Goal: Task Accomplishment & Management: Complete application form

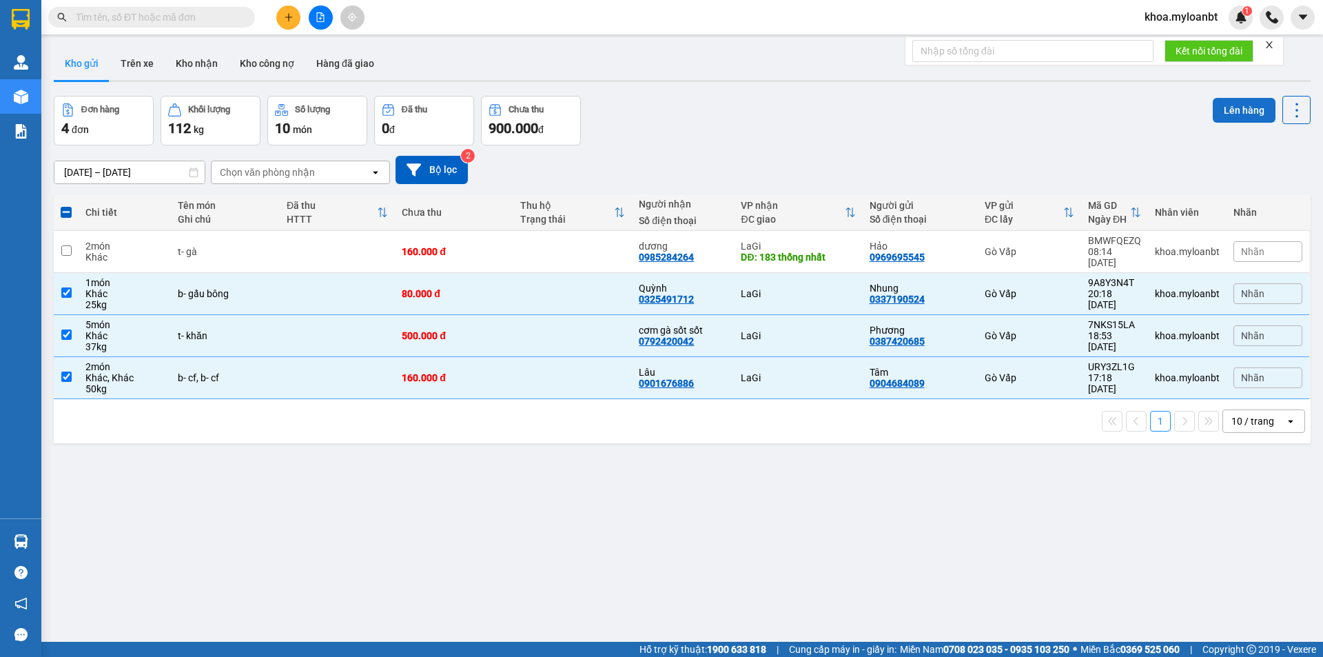
drag, startPoint x: 1220, startPoint y: 107, endPoint x: 1183, endPoint y: 114, distance: 38.0
click at [1214, 106] on button "Lên hàng" at bounding box center [1244, 110] width 63 height 25
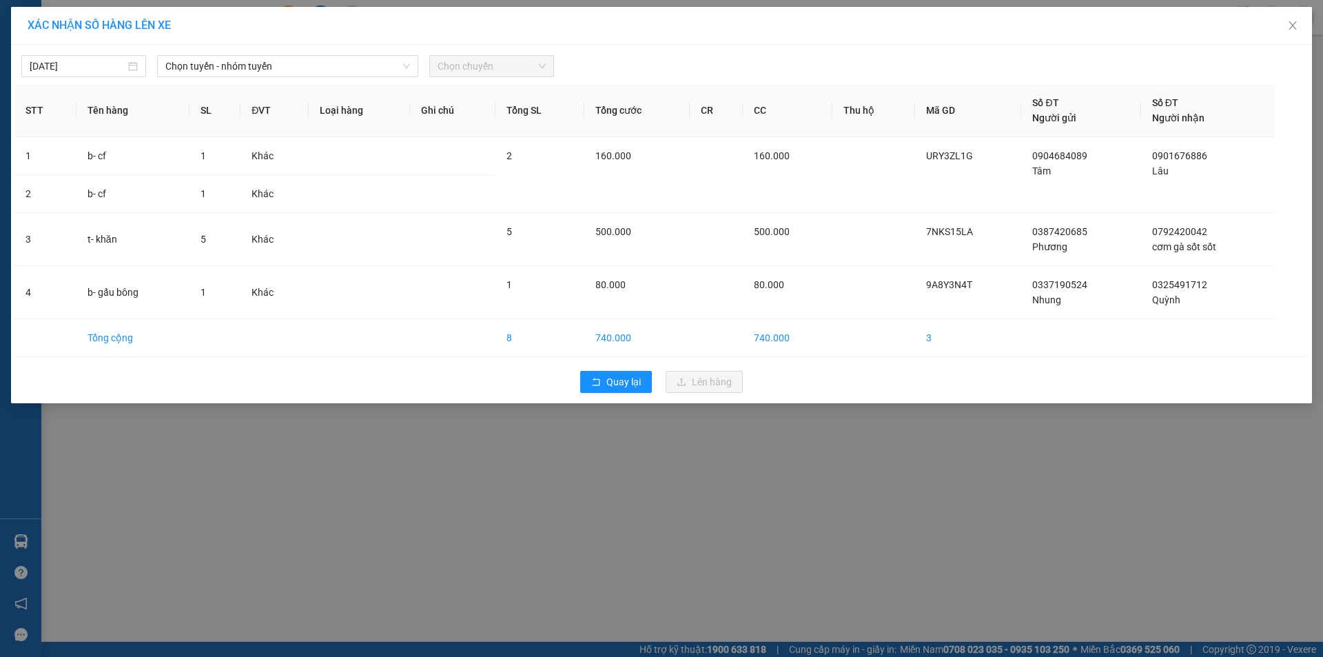
click at [276, 78] on div "12/10/2025 Chọn tuyến - nhóm tuyến Chọn chuyến STT Tên hàng SL ĐVT Loại hàng Gh…" at bounding box center [661, 224] width 1301 height 358
click at [280, 68] on span "Chọn tuyến - nhóm tuyến" at bounding box center [287, 66] width 245 height 21
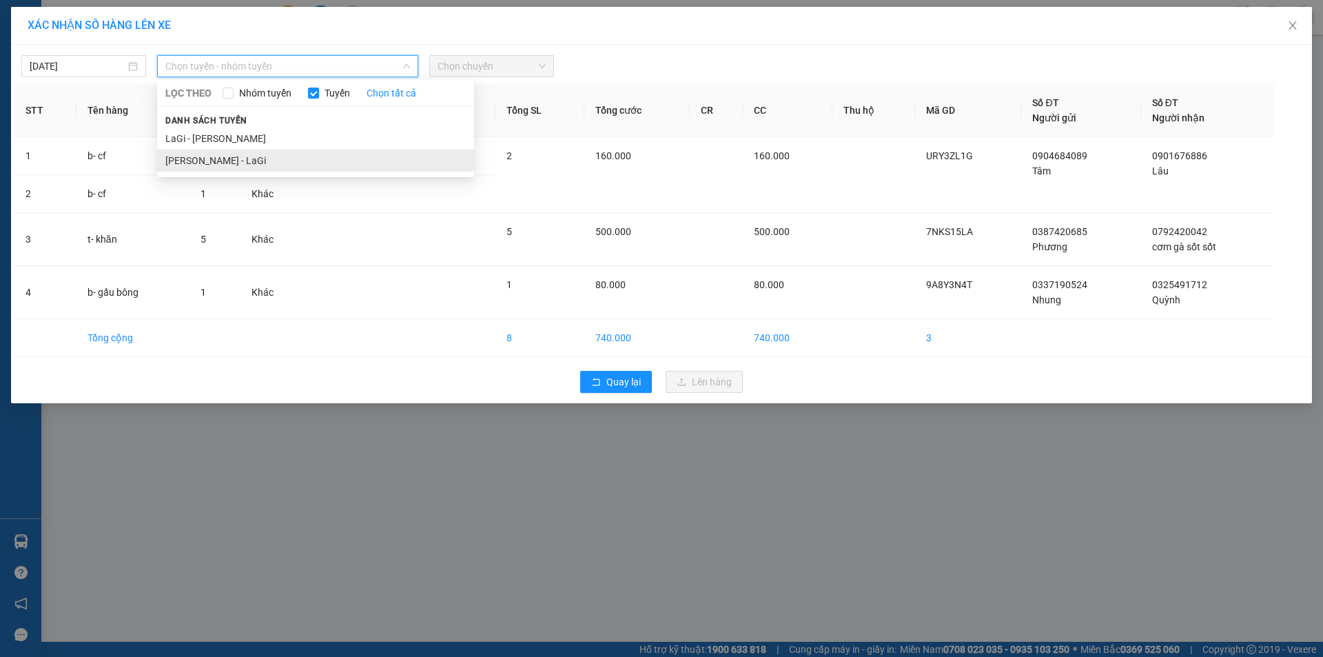
click at [221, 161] on li "Hồ Chí Minh - LaGi" at bounding box center [315, 161] width 317 height 22
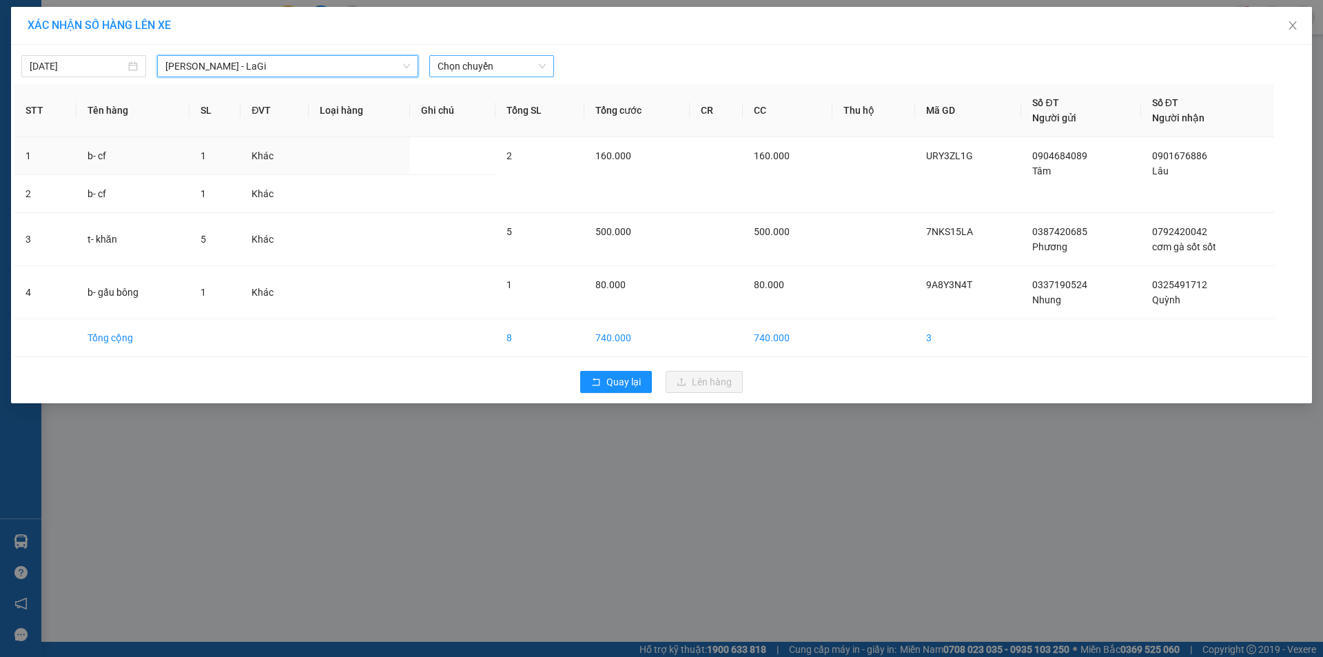
click at [493, 63] on span "Chọn chuyến" at bounding box center [492, 66] width 108 height 21
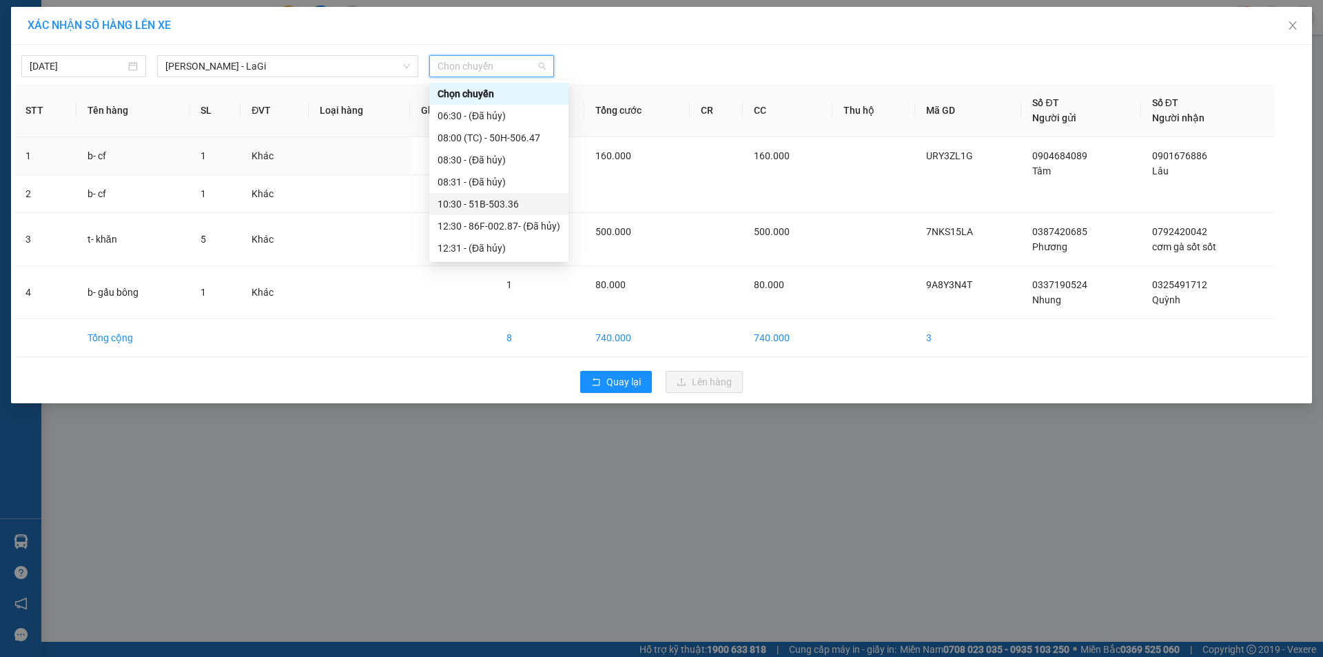
click at [510, 194] on div "10:30 - 51B-503.36" at bounding box center [498, 204] width 139 height 22
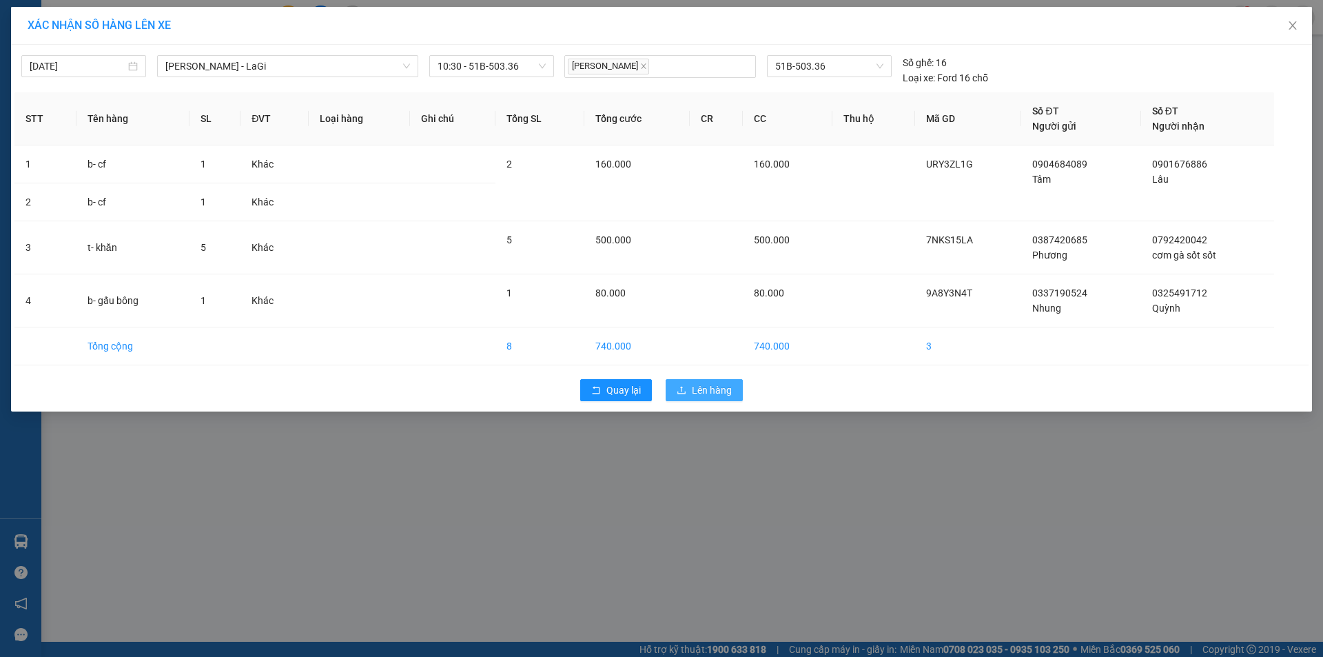
click at [723, 385] on span "Lên hàng" at bounding box center [712, 389] width 40 height 15
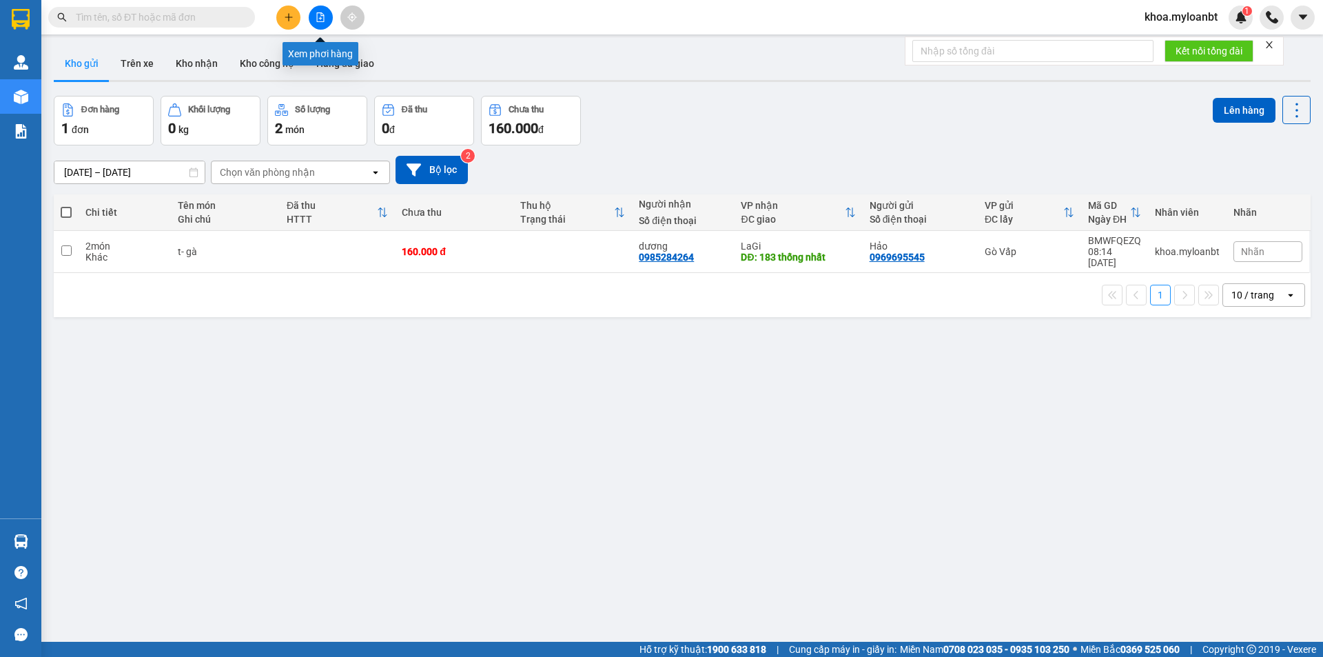
click at [325, 8] on button at bounding box center [321, 18] width 24 height 24
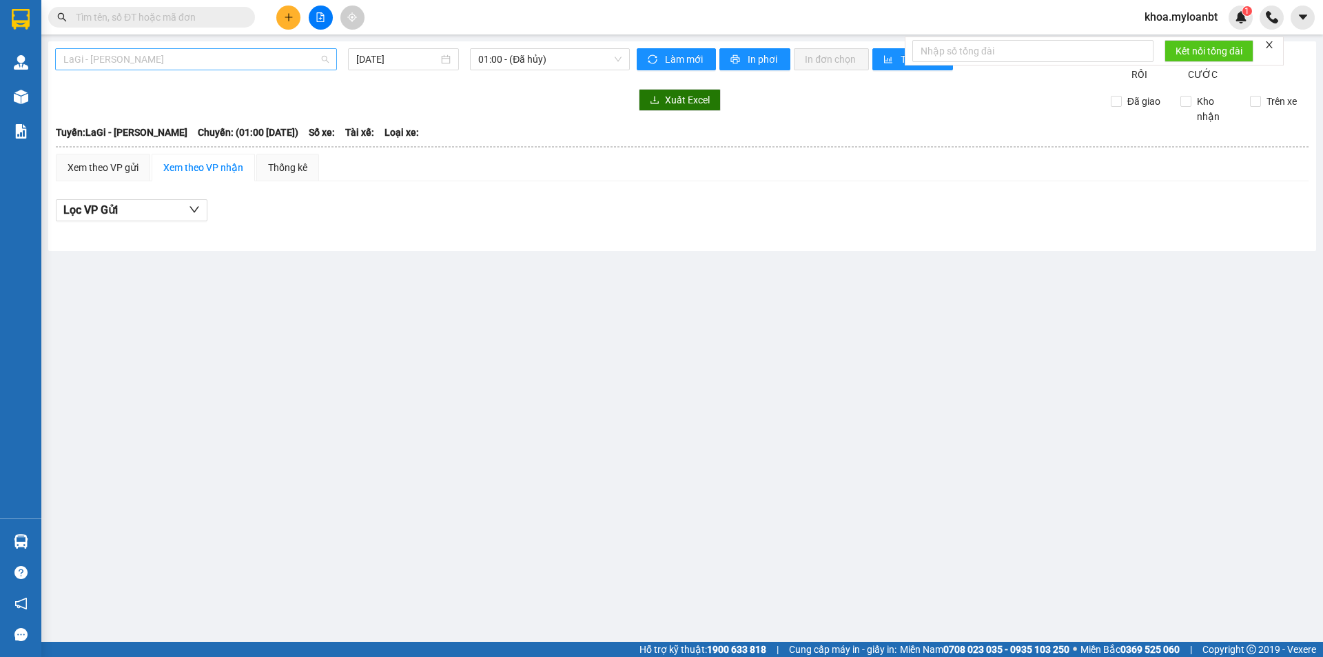
click at [162, 51] on span "LaGi - [PERSON_NAME]" at bounding box center [195, 59] width 265 height 21
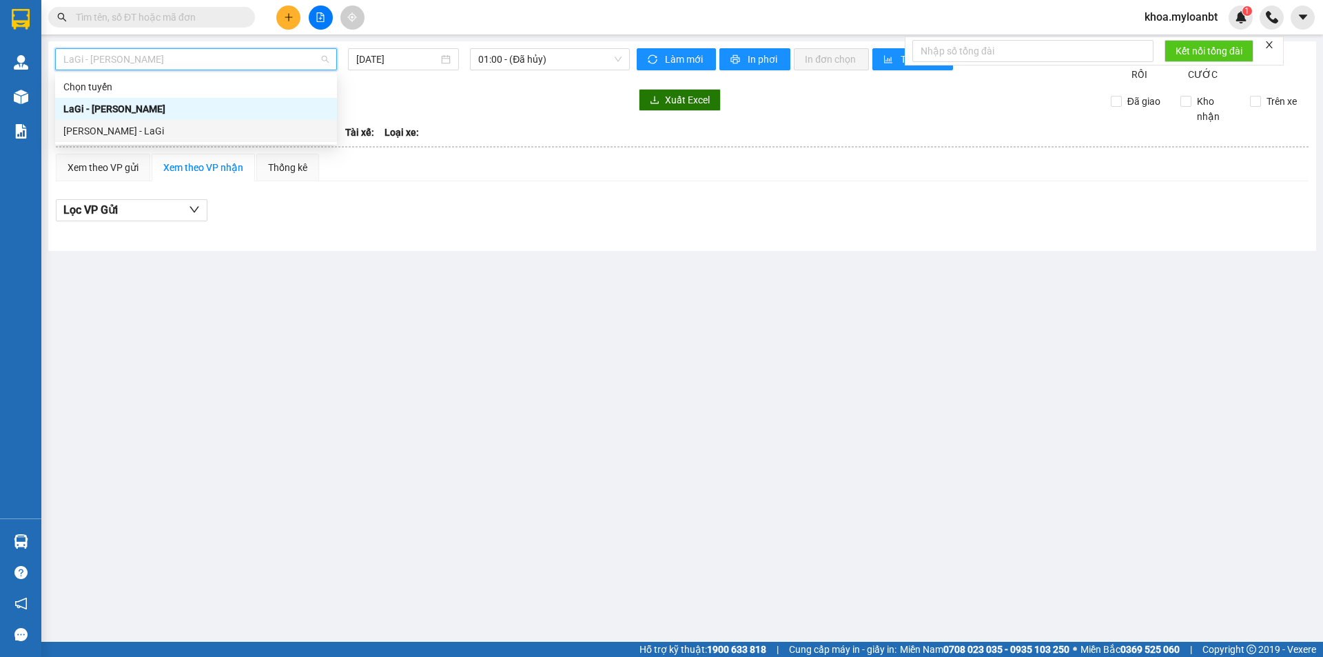
click at [123, 139] on div "Hồ Chí Minh - LaGi" at bounding box center [196, 131] width 282 height 22
type input "[DATE]"
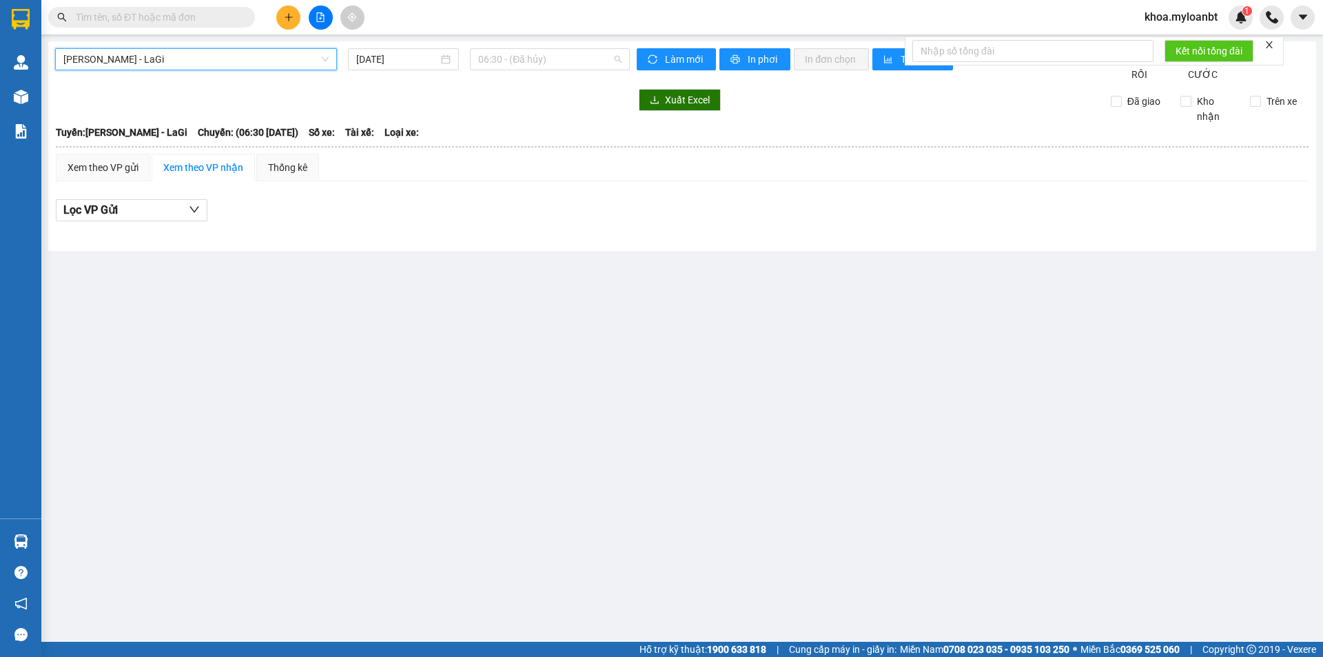
drag, startPoint x: 487, startPoint y: 52, endPoint x: 482, endPoint y: 74, distance: 22.6
click at [487, 54] on span "06:30 - (Đã hủy)" at bounding box center [549, 59] width 143 height 21
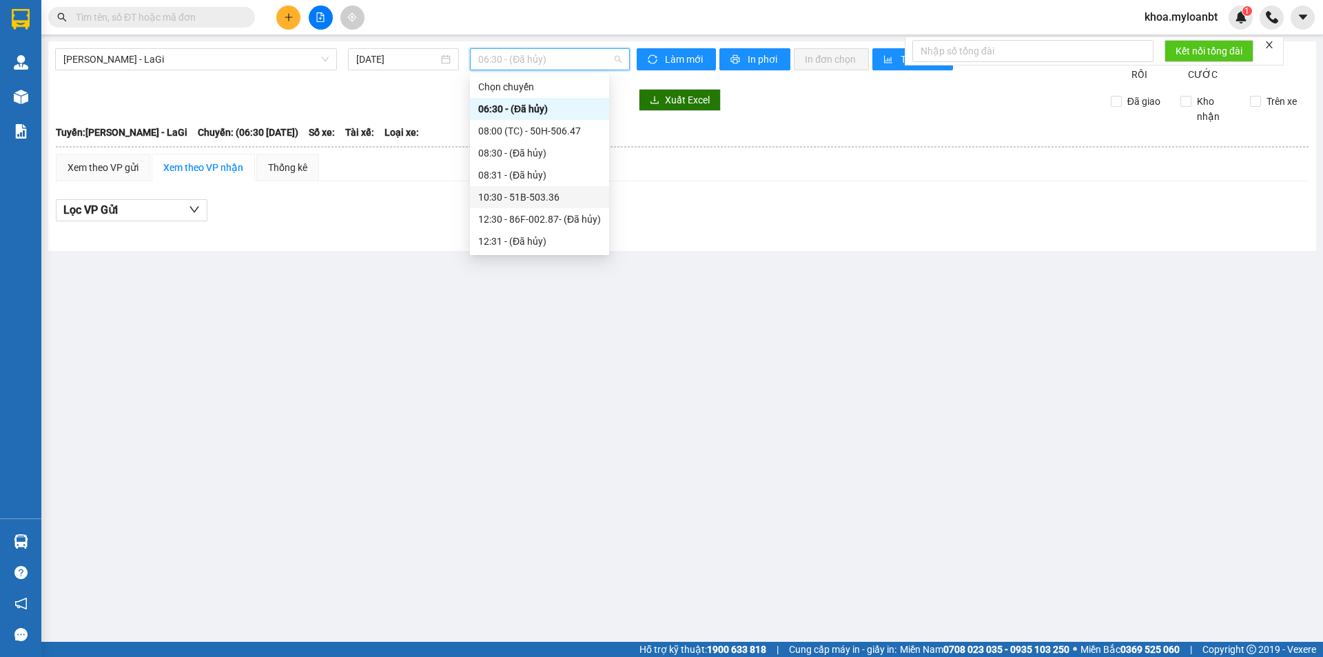
click at [534, 197] on div "10:30 - 51B-503.36" at bounding box center [539, 197] width 123 height 15
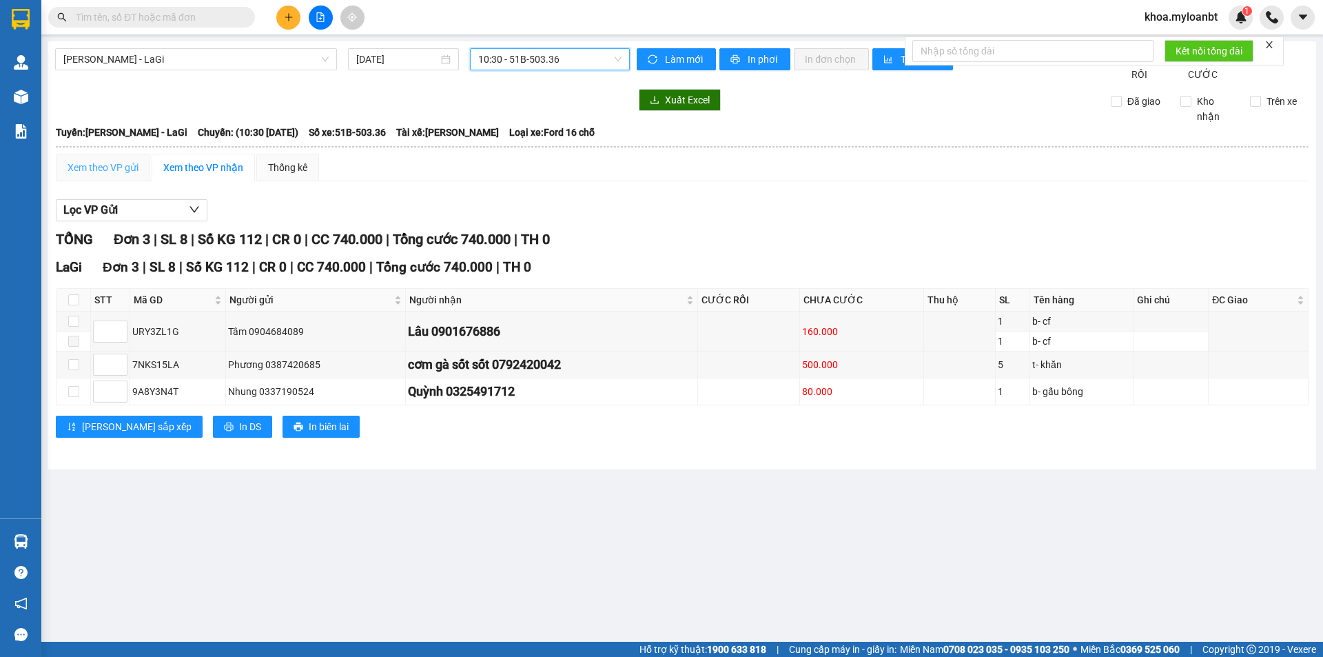
click at [94, 181] on div "Xem theo VP gửi" at bounding box center [103, 168] width 94 height 28
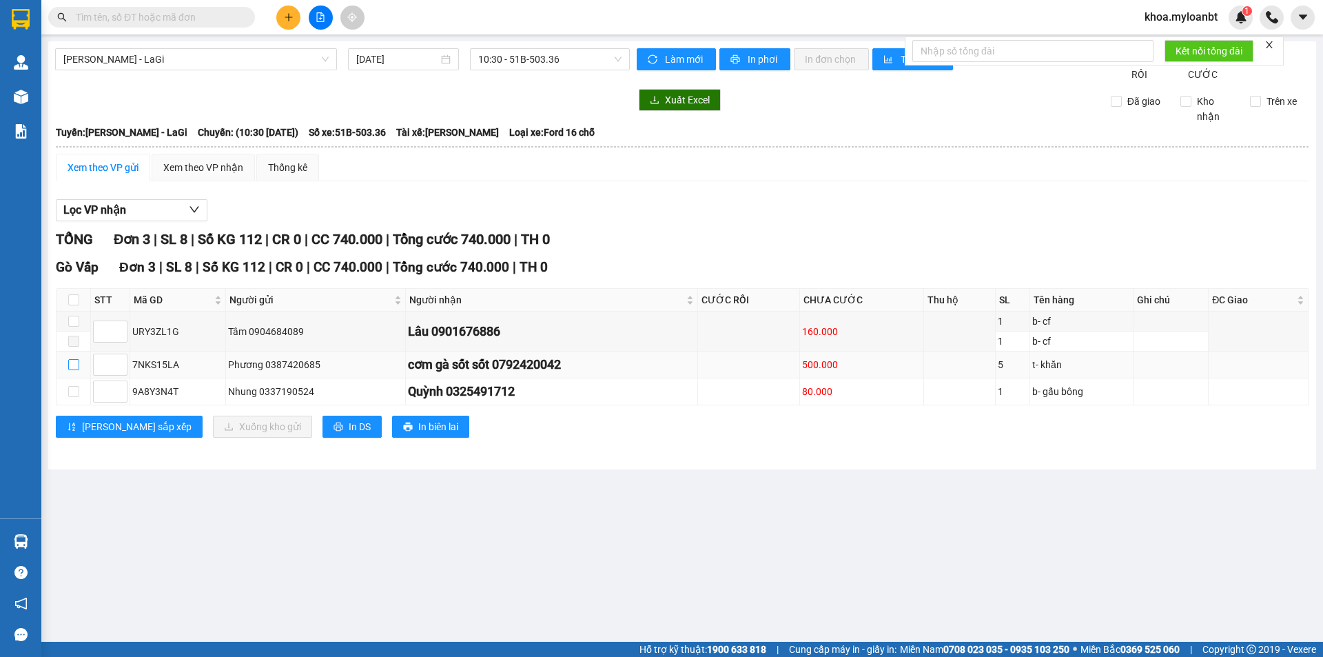
click at [78, 370] on input "checkbox" at bounding box center [73, 364] width 11 height 11
checkbox input "true"
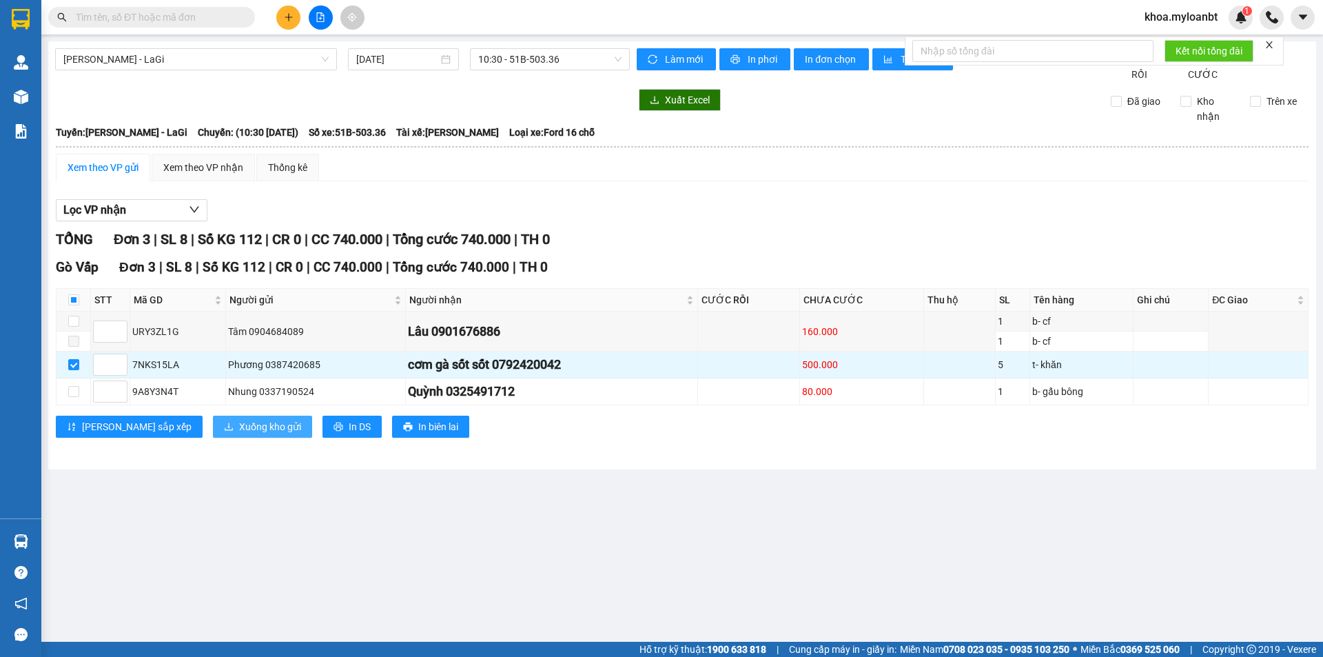
click at [214, 431] on button "Xuống kho gửi" at bounding box center [262, 427] width 99 height 22
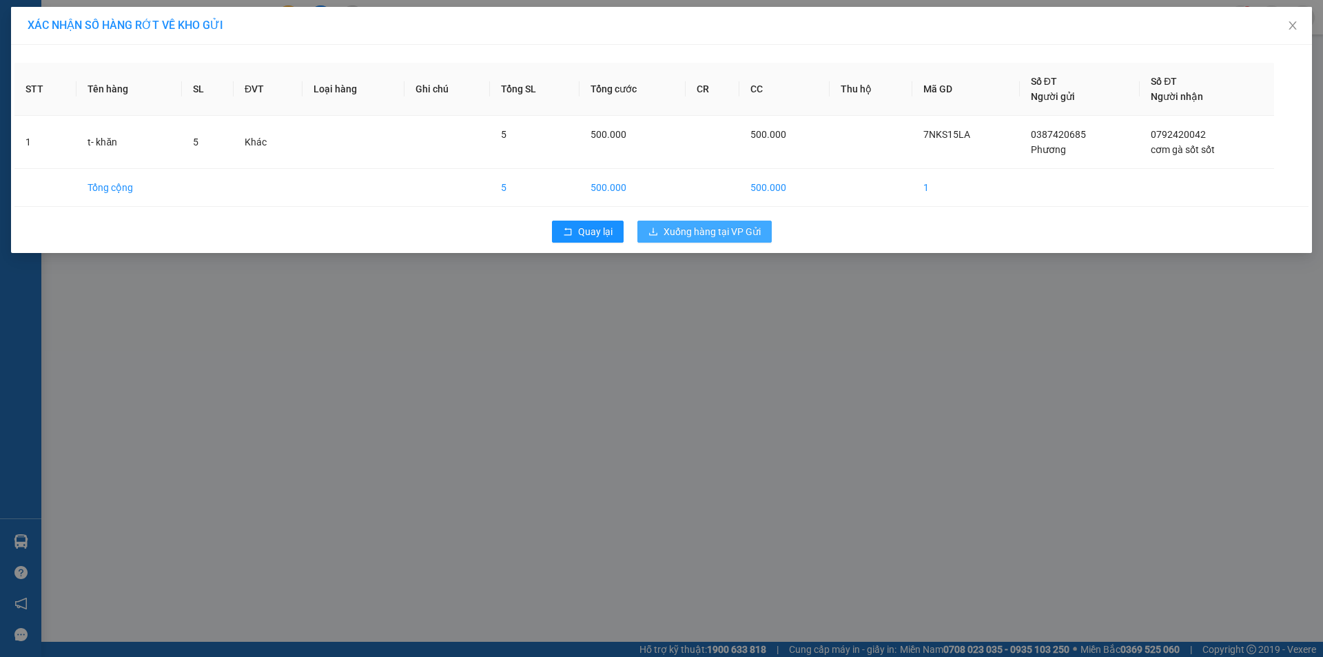
click at [662, 225] on button "Xuống hàng tại VP Gửi" at bounding box center [704, 232] width 134 height 22
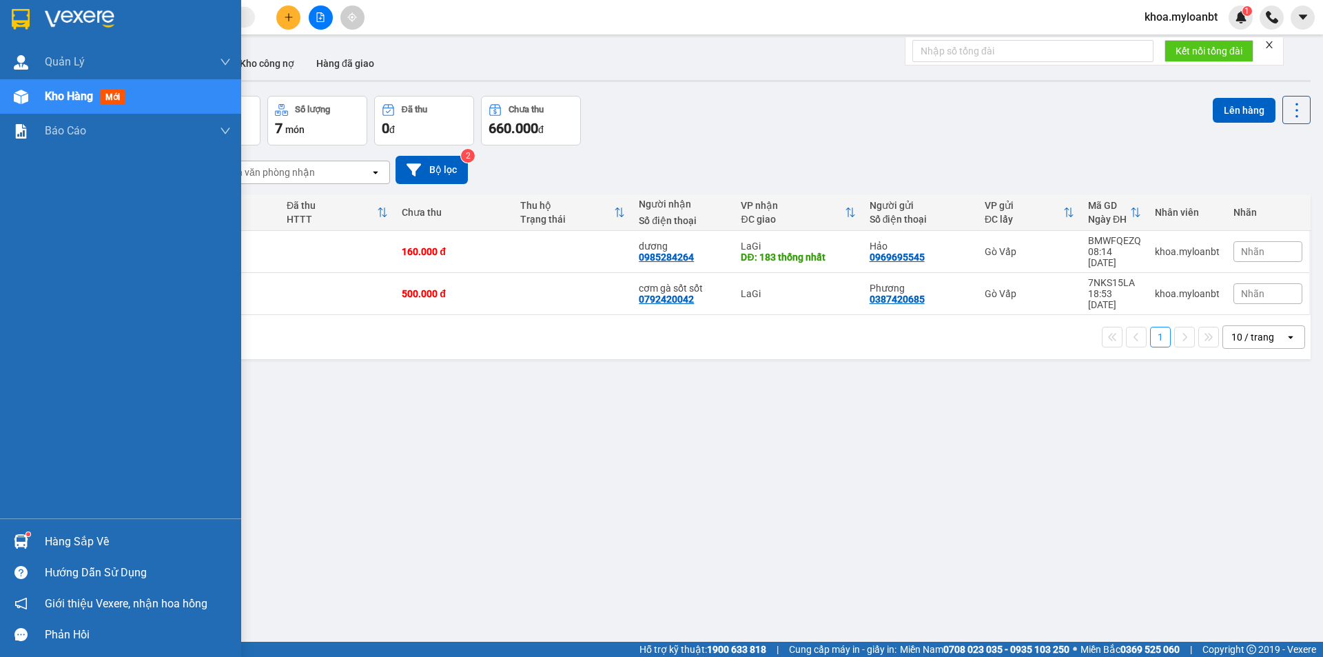
click at [21, 535] on img at bounding box center [21, 541] width 14 height 14
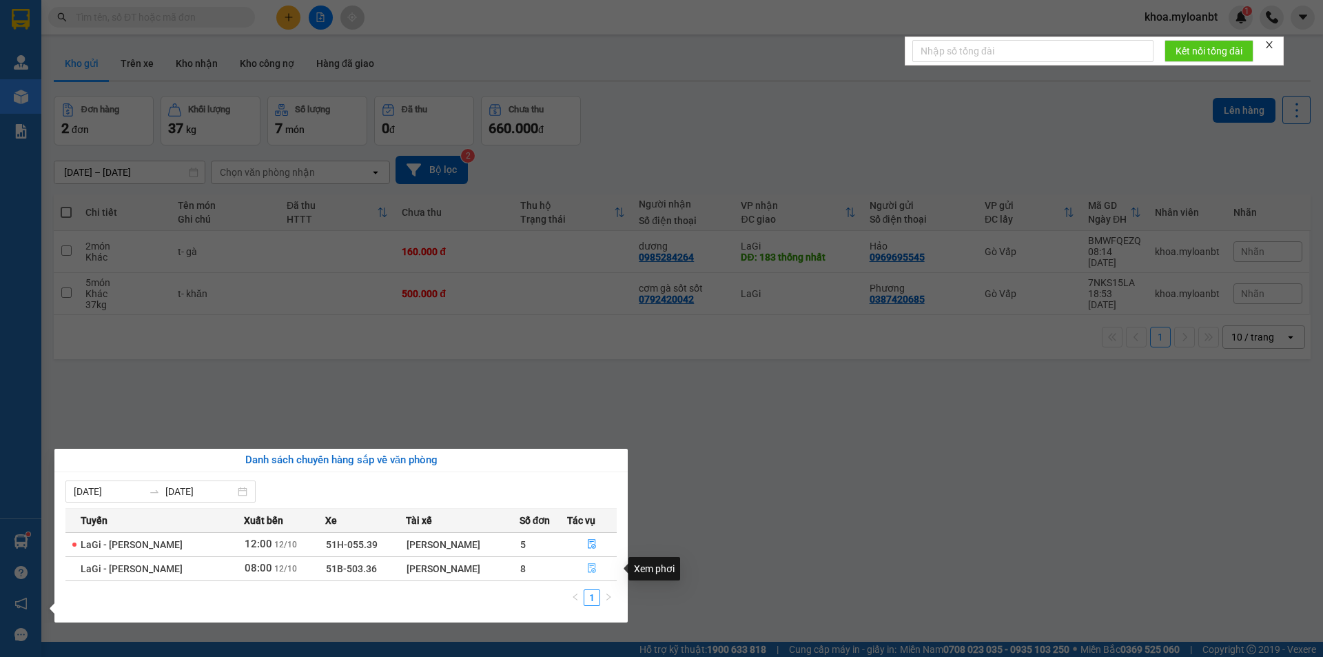
click at [598, 570] on button "button" at bounding box center [592, 569] width 49 height 22
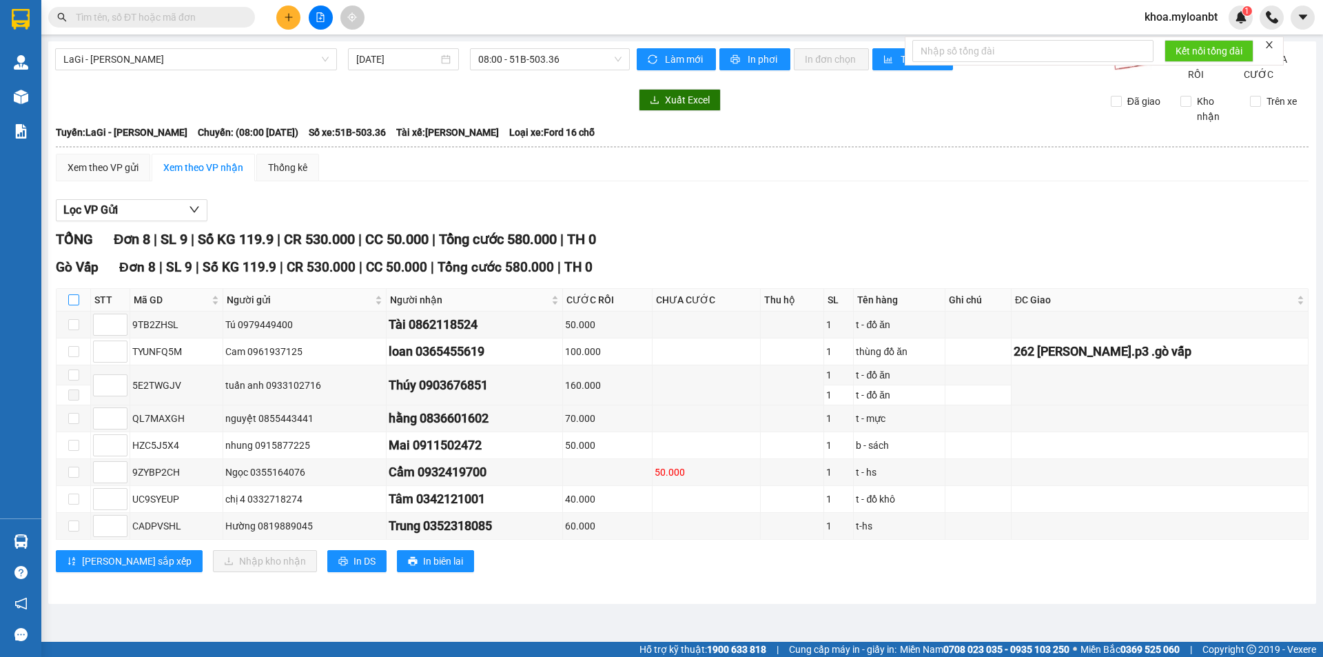
click at [76, 305] on input "checkbox" at bounding box center [73, 299] width 11 height 11
checkbox input "true"
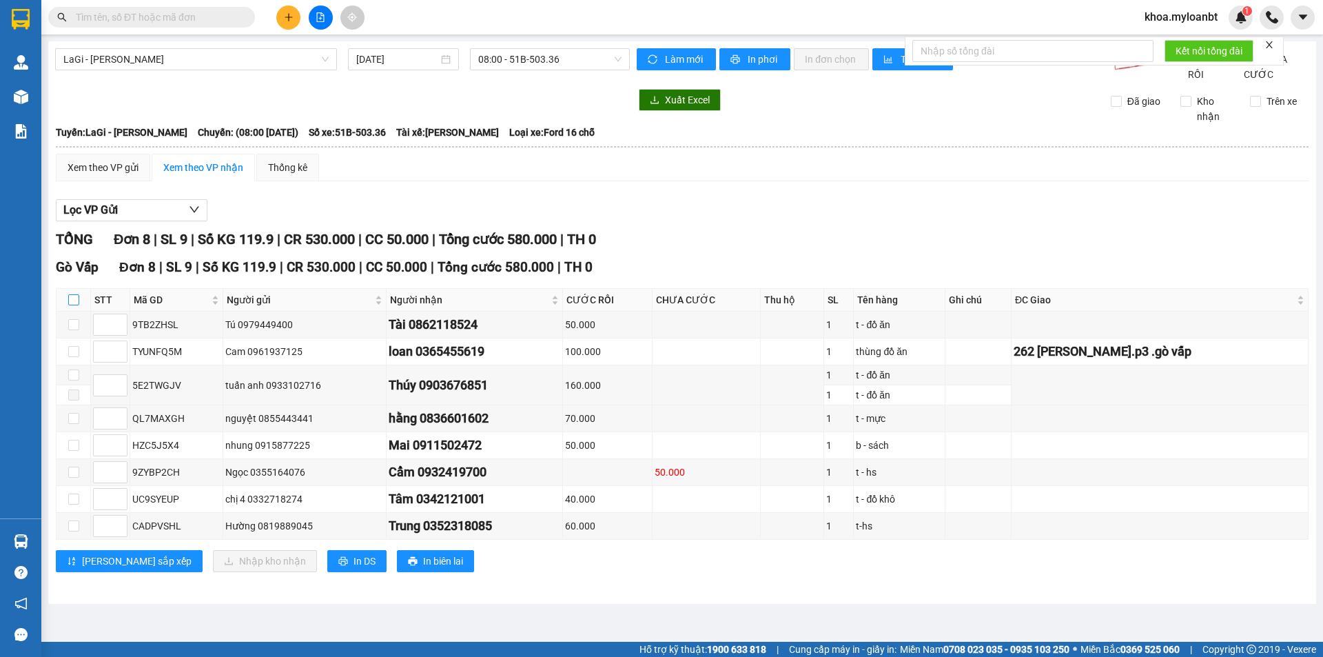
checkbox input "true"
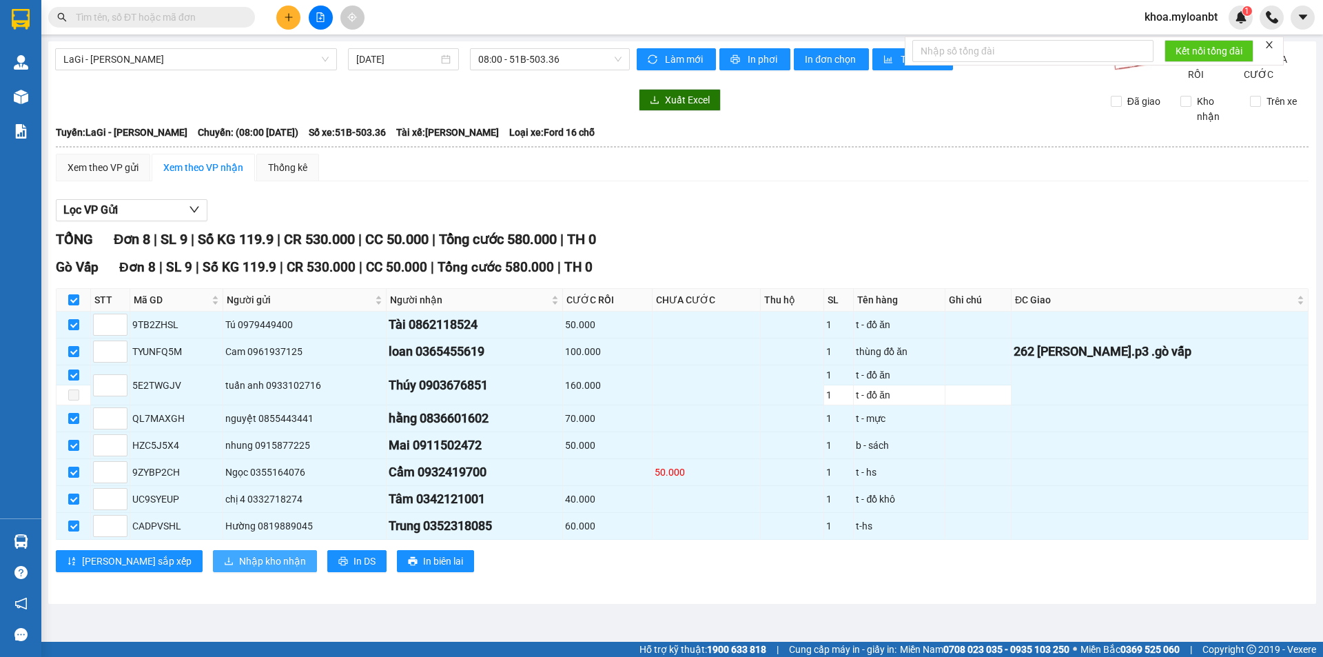
click at [239, 569] on span "Nhập kho nhận" at bounding box center [272, 560] width 67 height 15
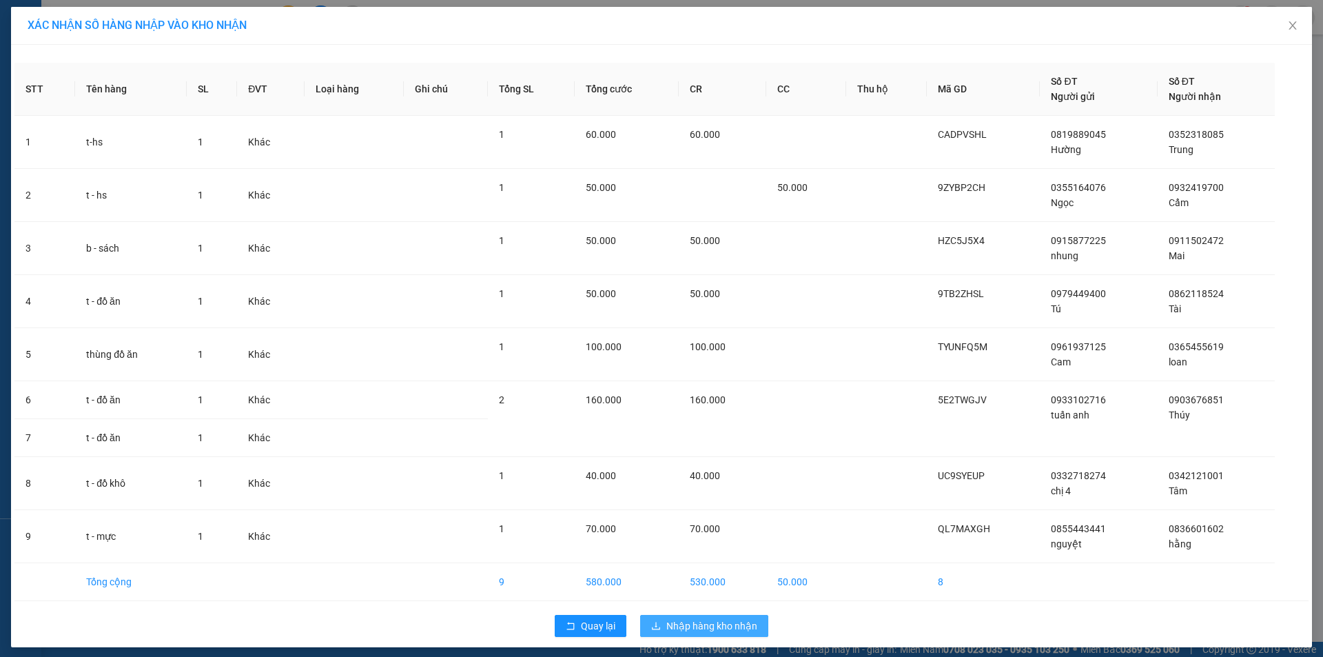
click at [694, 618] on span "Nhập hàng kho nhận" at bounding box center [711, 625] width 91 height 15
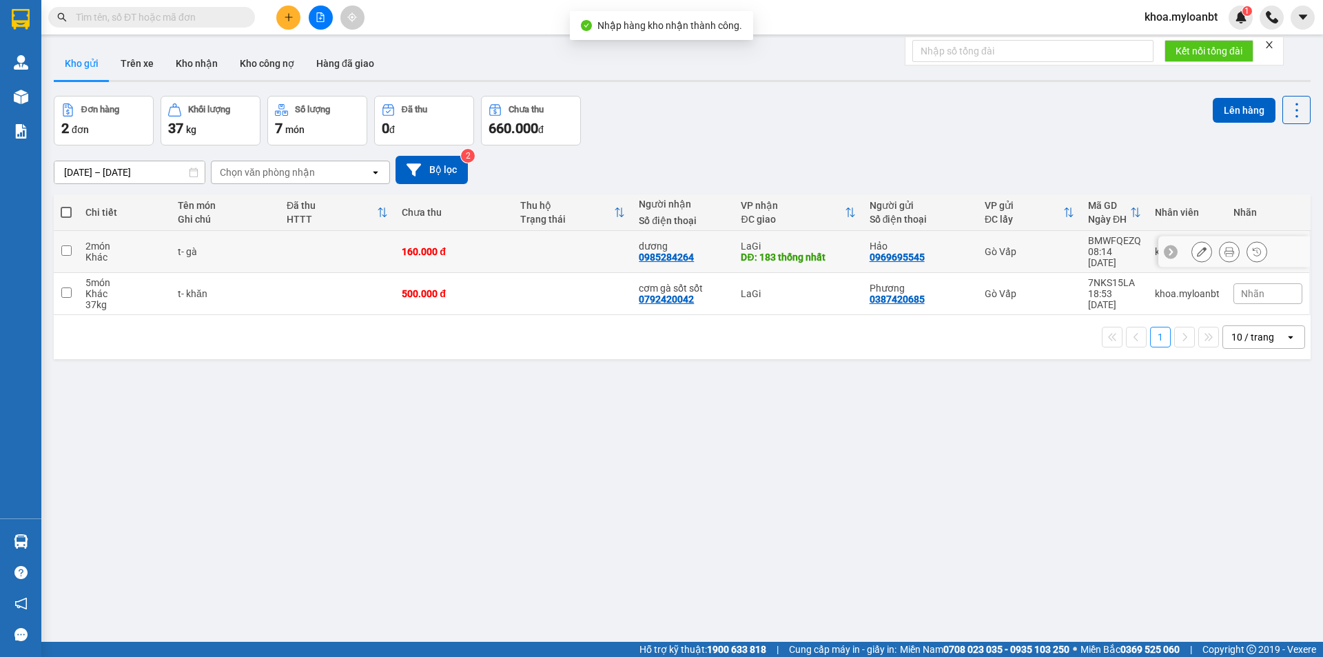
click at [616, 254] on td at bounding box center [572, 252] width 119 height 42
checkbox input "true"
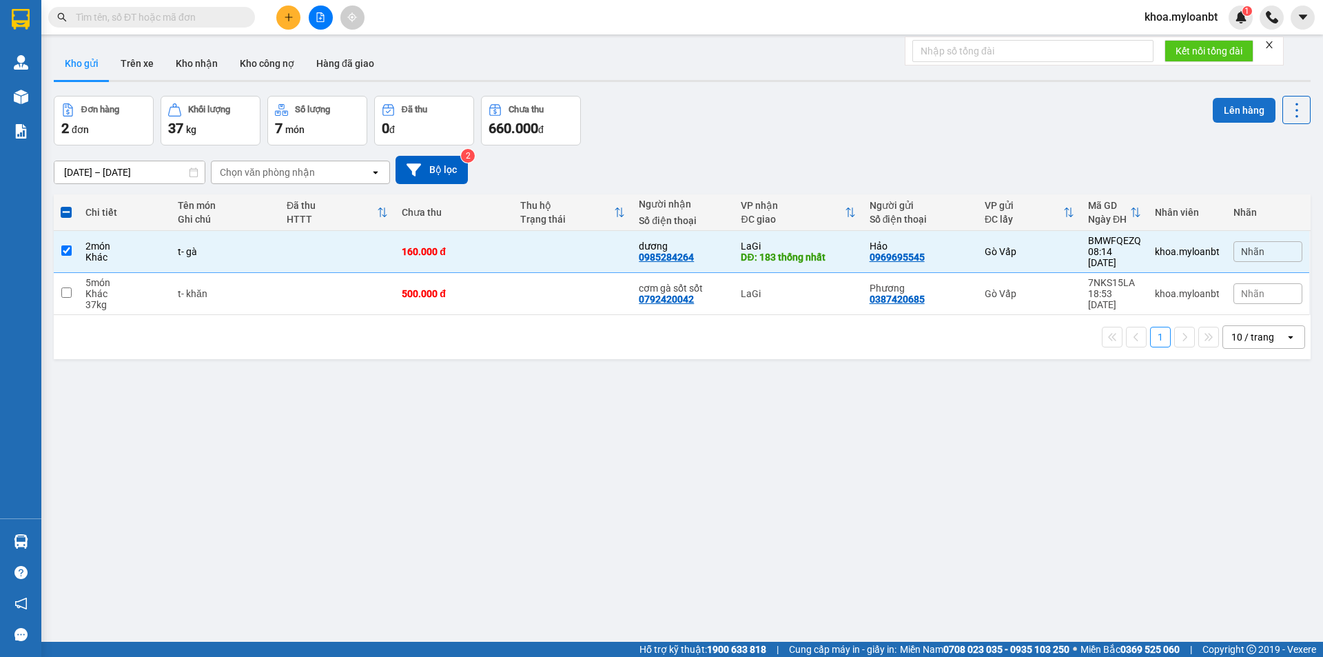
click at [1218, 118] on button "Lên hàng" at bounding box center [1244, 110] width 63 height 25
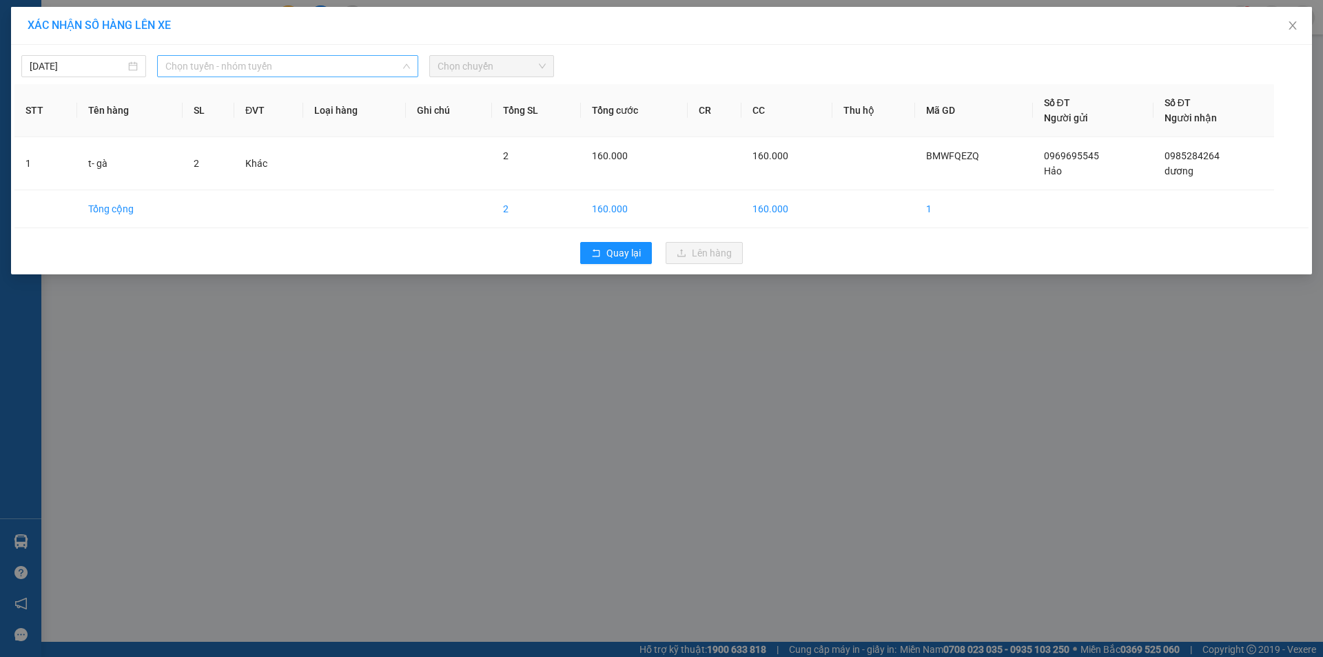
click at [246, 65] on span "Chọn tuyến - nhóm tuyến" at bounding box center [287, 66] width 245 height 21
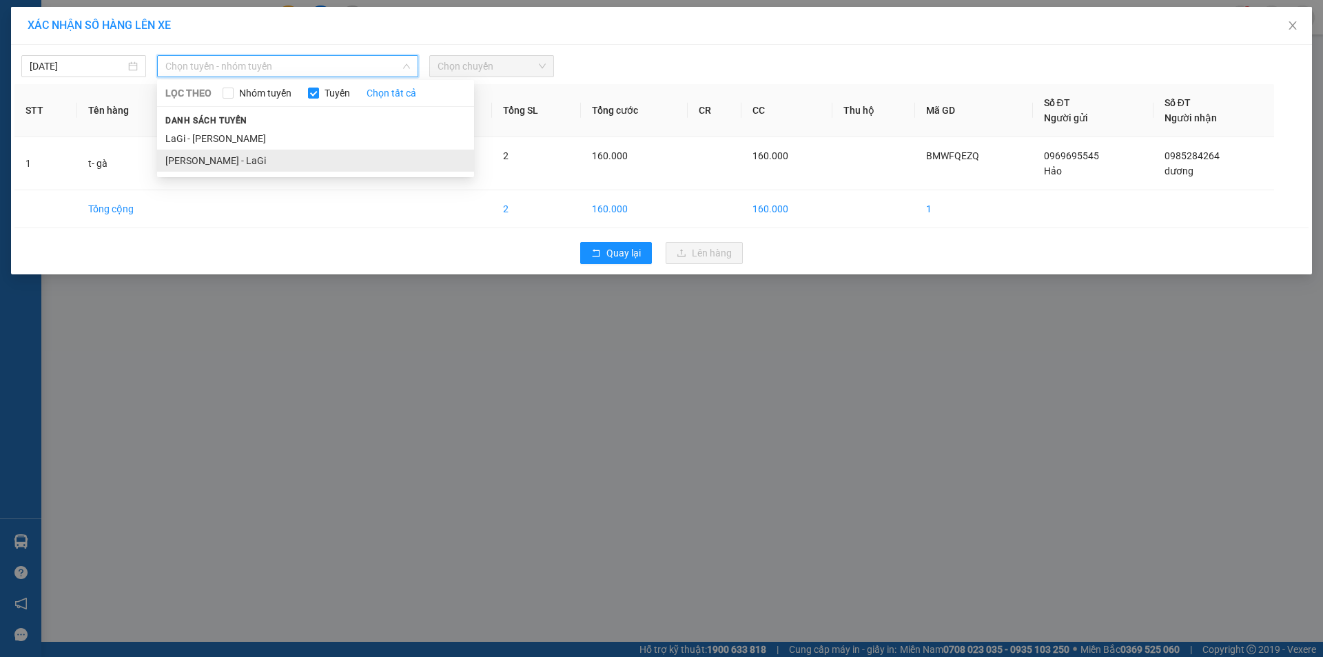
click at [224, 155] on li "Hồ Chí Minh - LaGi" at bounding box center [315, 161] width 317 height 22
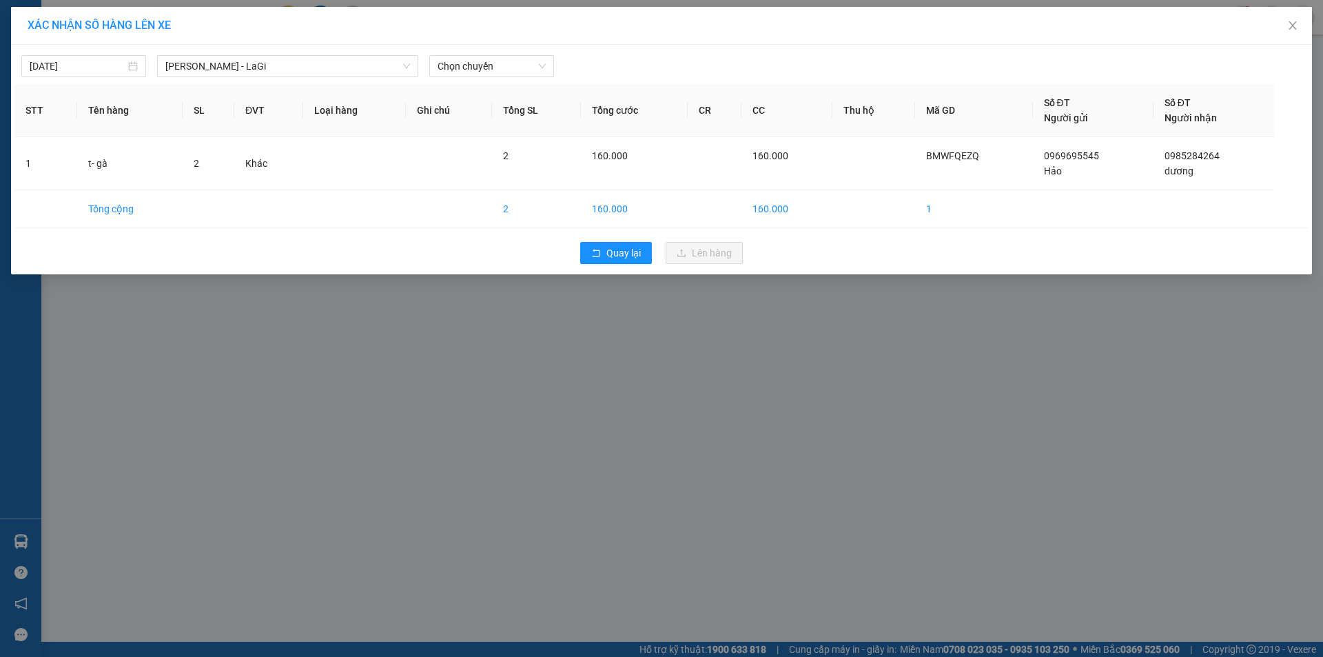
click at [457, 83] on div "12/10/2025 Hồ Chí Minh - LaGi LỌC THEO Nhóm tuyến Tuyến Chọn tất cả Danh sách t…" at bounding box center [661, 159] width 1301 height 229
click at [470, 61] on span "Chọn chuyến" at bounding box center [492, 66] width 108 height 21
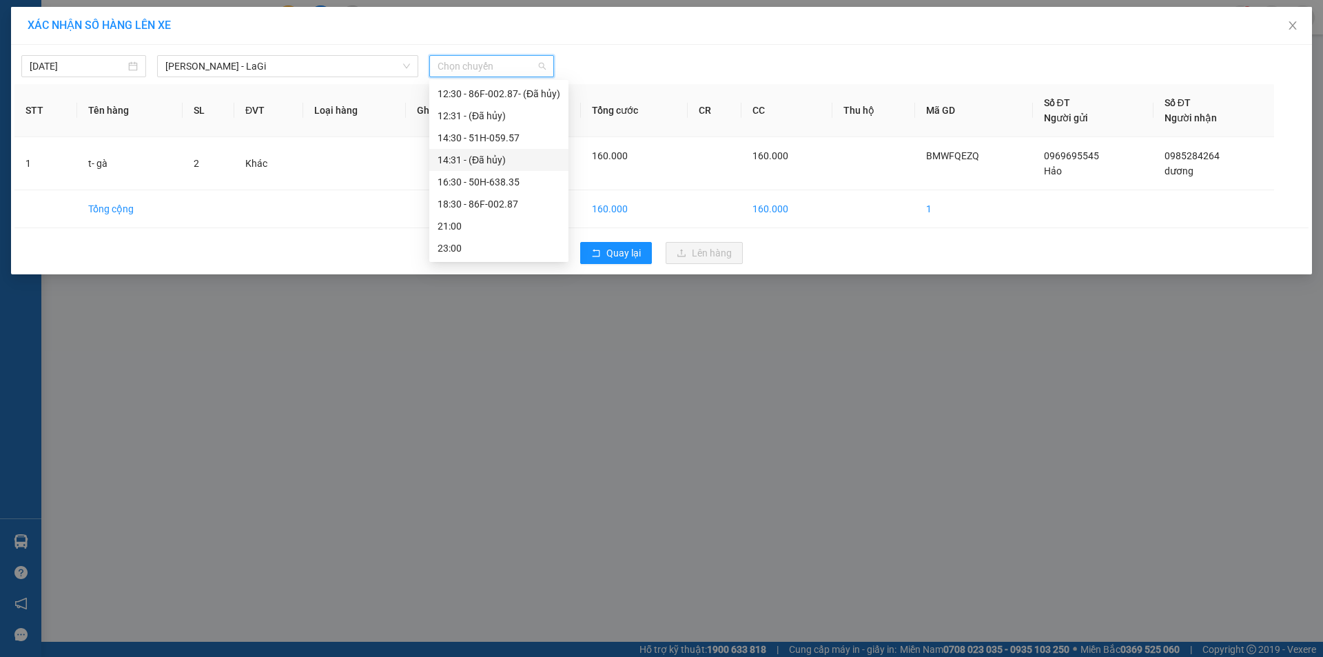
scroll to position [63, 0]
click at [496, 145] on div "10:30 - 51B-503.36" at bounding box center [499, 140] width 123 height 15
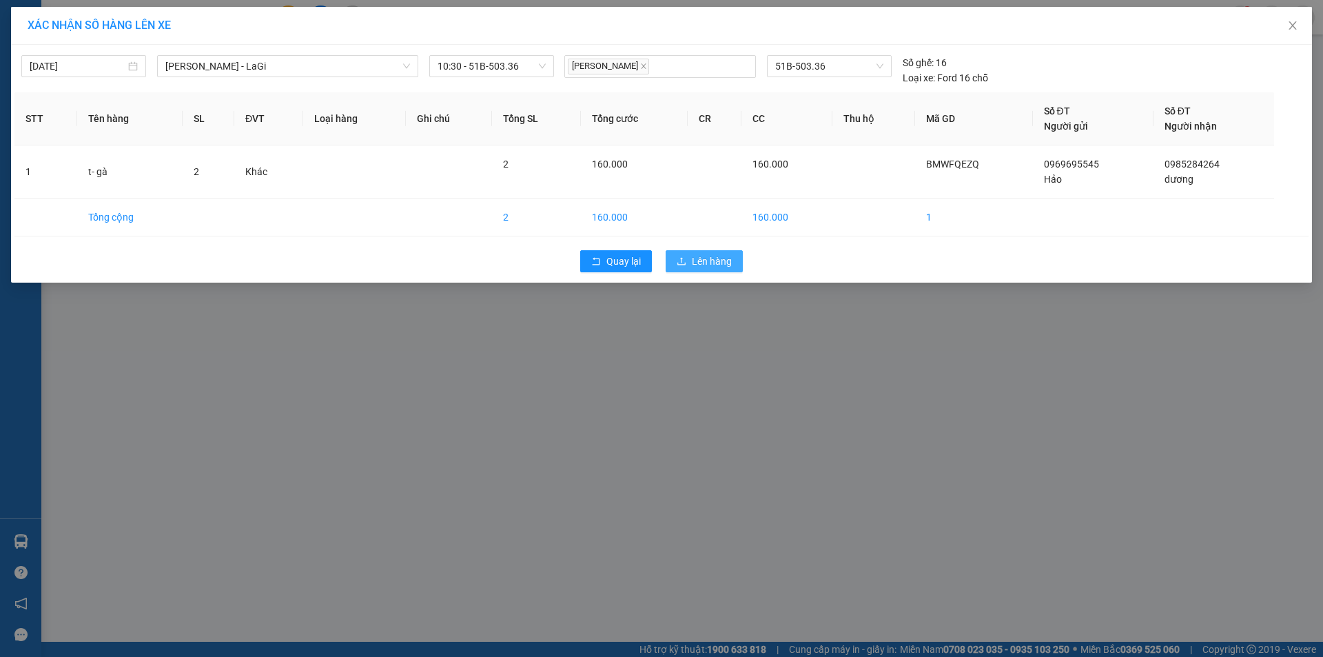
click at [742, 265] on button "Lên hàng" at bounding box center [704, 261] width 77 height 22
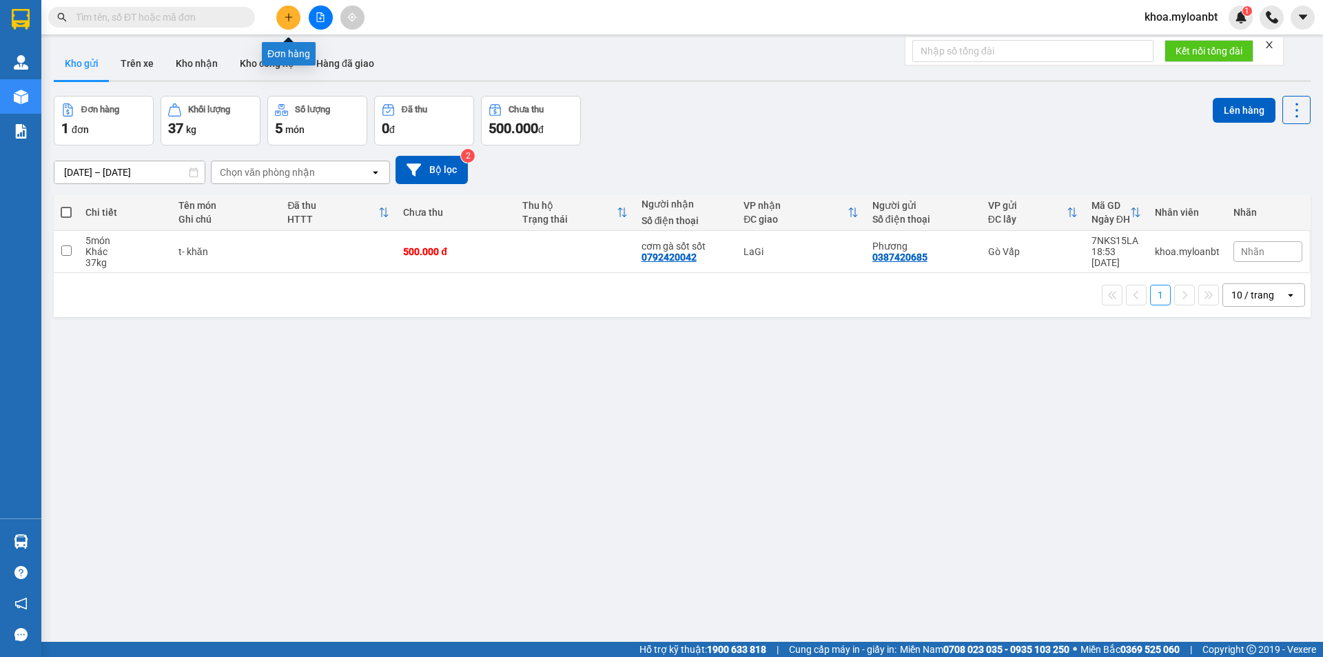
click at [278, 21] on button at bounding box center [288, 18] width 24 height 24
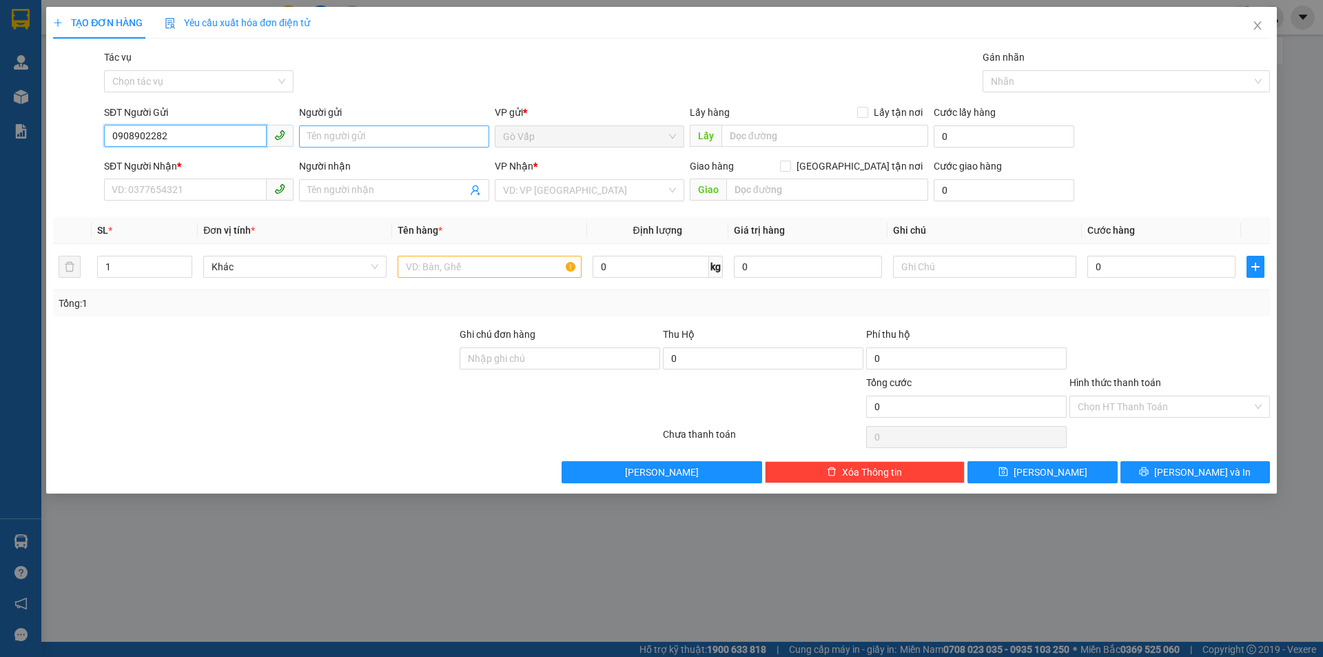
type input "0908902282"
click at [348, 141] on input "Người gửi" at bounding box center [394, 136] width 190 height 22
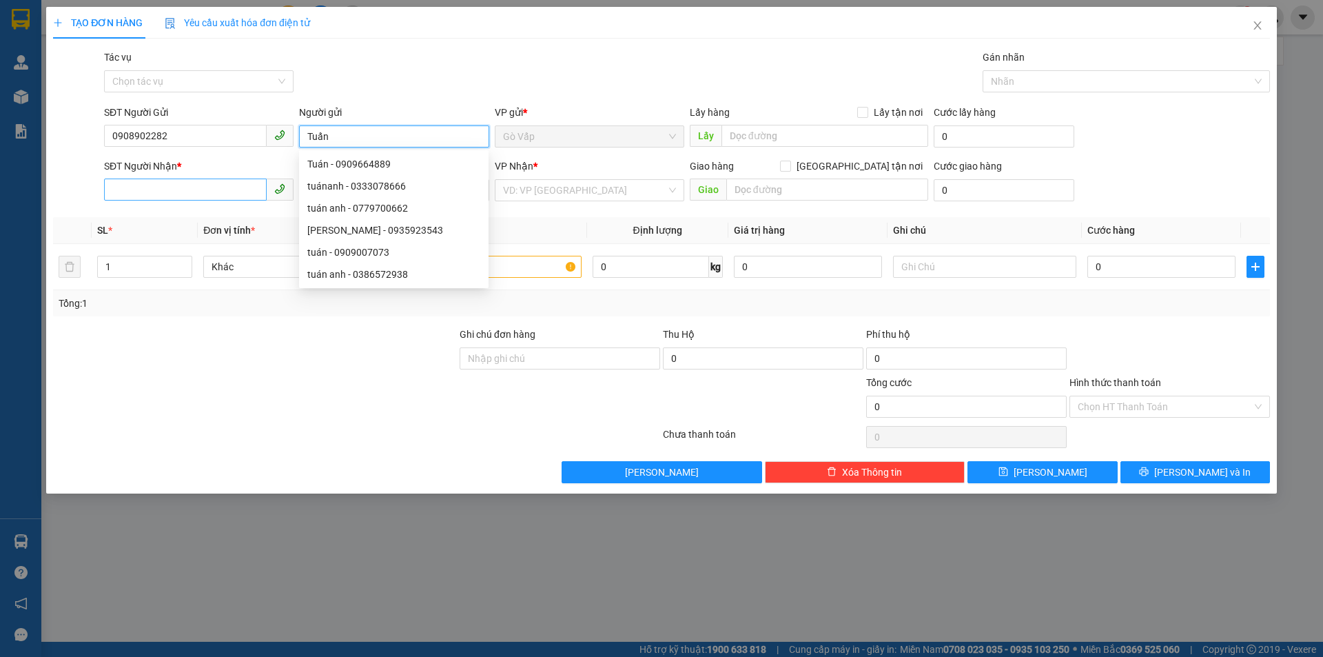
type input "Tuấn"
click at [156, 192] on input "SĐT Người Nhận *" at bounding box center [185, 189] width 163 height 22
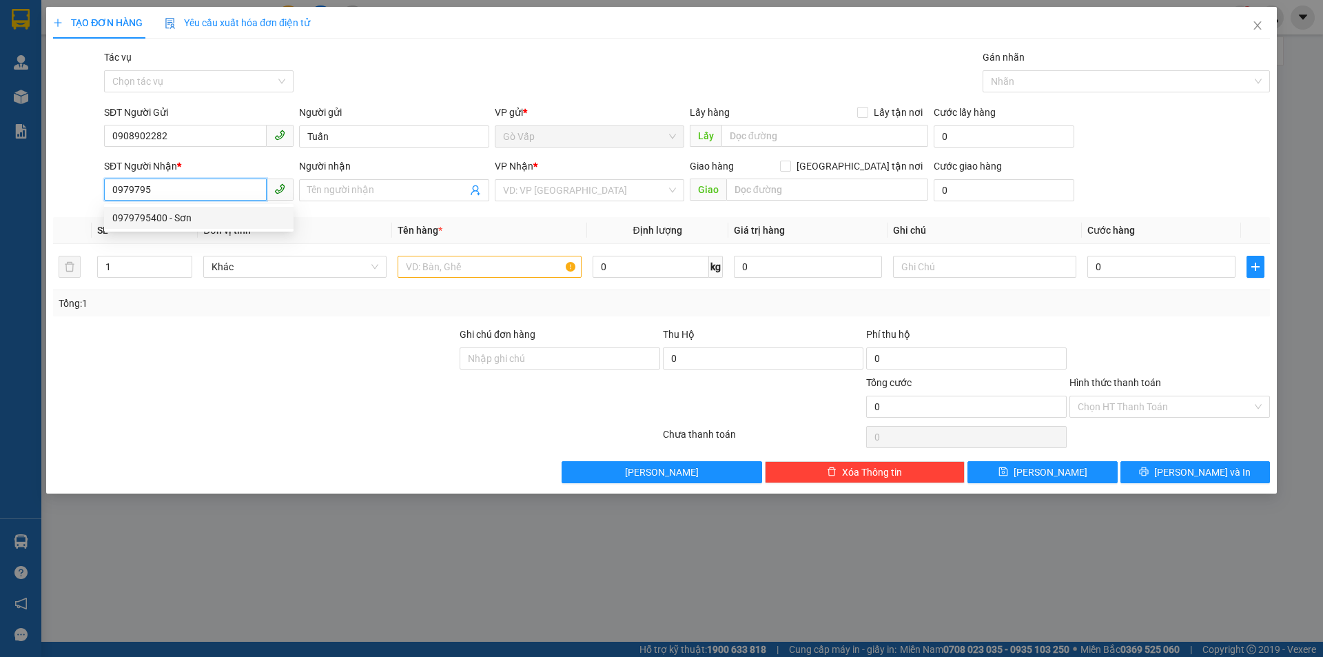
click at [236, 210] on div "0979795400 - Sơn" at bounding box center [199, 218] width 190 height 22
type input "0979795400"
type input "Sơn"
type input "0979795400"
click at [432, 270] on input "text" at bounding box center [489, 267] width 183 height 22
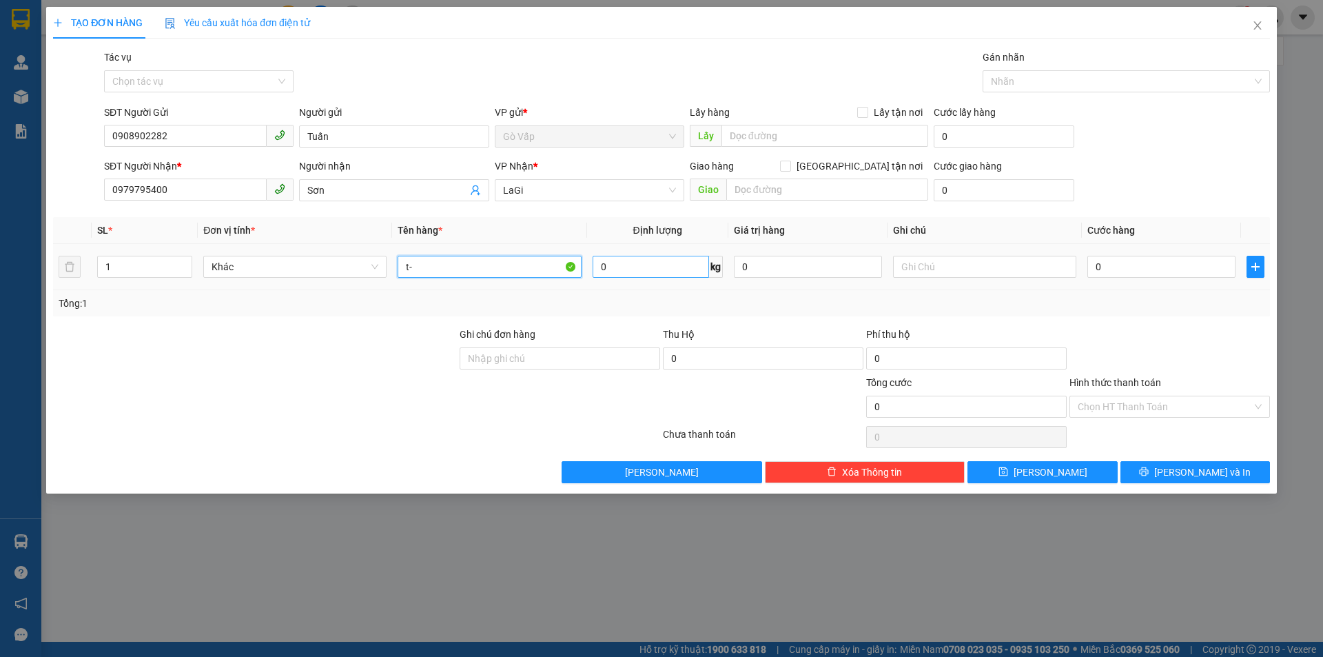
type input "t-"
click at [646, 263] on input "0" at bounding box center [651, 267] width 116 height 22
type input "22"
click at [488, 271] on input "t-" at bounding box center [489, 267] width 183 height 22
type input "t- cá cảnh"
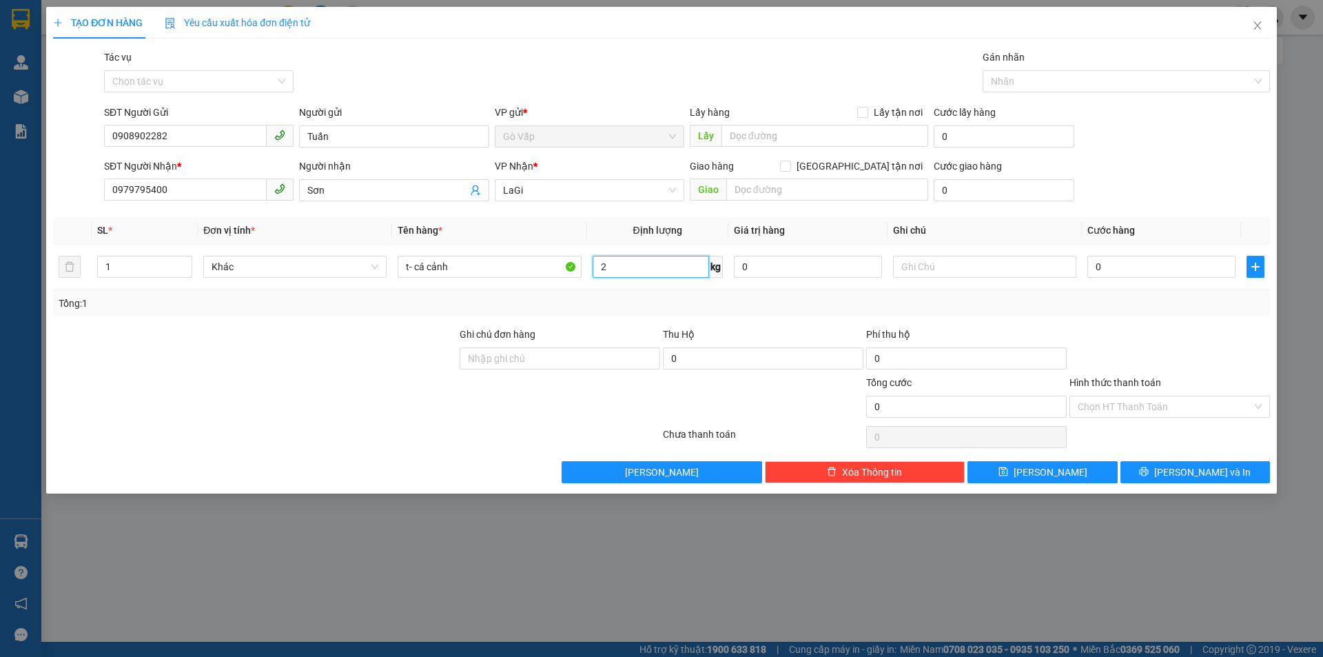
type input "2"
click at [1137, 260] on input "0" at bounding box center [1162, 267] width 148 height 22
type input "4"
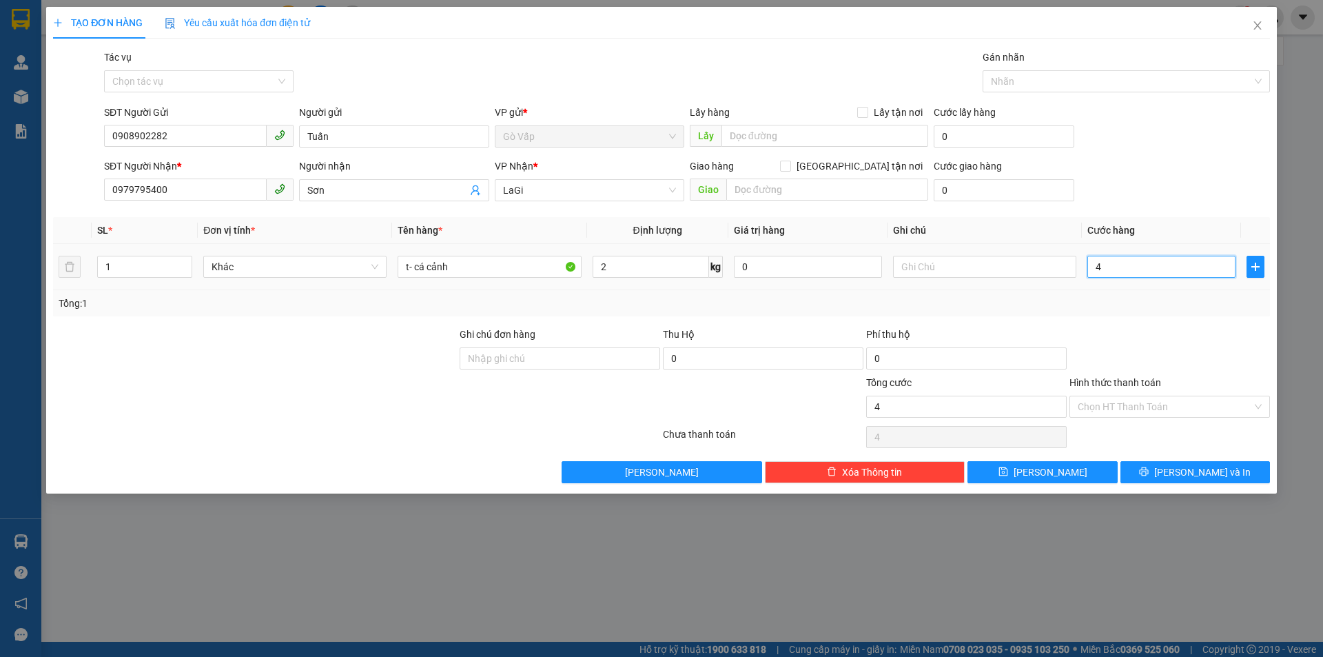
type input "40"
type input "40.000"
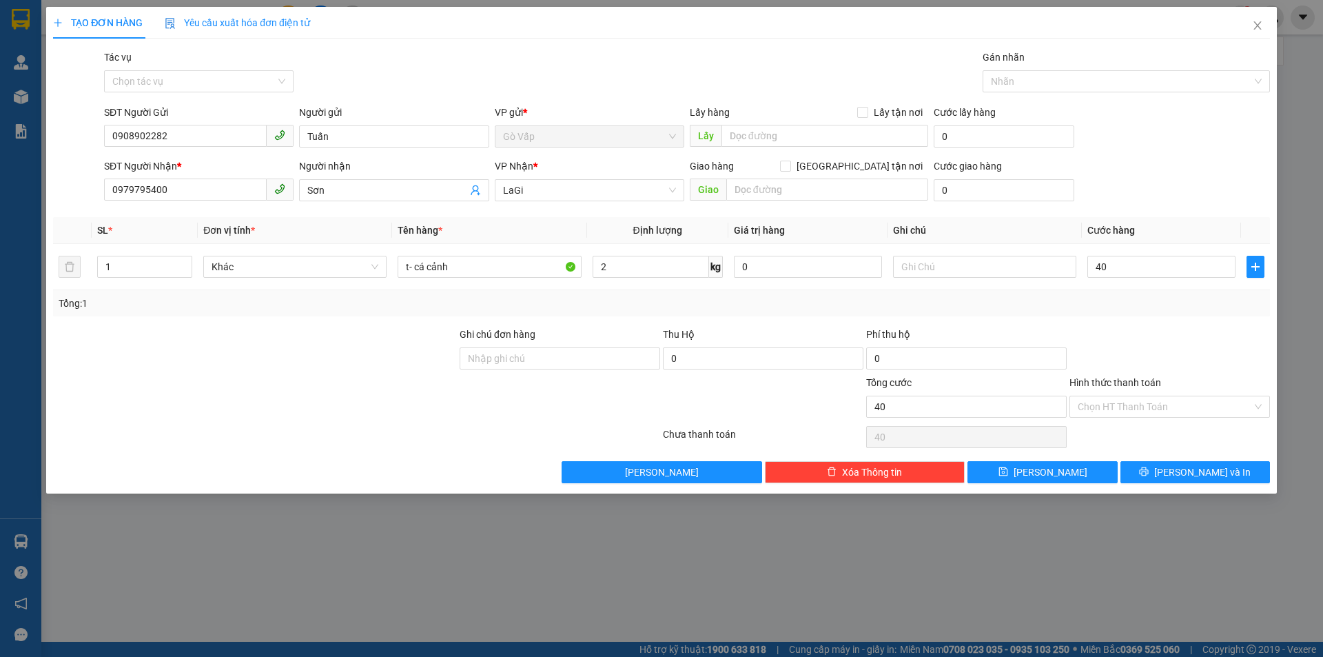
type input "40.000"
drag, startPoint x: 1134, startPoint y: 324, endPoint x: 1140, endPoint y: 341, distance: 18.1
click at [1134, 325] on div "Transit Pickup Surcharge Ids Transit Deliver Surcharge Ids Transit Deliver Surc…" at bounding box center [661, 266] width 1217 height 433
click at [1209, 467] on span "[PERSON_NAME] và In" at bounding box center [1202, 471] width 96 height 15
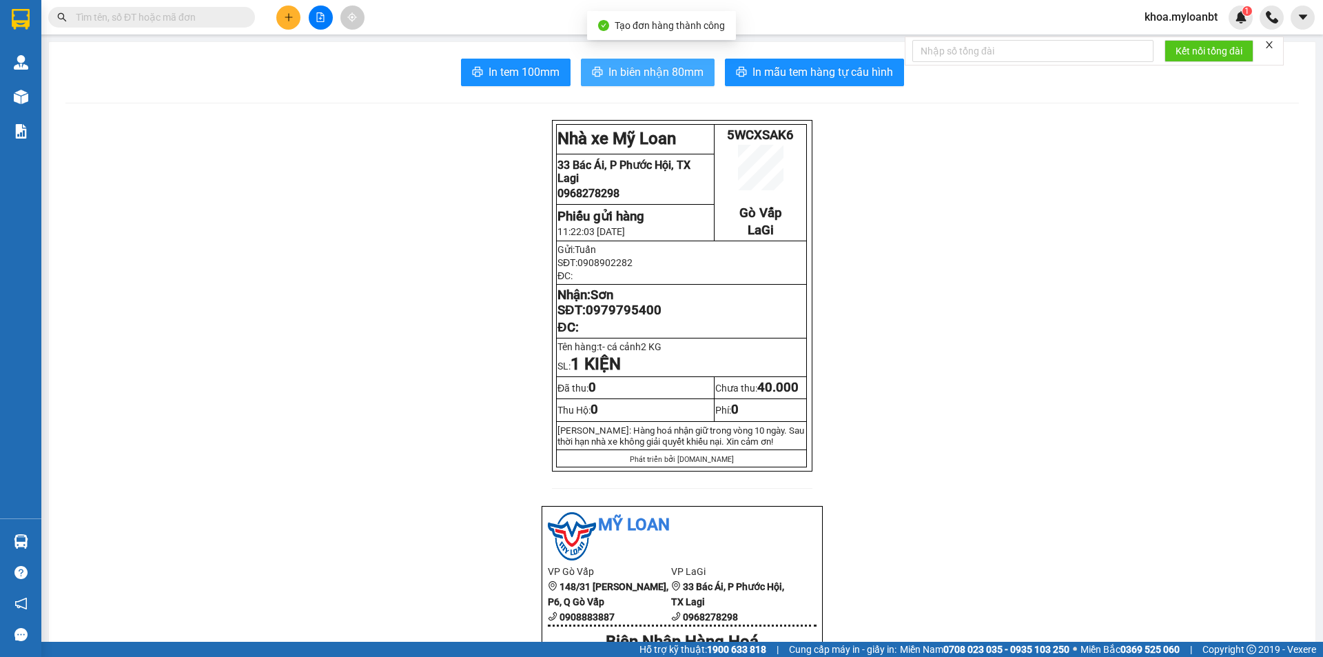
click at [642, 69] on span "In biên nhận 80mm" at bounding box center [656, 71] width 95 height 17
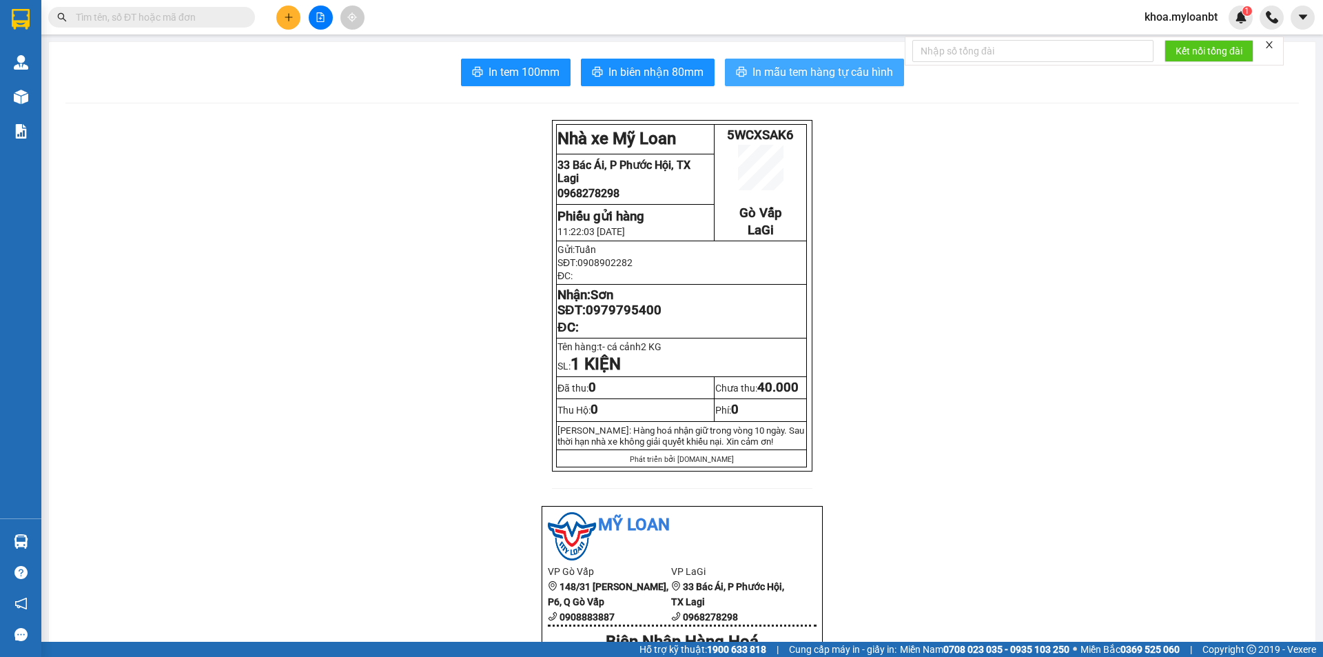
click at [868, 72] on span "In mẫu tem hàng tự cấu hình" at bounding box center [823, 71] width 141 height 17
click at [215, 7] on span at bounding box center [151, 17] width 207 height 21
click at [214, 28] on div "Kết quả tìm kiếm ( 0 ) Bộ lọc No Data" at bounding box center [134, 18] width 269 height 24
click at [229, 23] on input "text" at bounding box center [157, 17] width 163 height 15
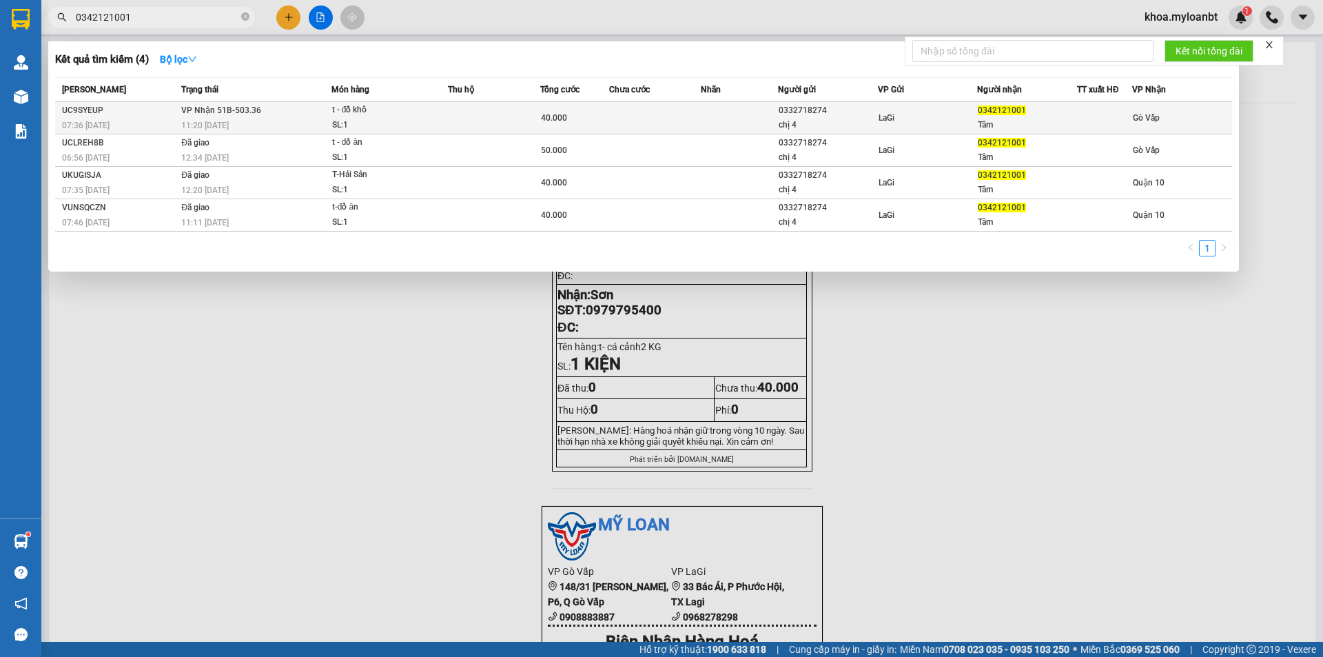
type input "0342121001"
click at [362, 117] on div "t - đồ khô" at bounding box center [383, 110] width 103 height 15
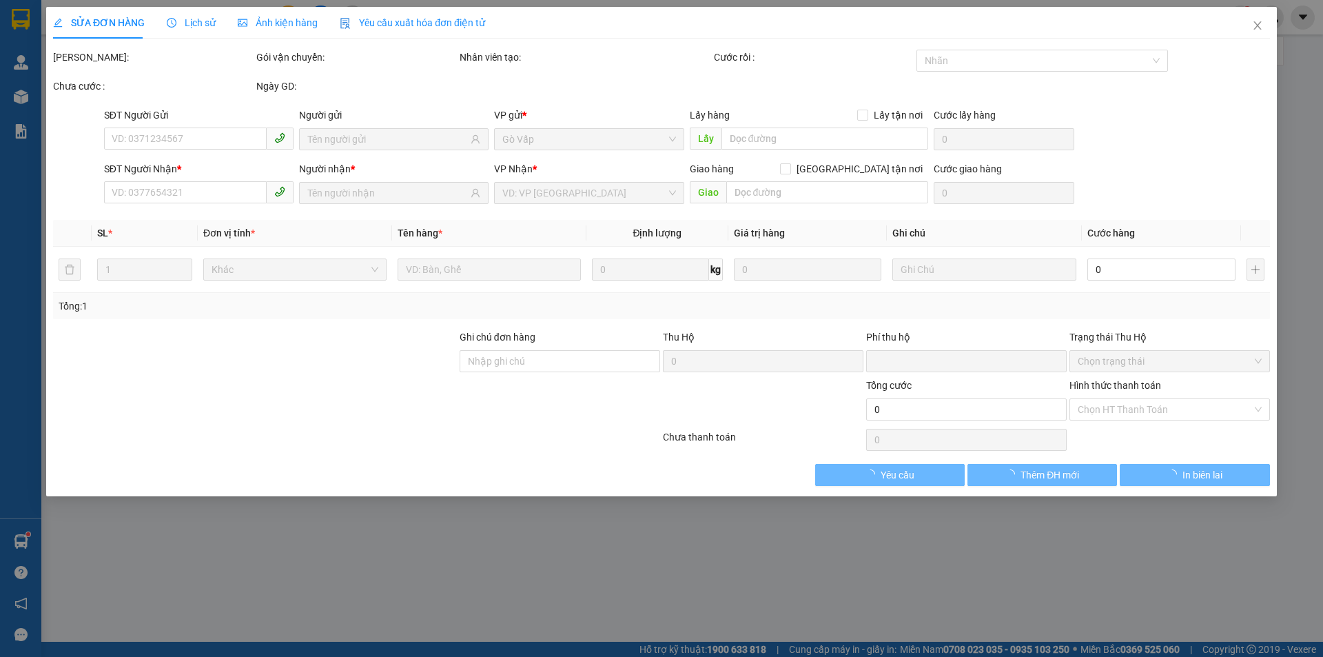
drag, startPoint x: 466, startPoint y: 153, endPoint x: 858, endPoint y: 245, distance: 402.9
type input "0332718274"
type input "chị 4"
type input "0342121001"
type input "Tâm"
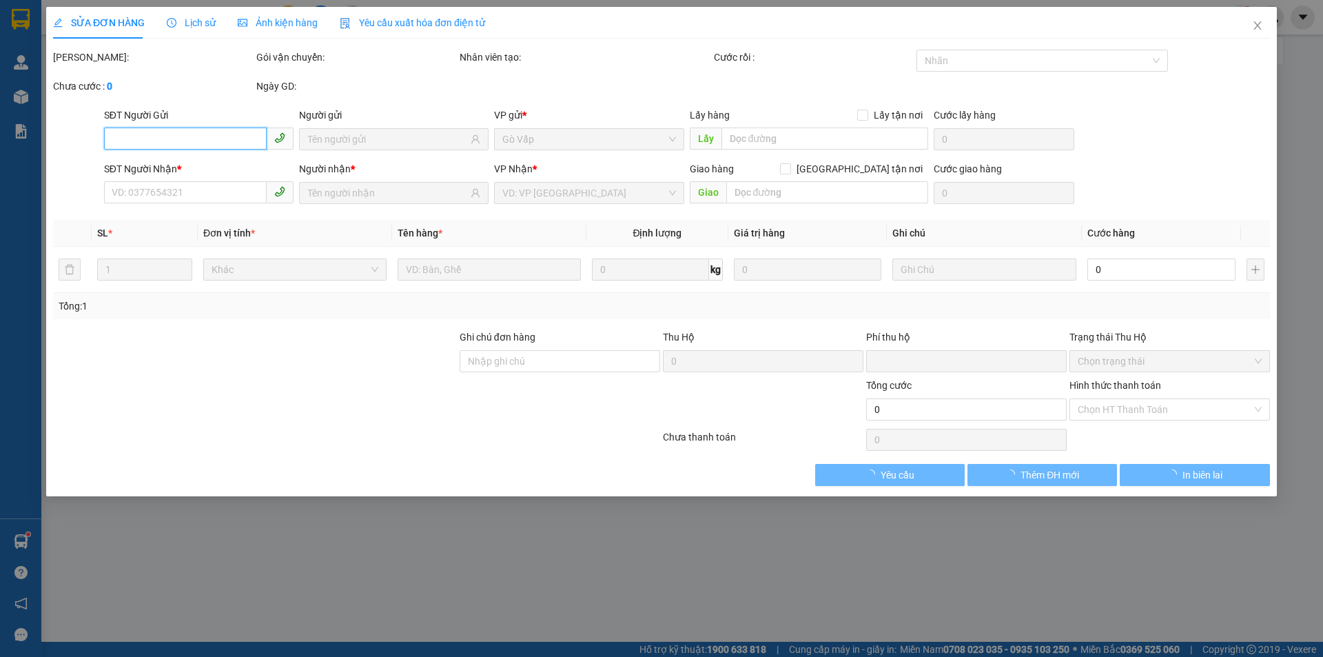
type input "0"
type input "40.000"
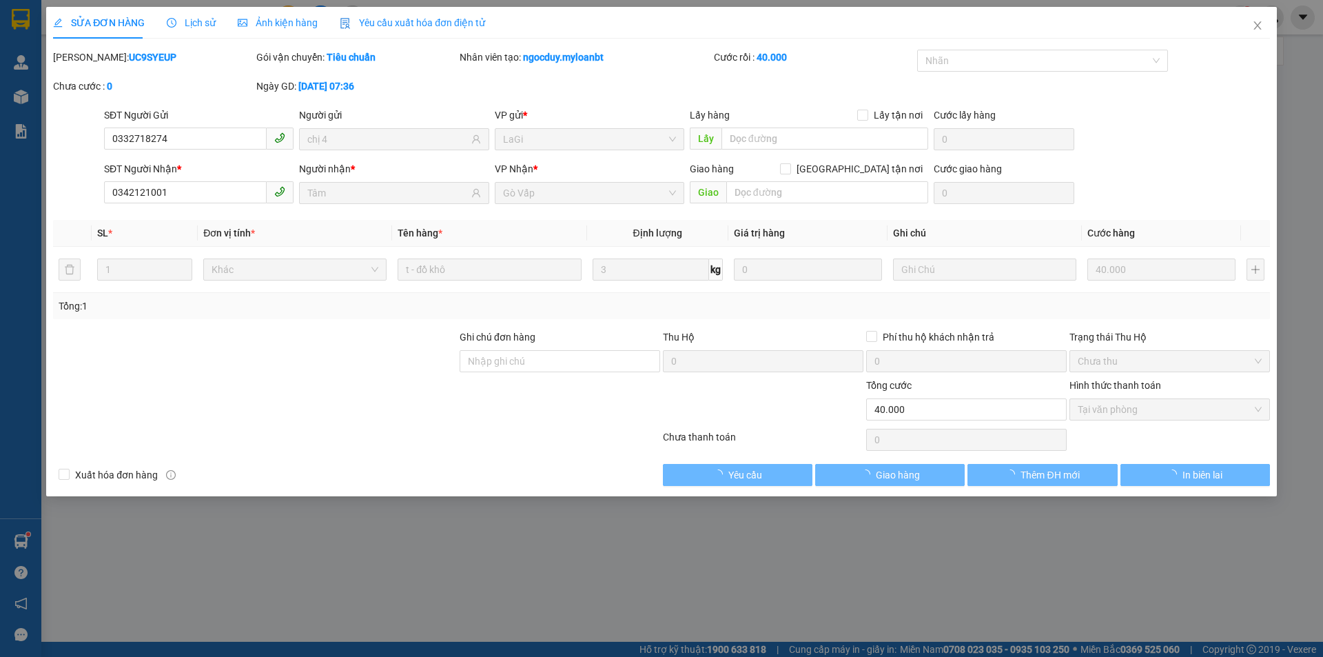
drag, startPoint x: 858, startPoint y: 245, endPoint x: 931, endPoint y: 424, distance: 192.9
click at [931, 424] on div "Tổng cước 40.000" at bounding box center [966, 402] width 201 height 48
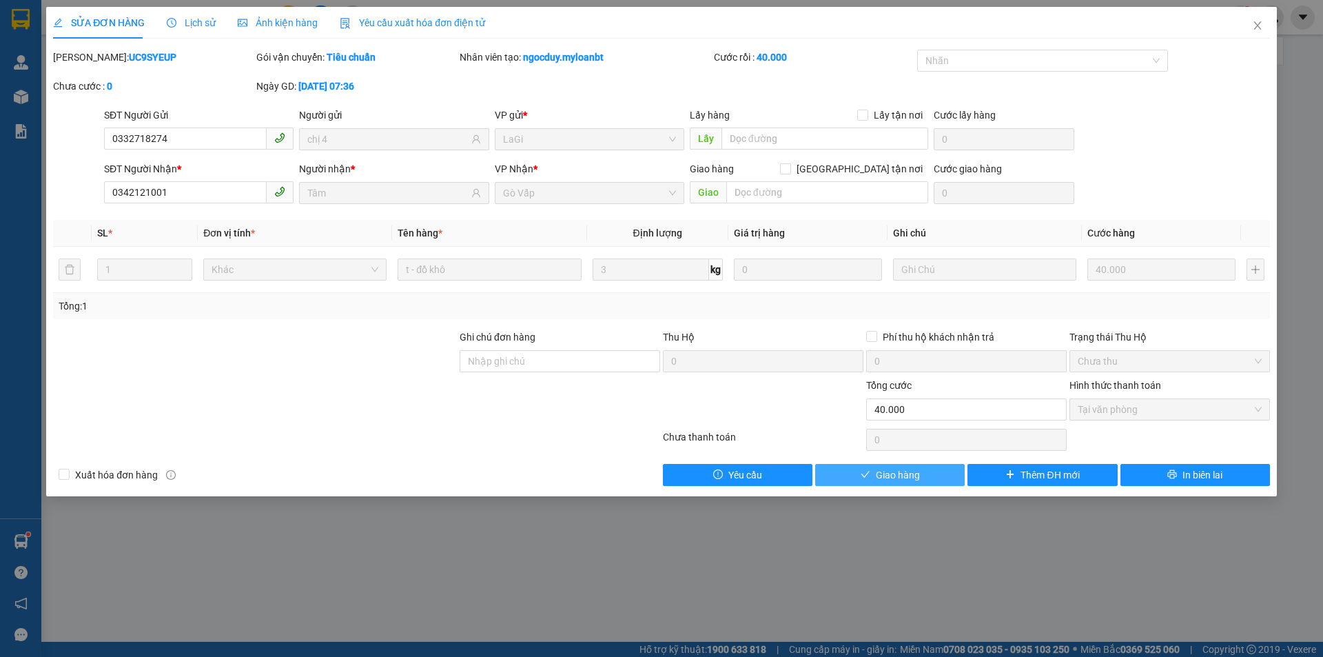
click at [895, 473] on span "Giao hàng" at bounding box center [898, 474] width 44 height 15
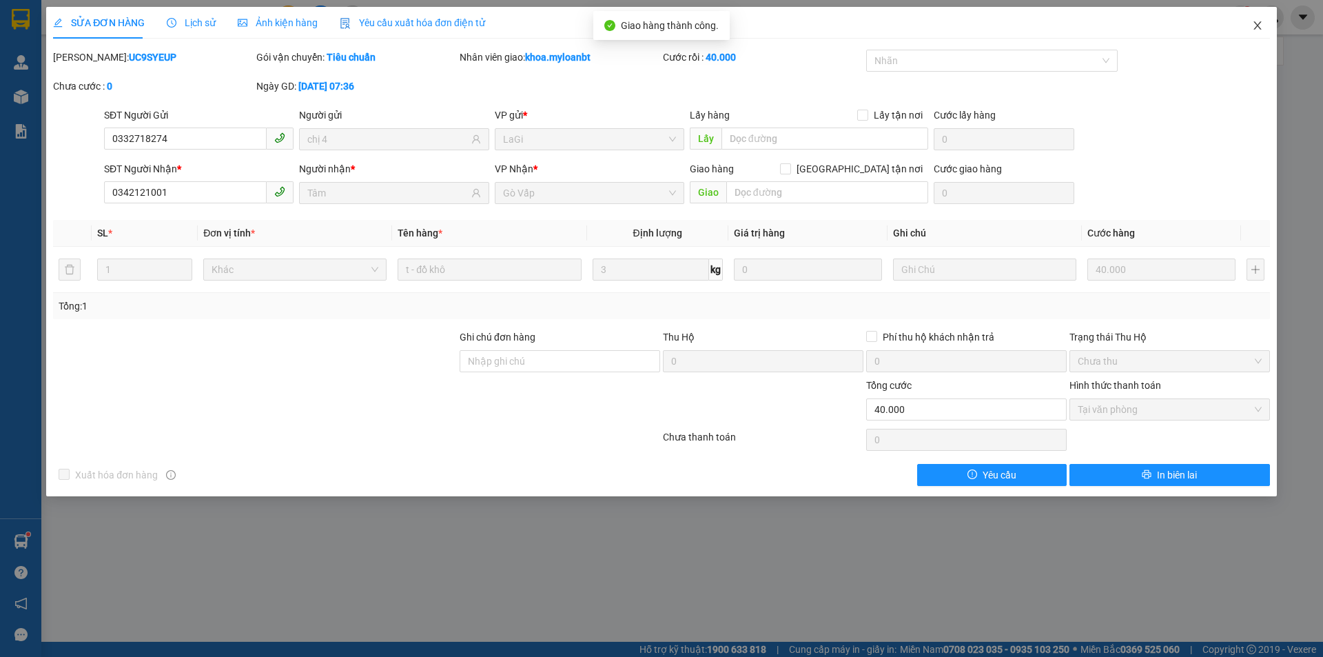
click at [1256, 25] on icon "close" at bounding box center [1257, 25] width 11 height 11
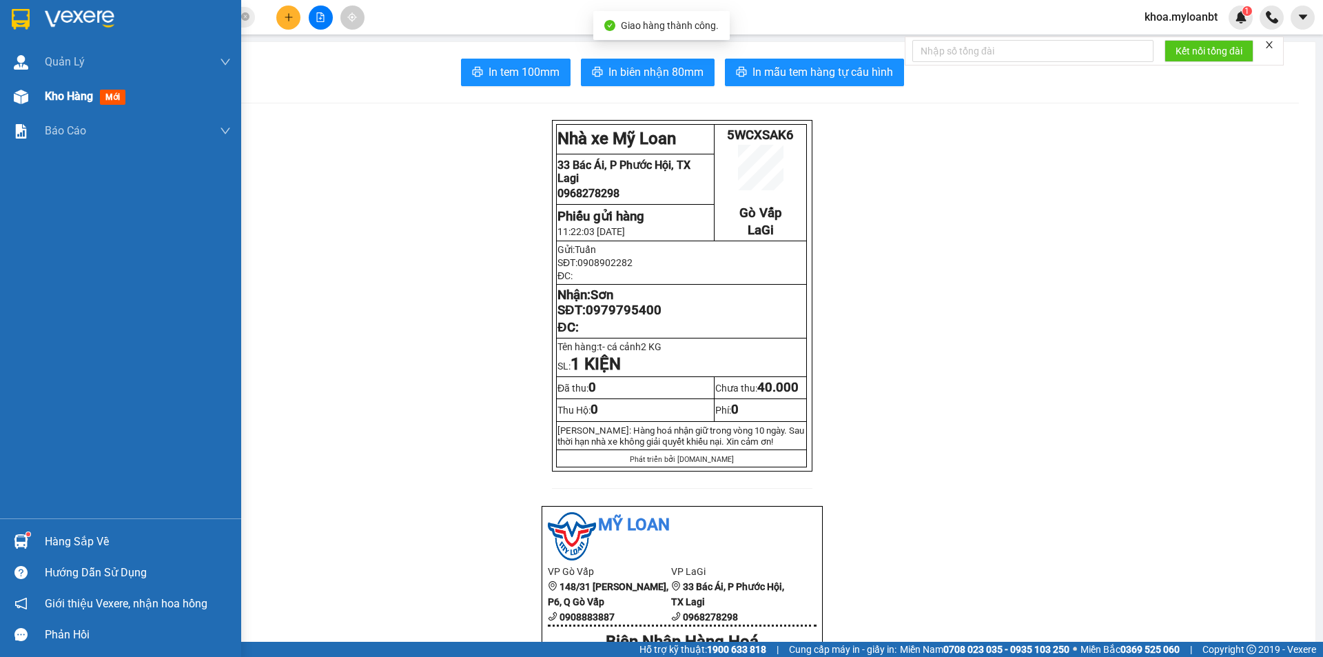
click at [38, 85] on div "Kho hàng mới" at bounding box center [120, 96] width 241 height 34
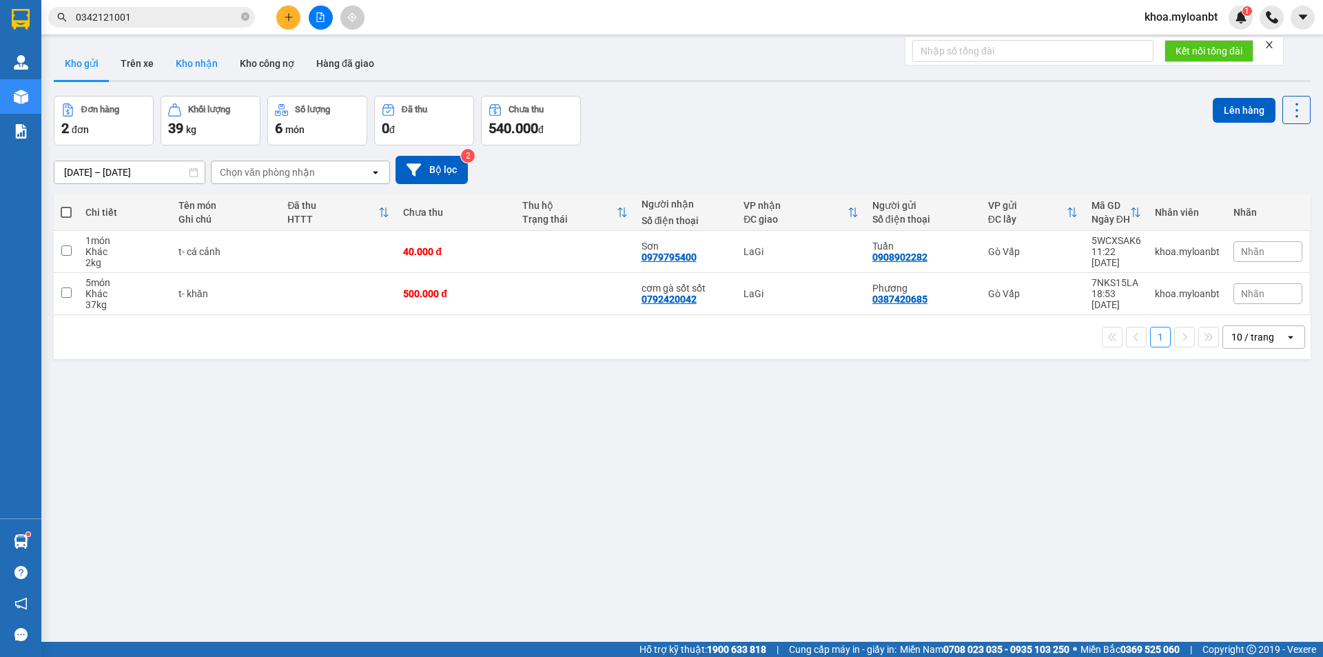
click at [173, 64] on button "Kho nhận" at bounding box center [197, 63] width 64 height 33
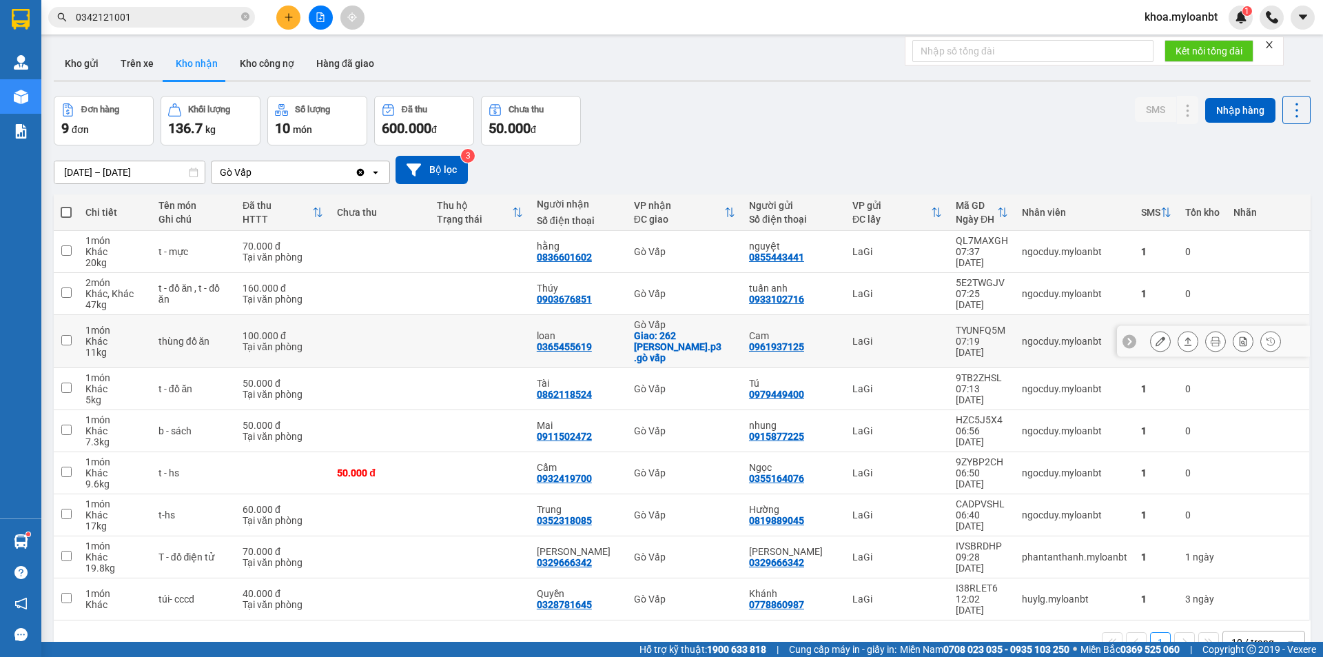
click at [622, 324] on td "loan 0365455619" at bounding box center [578, 341] width 97 height 53
checkbox input "true"
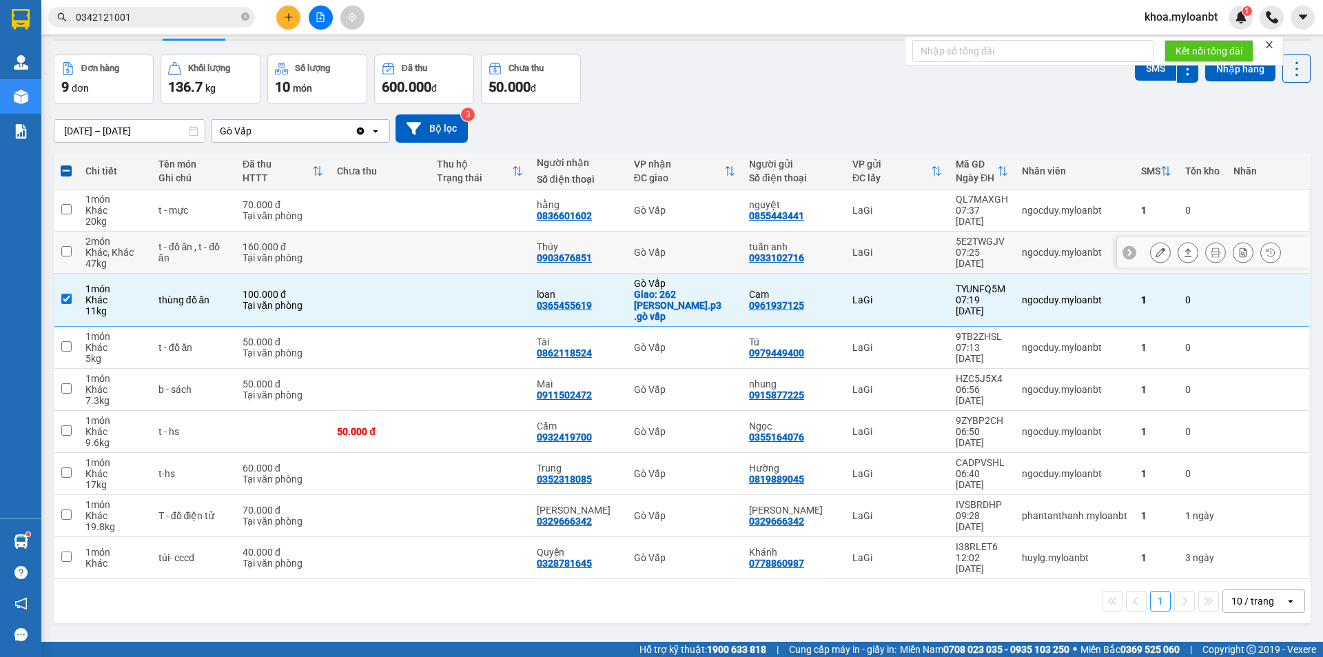
scroll to position [63, 0]
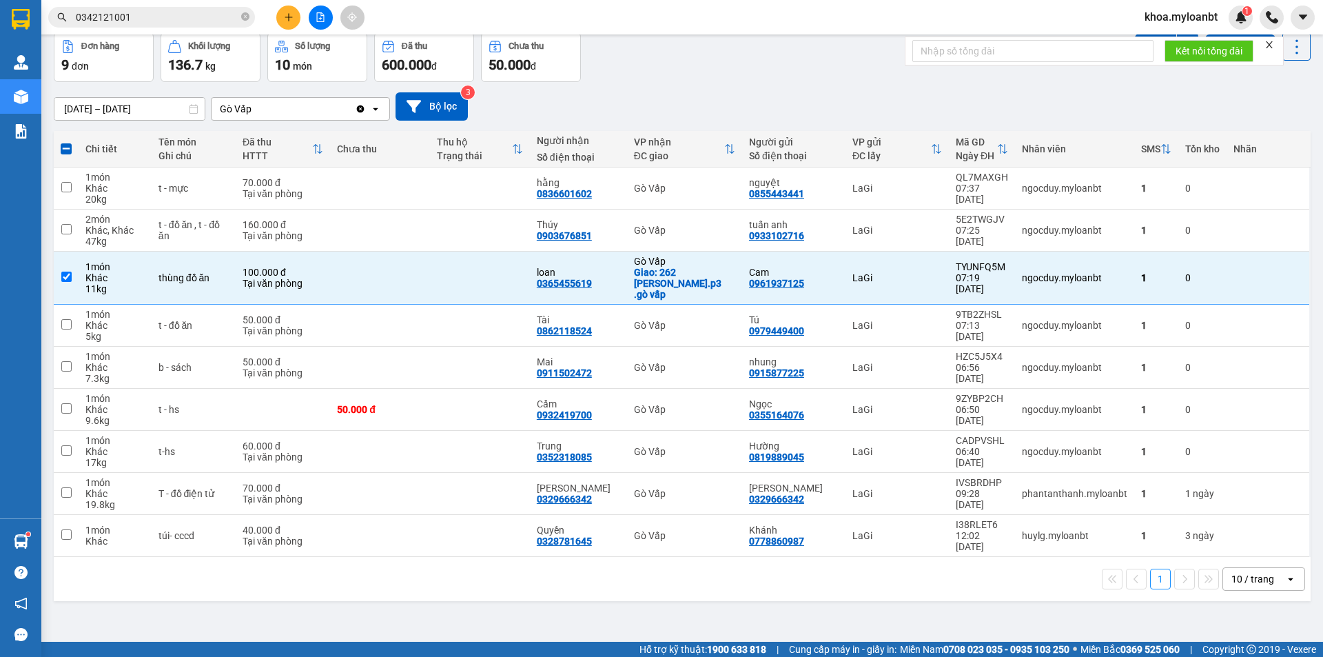
click at [213, 17] on input "0342121001" at bounding box center [157, 17] width 163 height 15
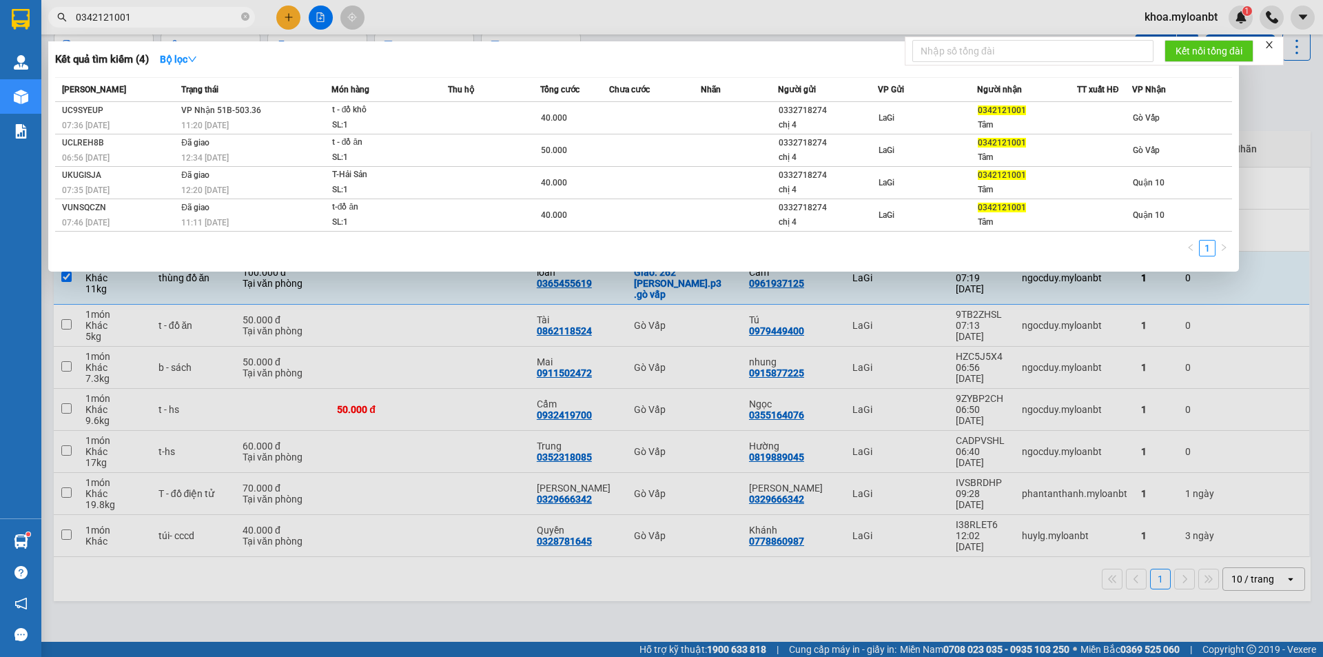
click at [213, 17] on input "0342121001" at bounding box center [157, 17] width 163 height 15
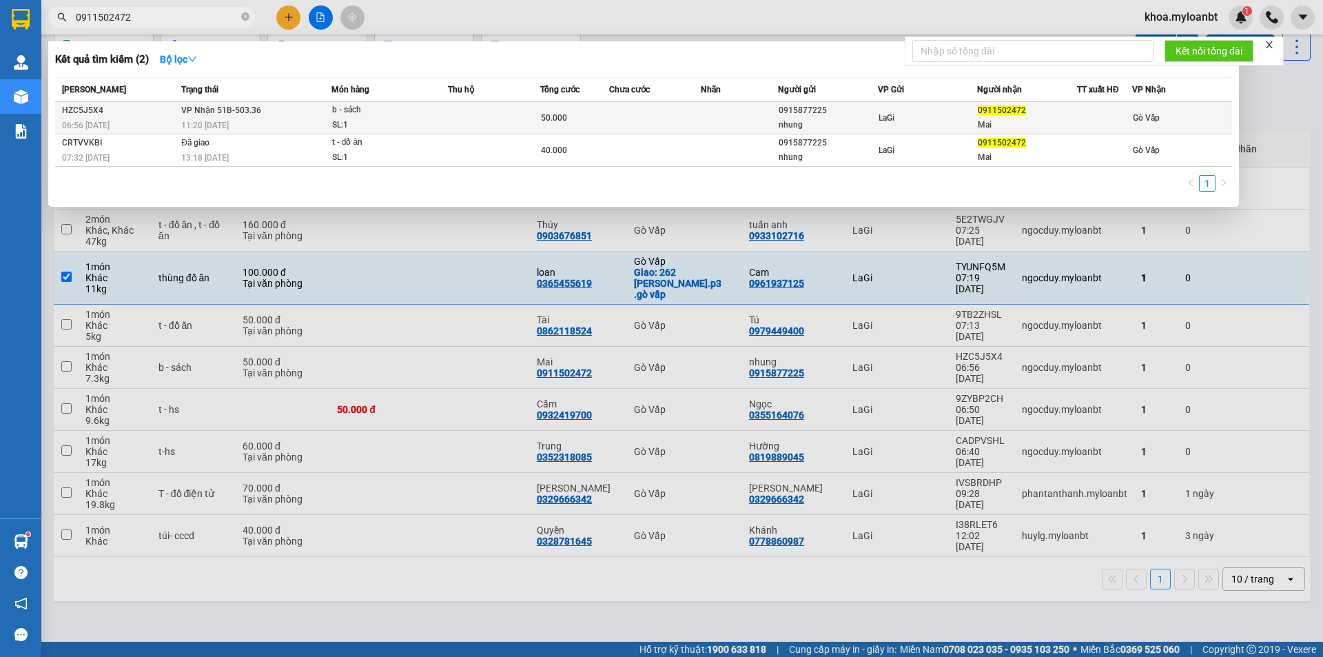
type input "0911502472"
click at [436, 116] on span "b - sách SL: 1" at bounding box center [389, 118] width 115 height 30
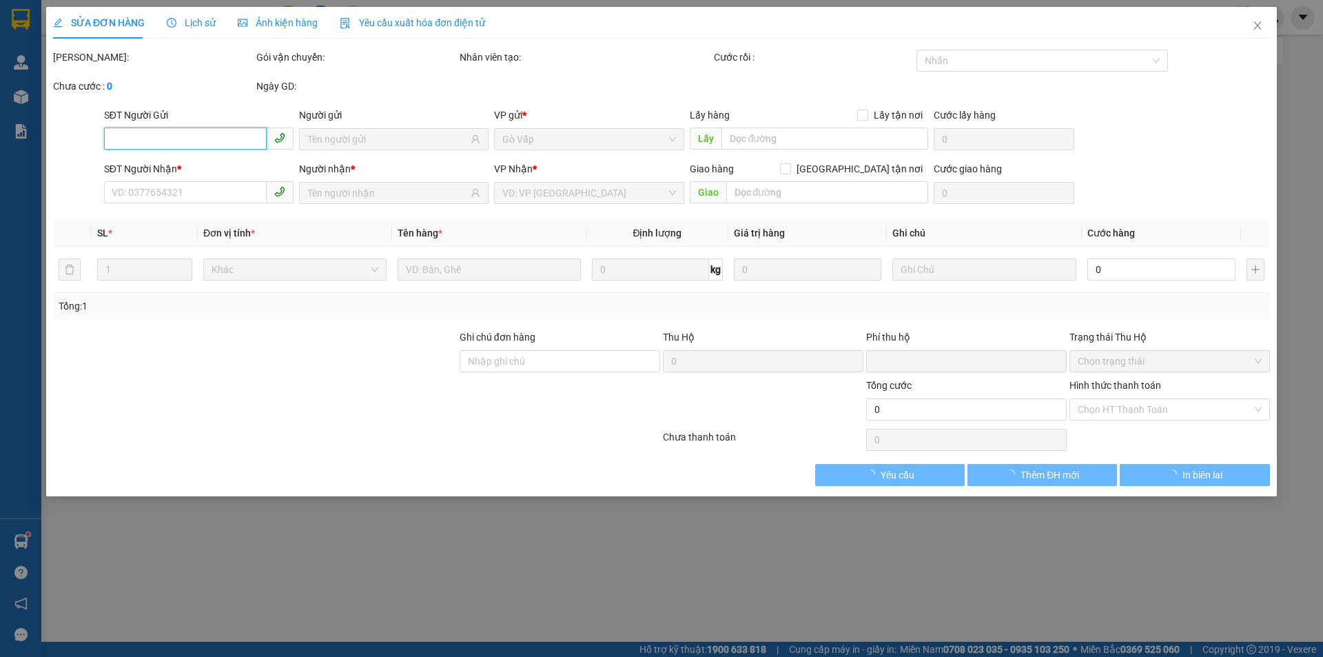
type input "0915877225"
type input "nhung"
type input "0911502472"
type input "Mai"
type input "0"
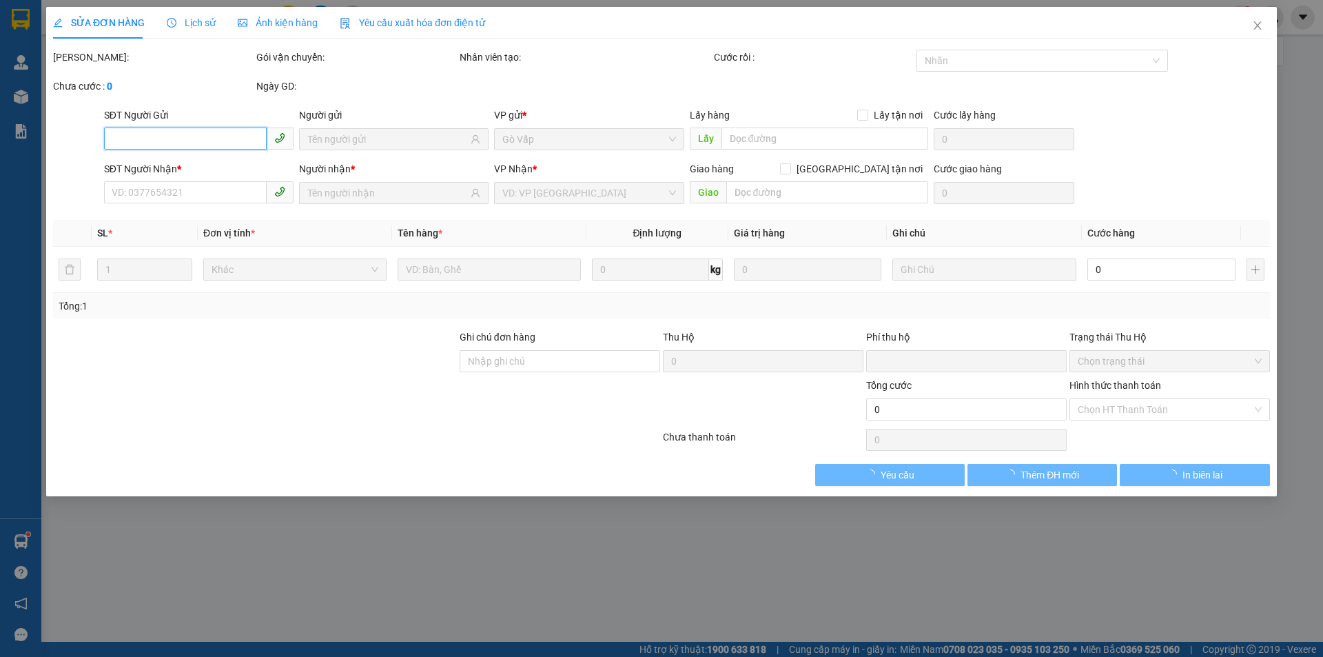
type input "50.000"
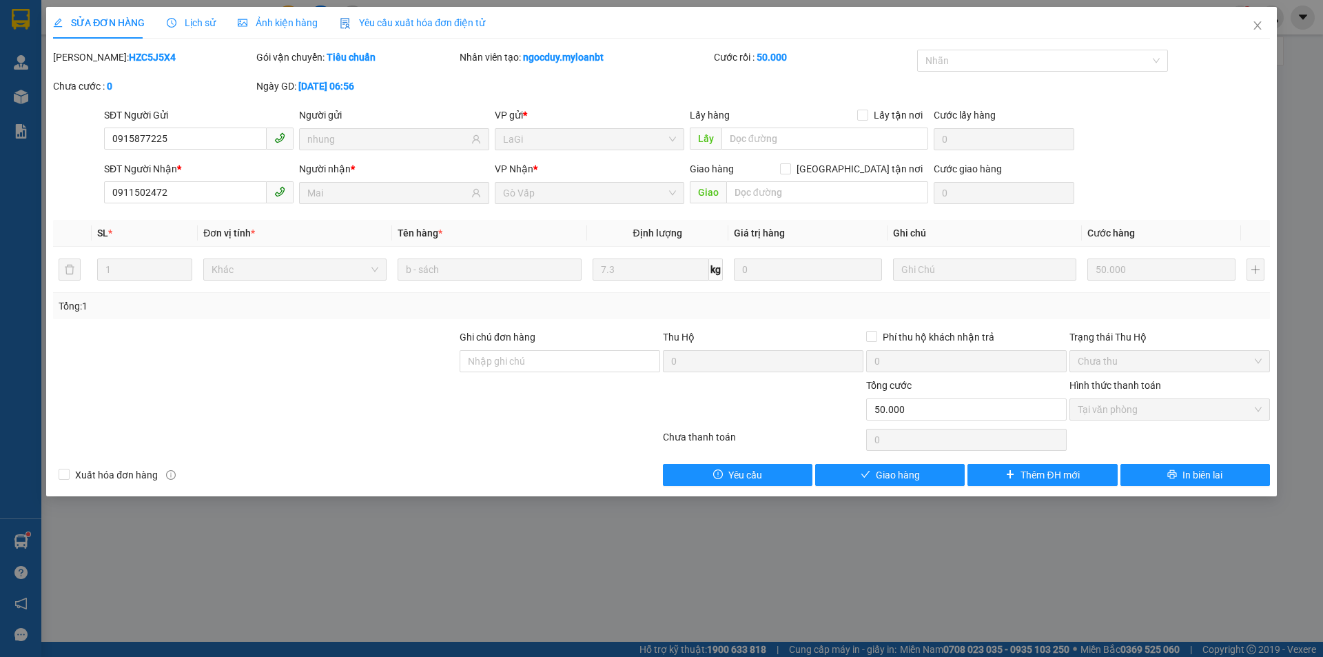
click at [899, 457] on div "Total Paid Fee 50.000 Total UnPaid Fee 0 Cash Collection Total Fee Mã ĐH: HZC5J…" at bounding box center [661, 268] width 1217 height 436
click at [897, 460] on div "Total Paid Fee 50.000 Total UnPaid Fee 0 Cash Collection Total Fee Mã ĐH: HZC5J…" at bounding box center [661, 268] width 1217 height 436
click at [895, 462] on div "Total Paid Fee 50.000 Total UnPaid Fee 0 Cash Collection Total Fee Mã ĐH: HZC5J…" at bounding box center [661, 268] width 1217 height 436
click at [877, 476] on span "Giao hàng" at bounding box center [898, 474] width 44 height 15
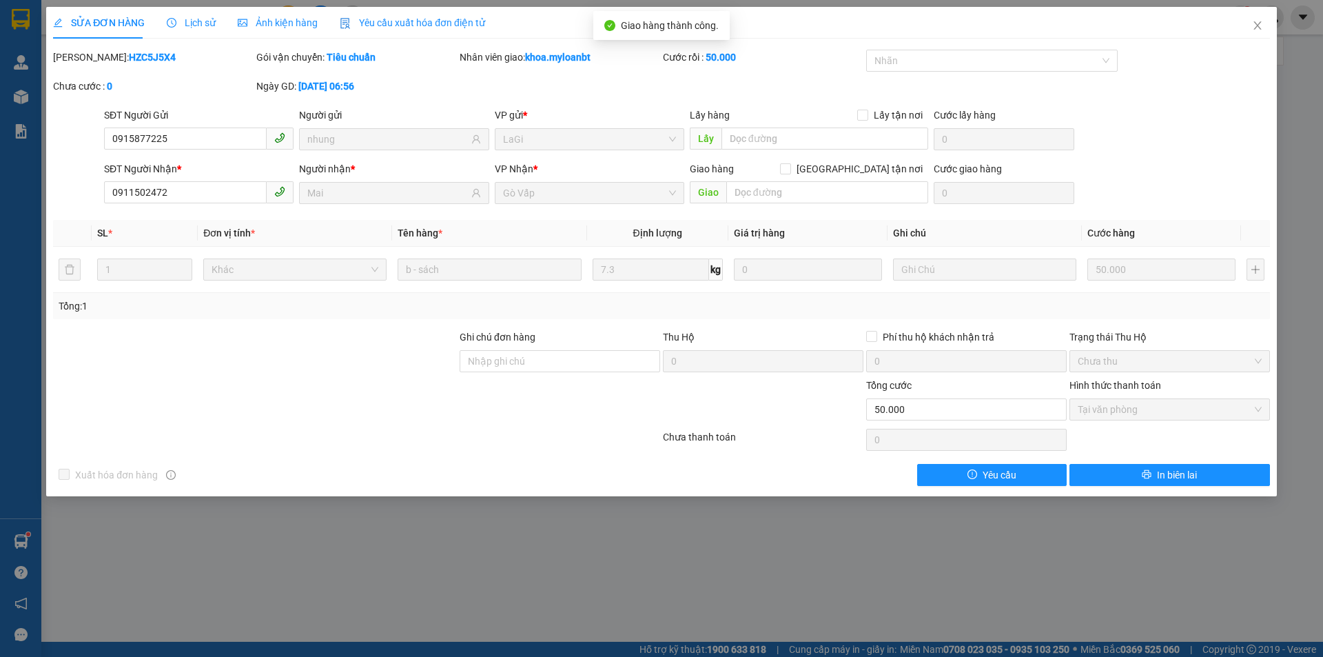
click at [1235, 52] on div "Mã ĐH: HZC5J5X4 Gói vận chuyển: Tiêu chuẩn Nhân viên giao: khoa.myloanbt Cước r…" at bounding box center [662, 79] width 1220 height 58
click at [1237, 30] on div "SỬA ĐƠN HÀNG Lịch sử Ảnh kiện hàng Yêu cầu xuất hóa đơn điện tử" at bounding box center [661, 23] width 1217 height 32
click at [1262, 25] on icon "close" at bounding box center [1257, 25] width 11 height 11
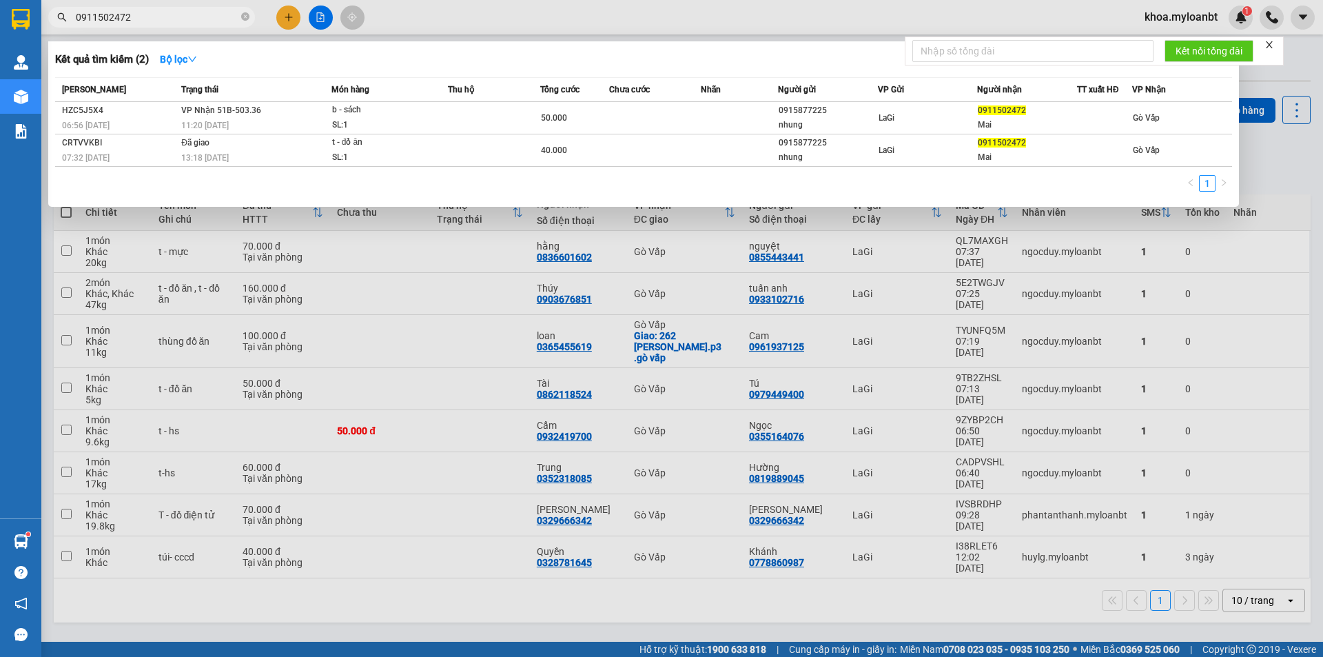
click at [204, 12] on input "0911502472" at bounding box center [157, 17] width 163 height 15
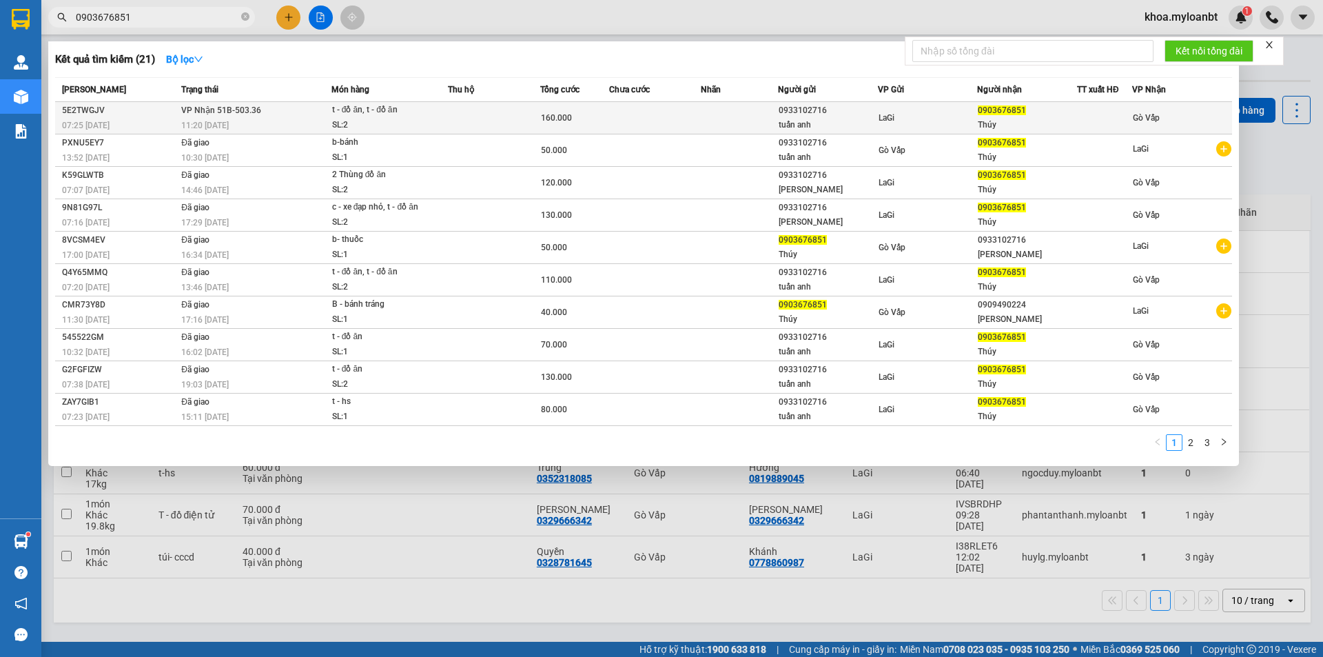
type input "0903676851"
click at [614, 121] on td at bounding box center [655, 118] width 92 height 32
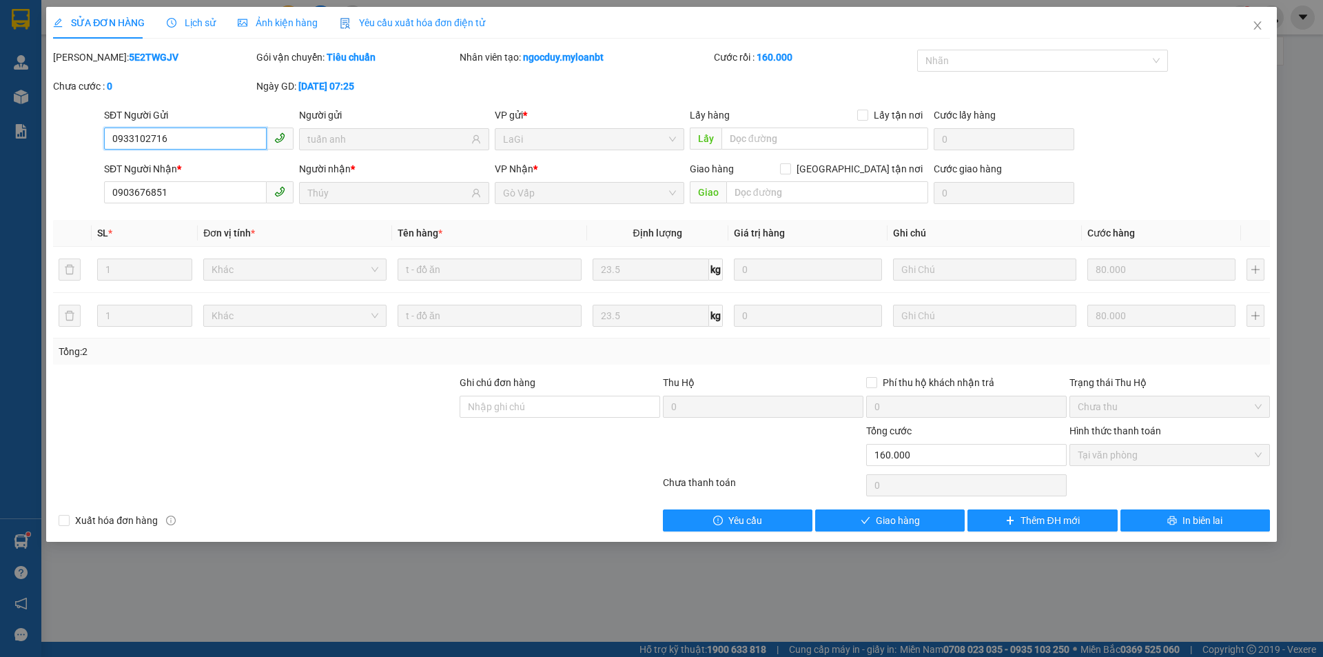
type input "0933102716"
type input "tuấn anh"
type input "0903676851"
type input "Thúy"
type input "0"
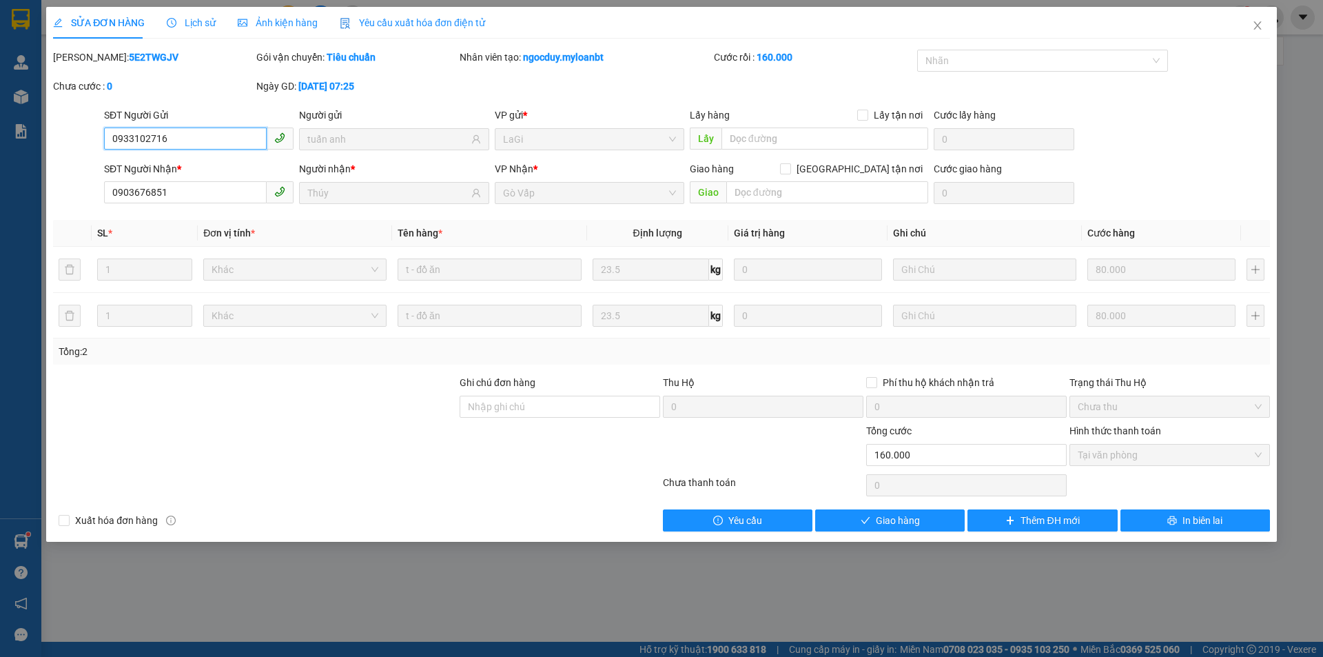
type input "160.000"
click at [926, 531] on button "Giao hàng" at bounding box center [890, 520] width 150 height 22
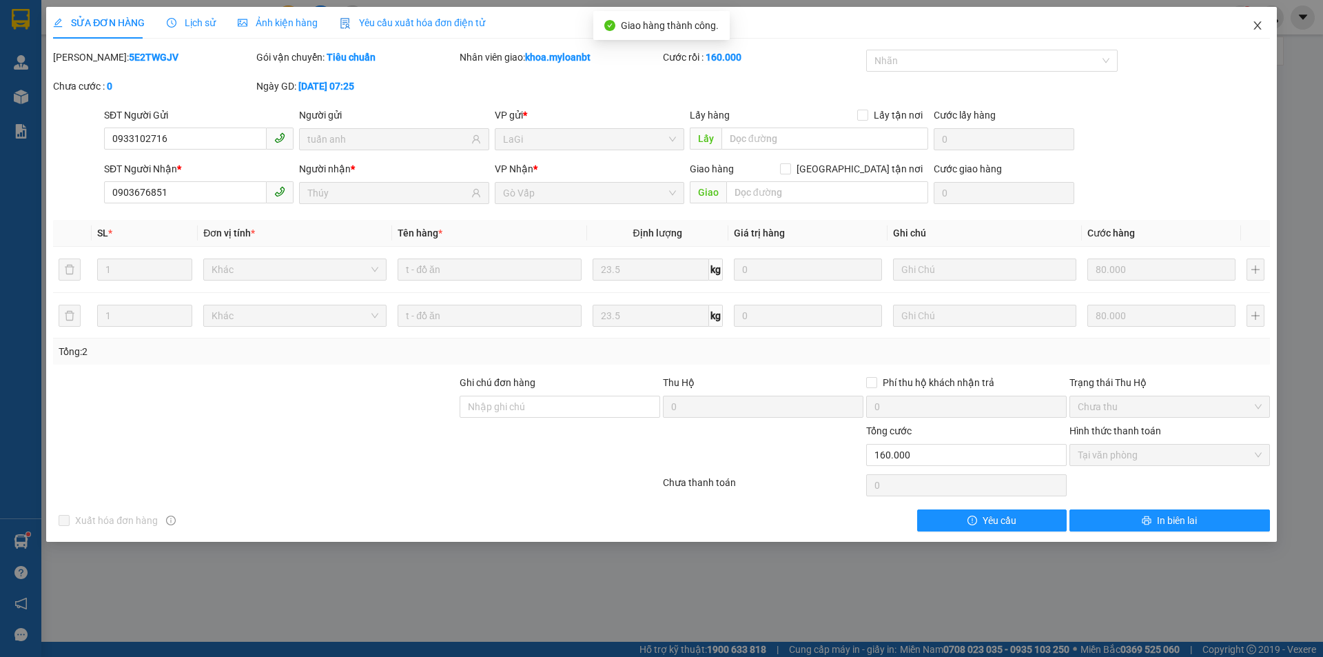
click at [1263, 37] on span "Close" at bounding box center [1257, 26] width 39 height 39
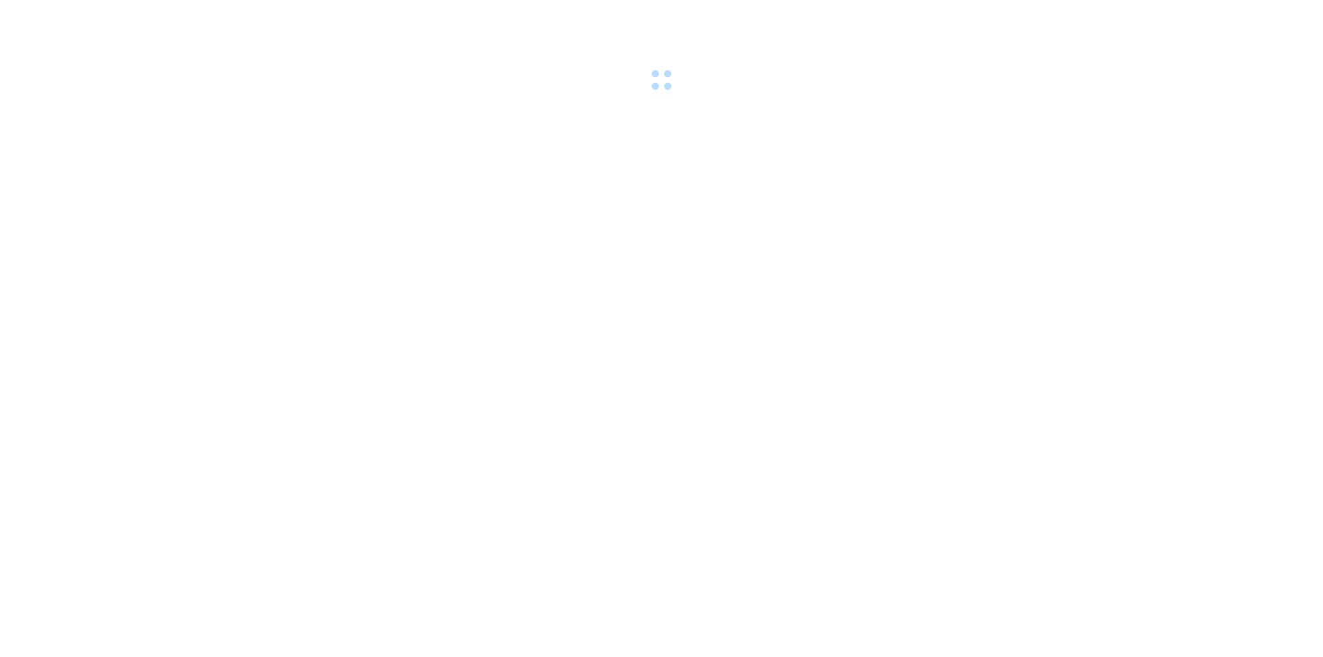
click at [507, 228] on body at bounding box center [661, 328] width 1323 height 657
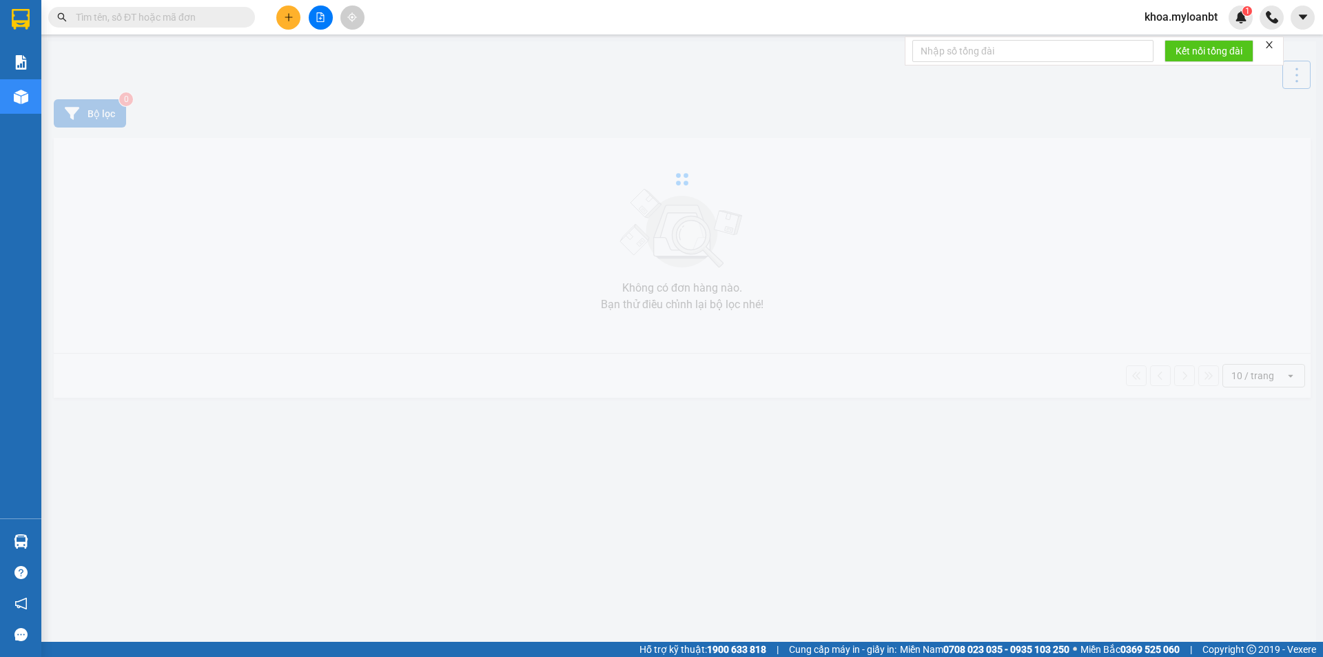
click at [101, 27] on span at bounding box center [151, 17] width 207 height 21
click at [112, 20] on input "text" at bounding box center [157, 17] width 163 height 15
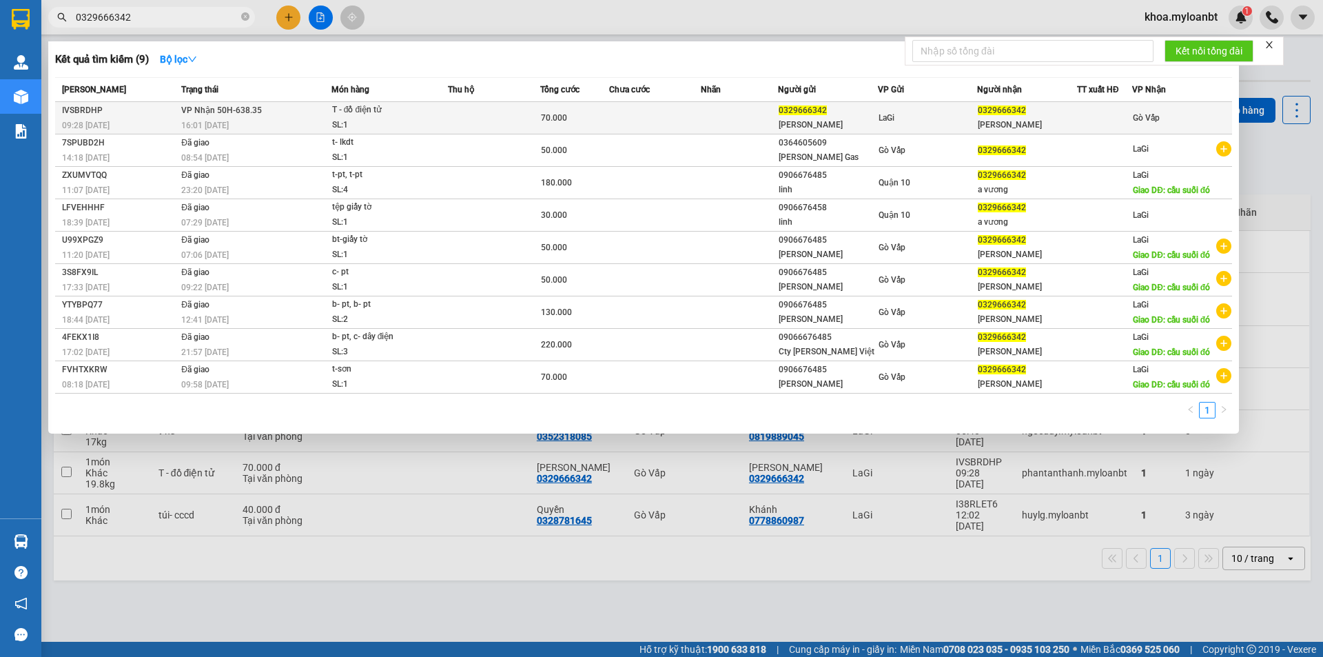
type input "0329666342"
click at [640, 110] on td at bounding box center [655, 118] width 92 height 32
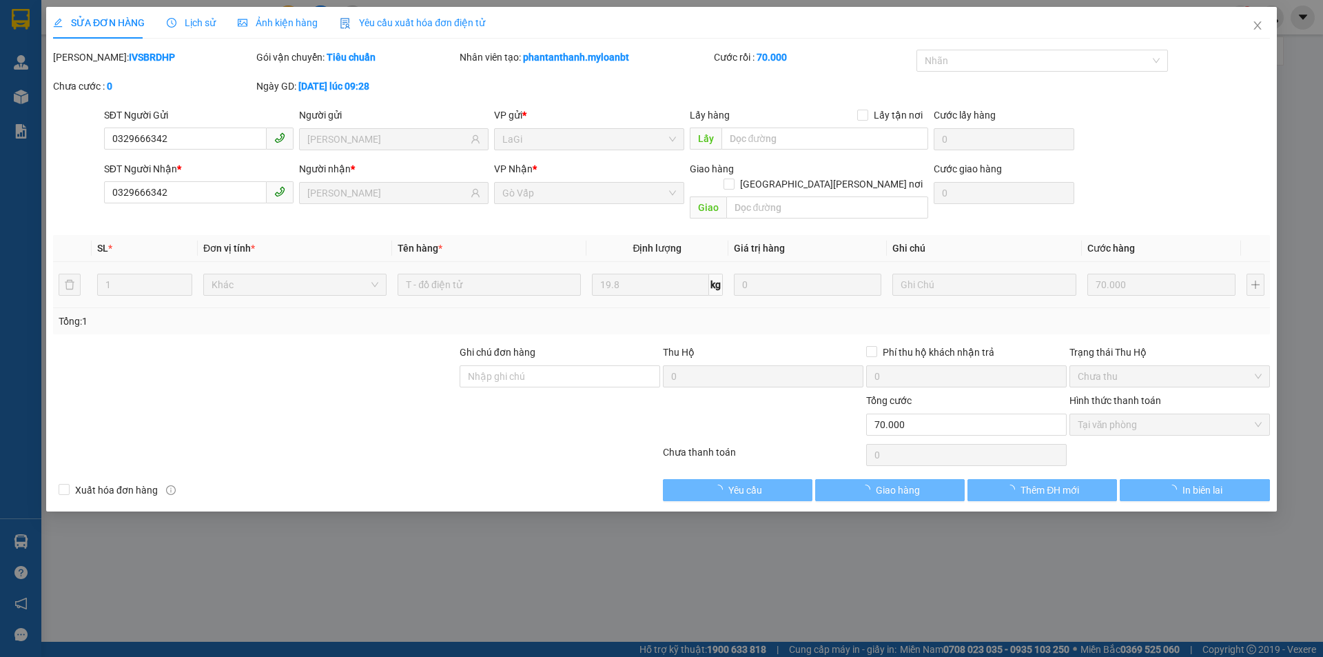
type input "0329666342"
type input "[PERSON_NAME]"
type input "0329666342"
type input "[PERSON_NAME]"
type input "0"
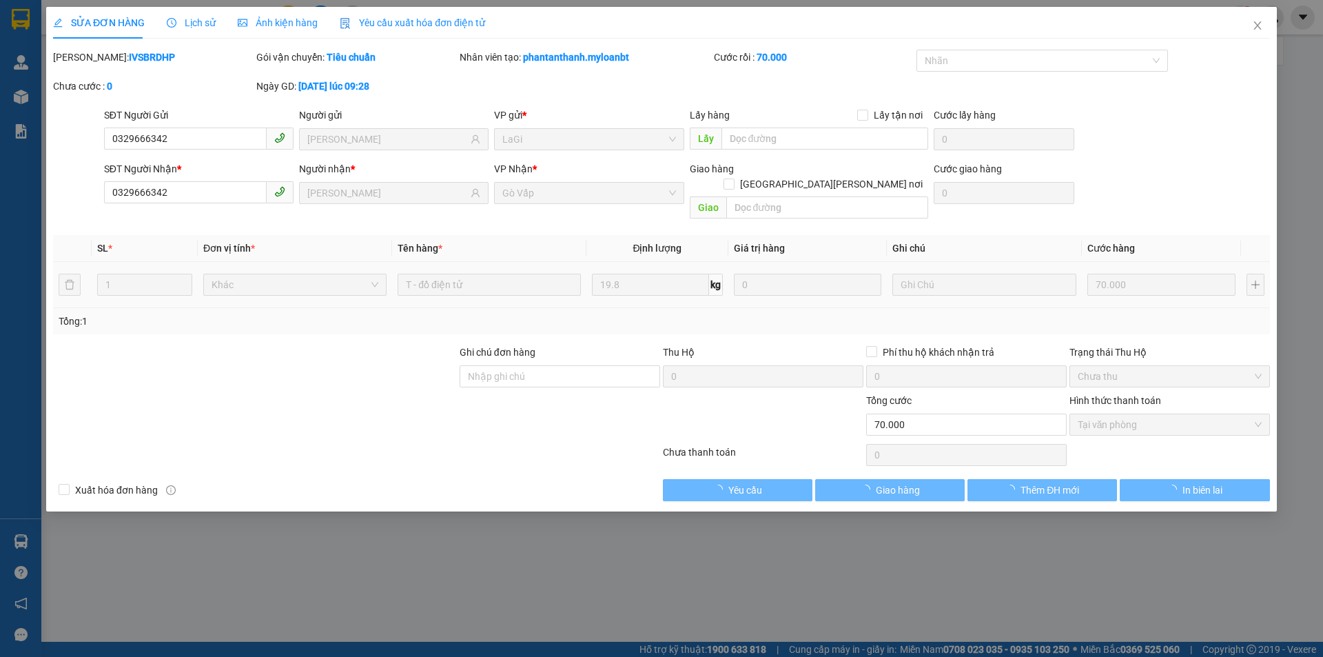
type input "70.000"
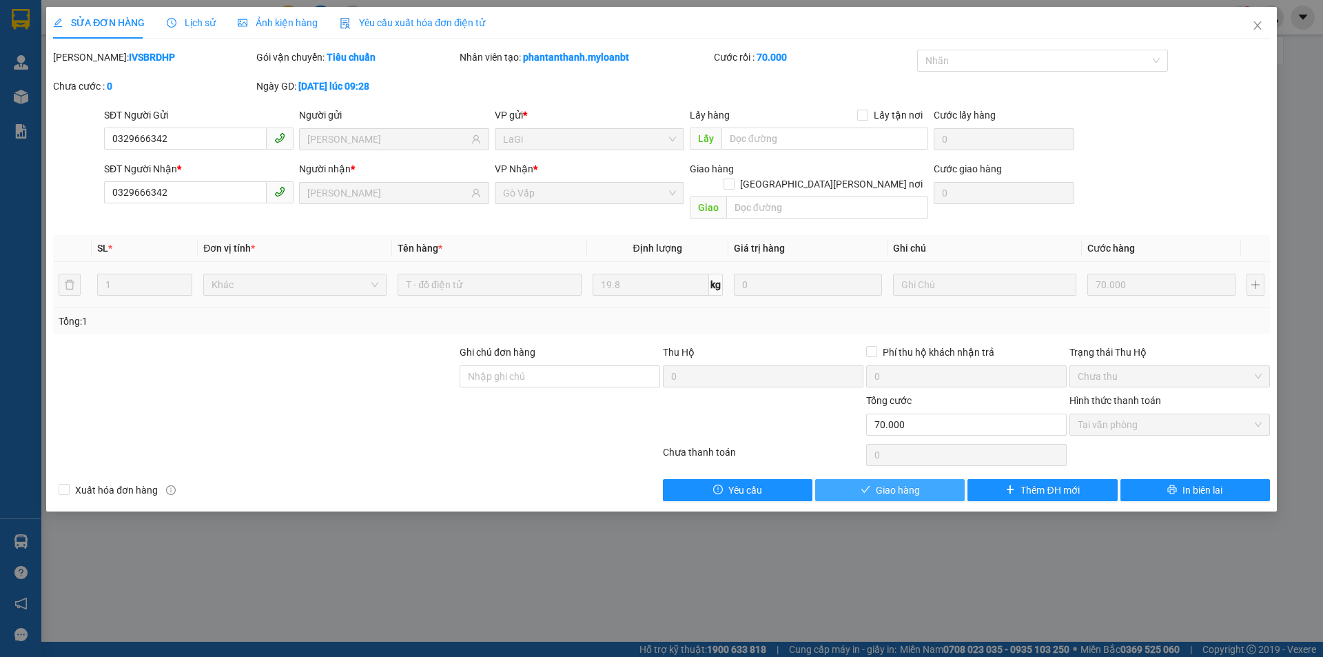
click at [911, 482] on span "Giao hàng" at bounding box center [898, 489] width 44 height 15
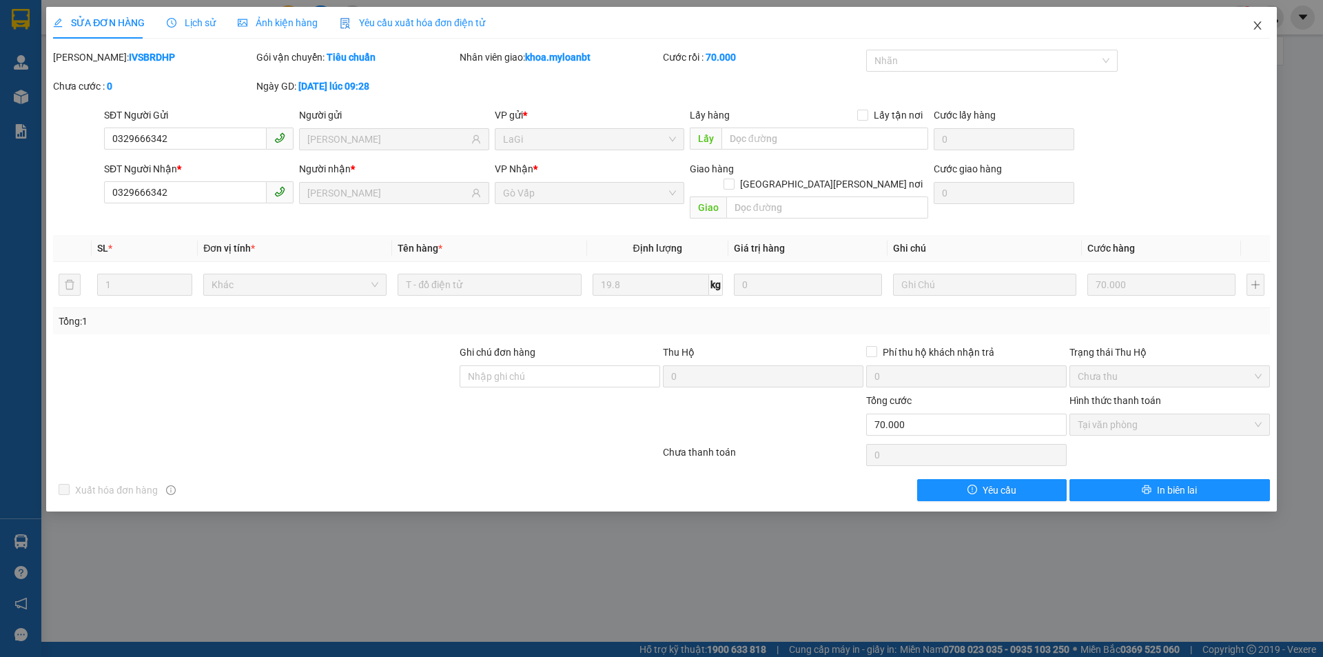
click at [1267, 43] on span "Close" at bounding box center [1257, 26] width 39 height 39
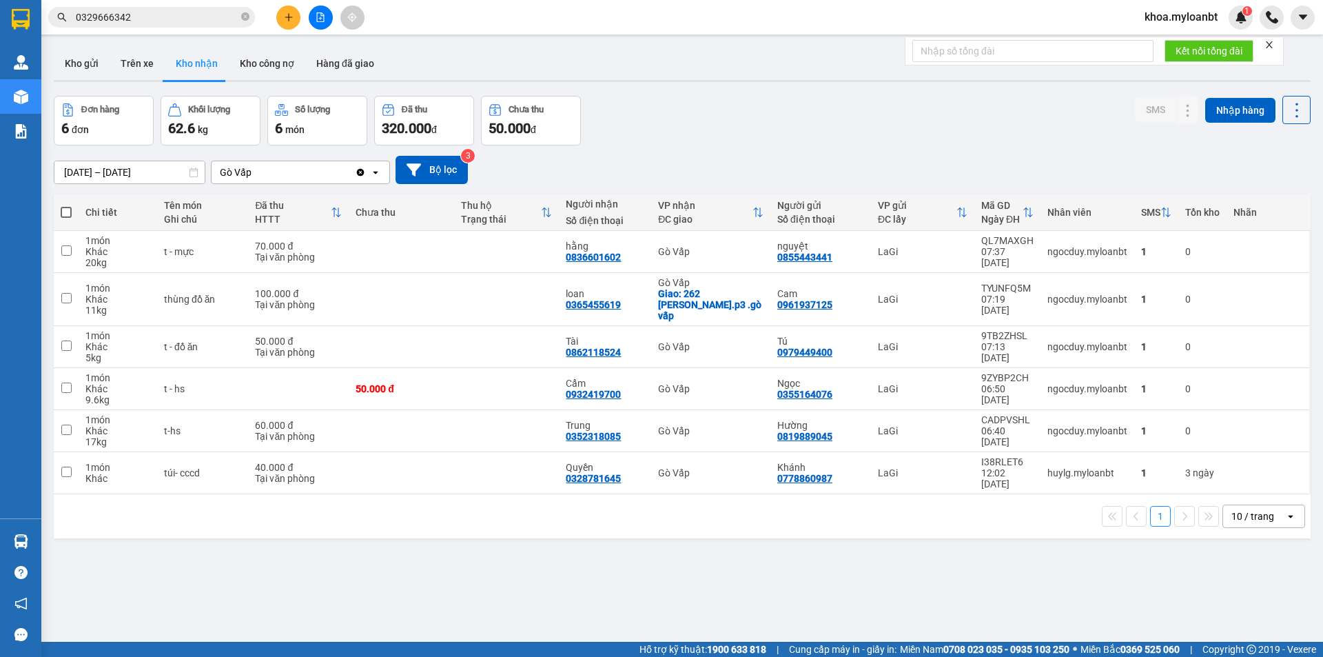
click at [169, 14] on input "0329666342" at bounding box center [157, 17] width 163 height 15
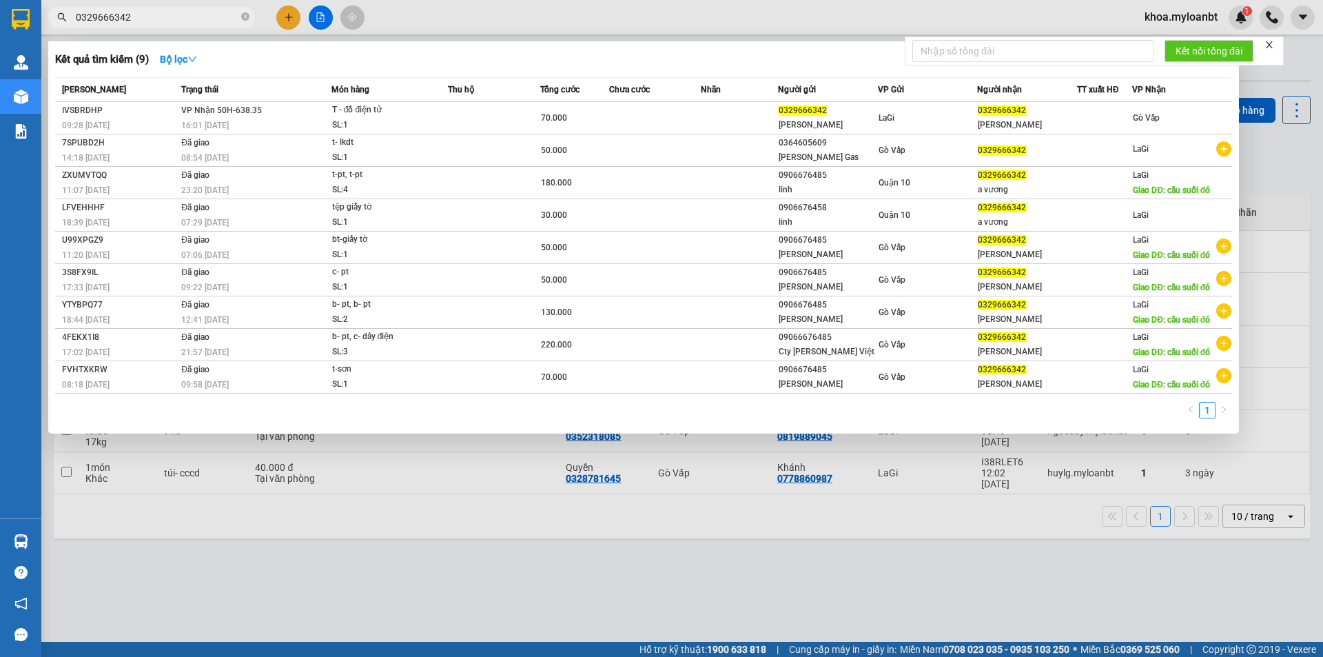
click at [169, 14] on input "0329666342" at bounding box center [157, 17] width 163 height 15
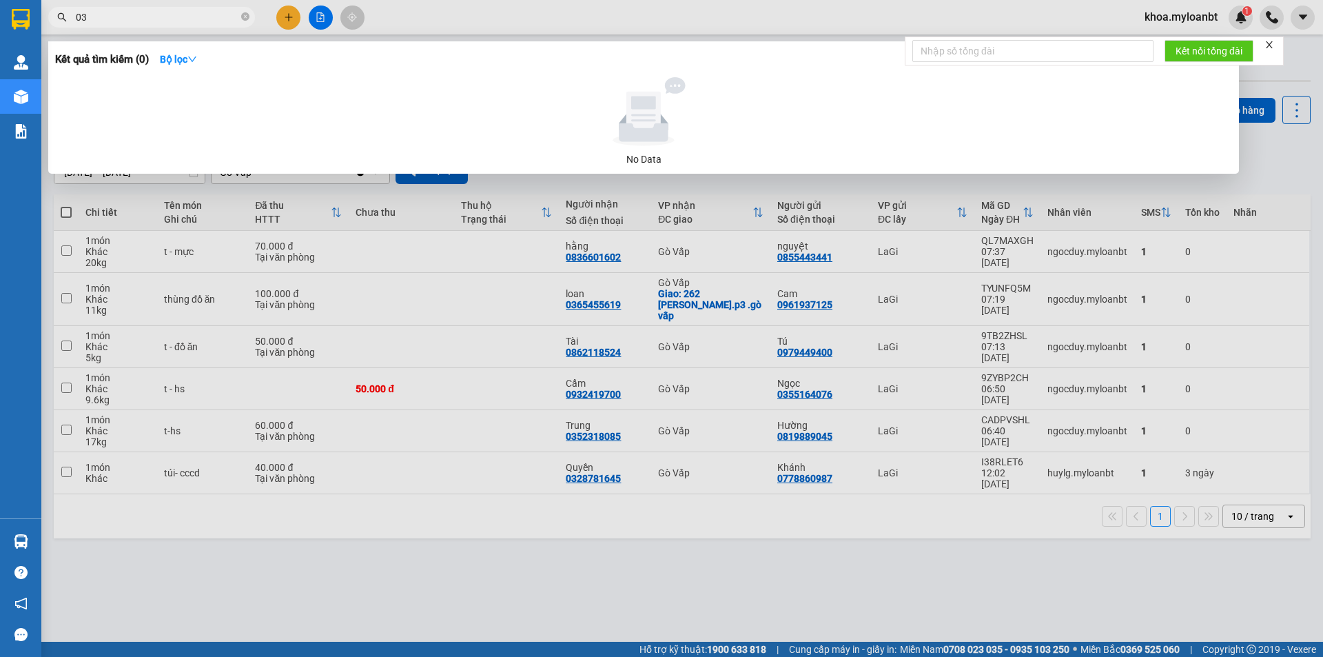
type input "0"
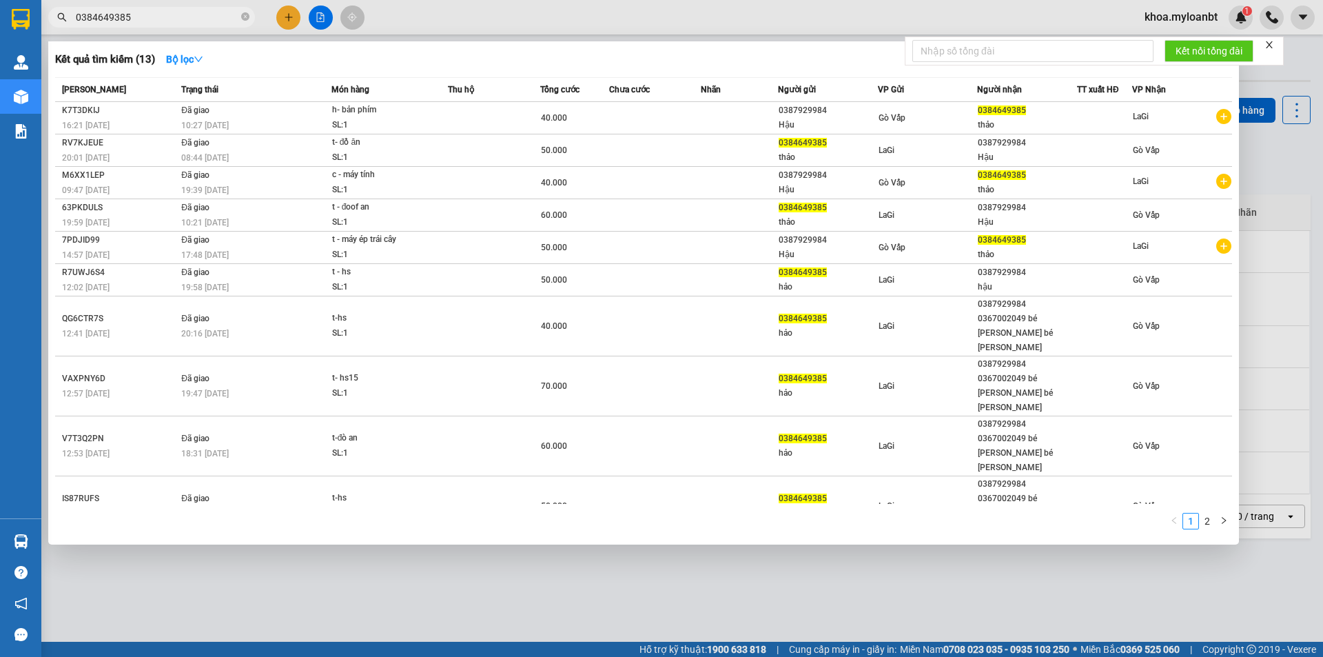
type input "0384649385"
click at [310, 583] on div at bounding box center [661, 328] width 1323 height 657
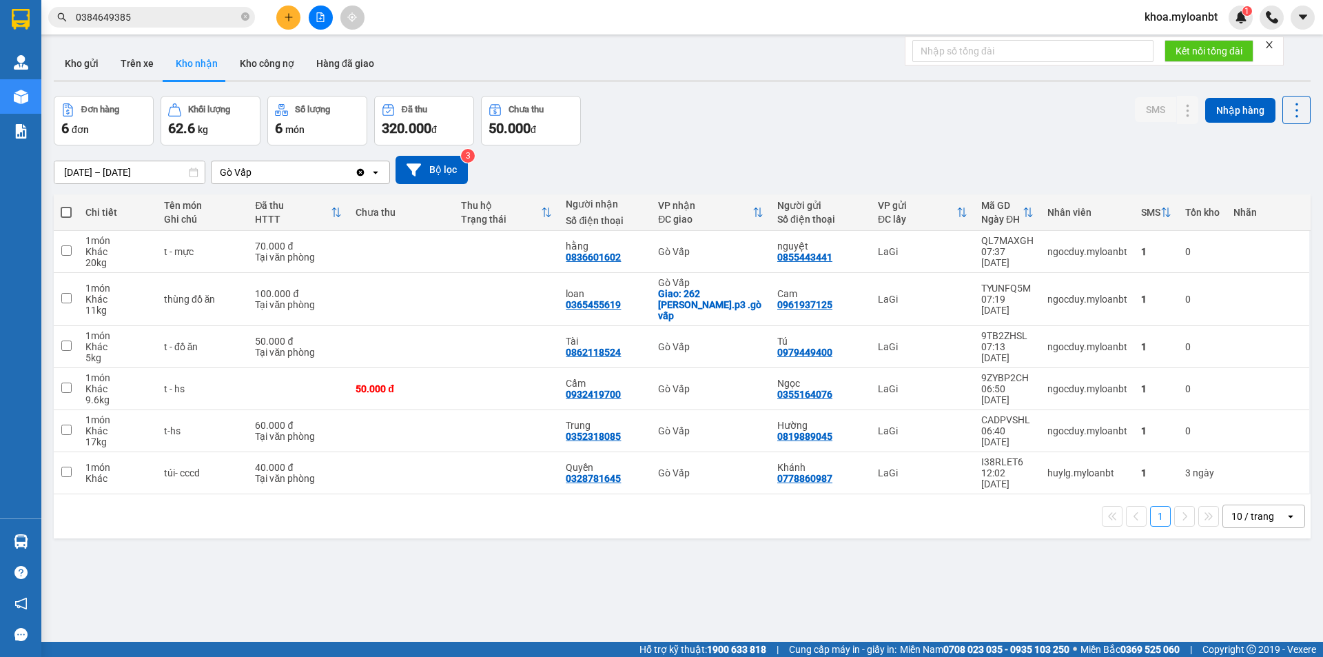
click at [291, 22] on button at bounding box center [288, 18] width 24 height 24
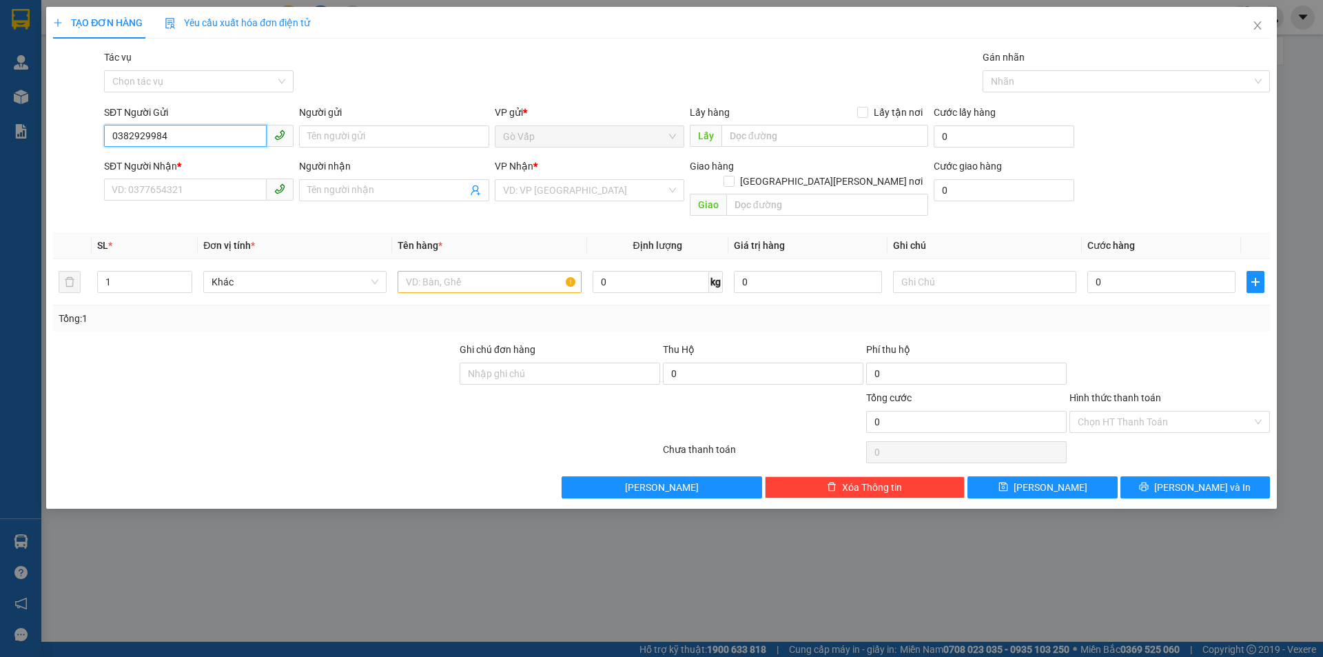
click at [131, 143] on input "0382929984" at bounding box center [185, 136] width 163 height 22
click at [178, 138] on input "0388929984" at bounding box center [185, 136] width 163 height 22
type input "0388929984"
click at [378, 154] on form "SĐT Người Gửi 0388929984 Người gửi Tên người gửi VP gửi * Gò Vấp Lấy hàng Lấy…" at bounding box center [661, 163] width 1217 height 117
click at [393, 136] on input "Người gửi" at bounding box center [394, 136] width 190 height 22
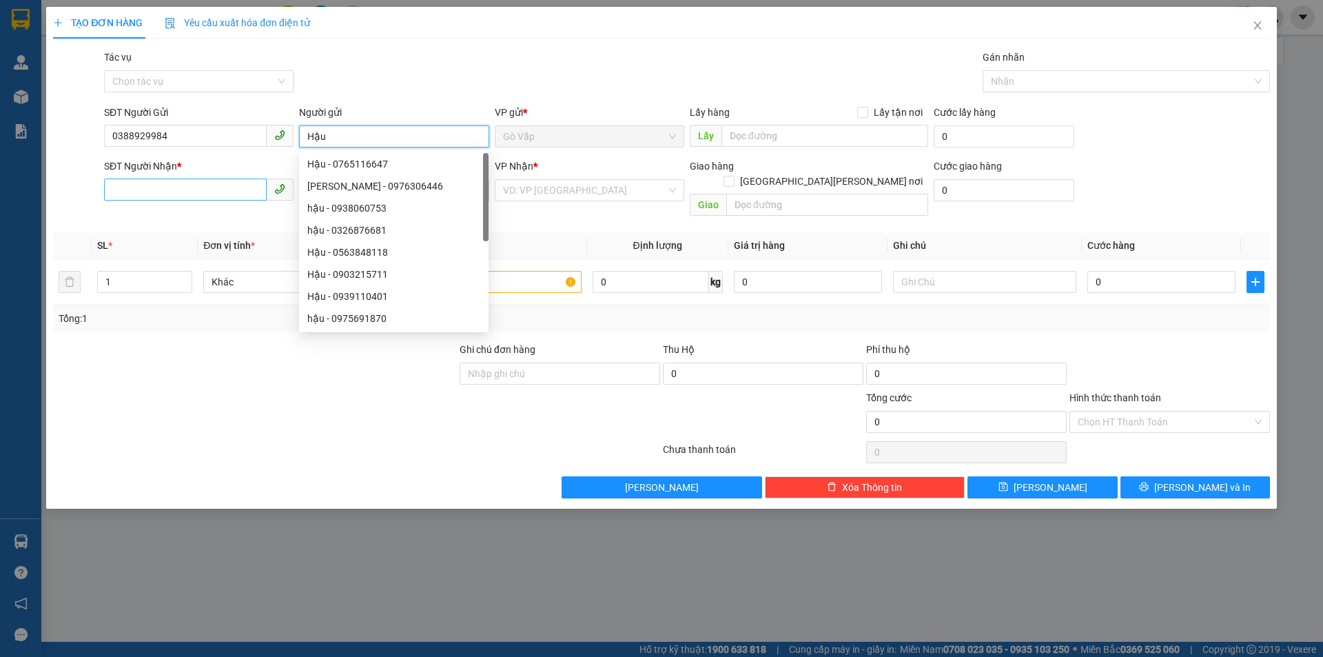
type input "Hậu"
click at [177, 189] on input "SĐT Người Nhận *" at bounding box center [185, 189] width 163 height 22
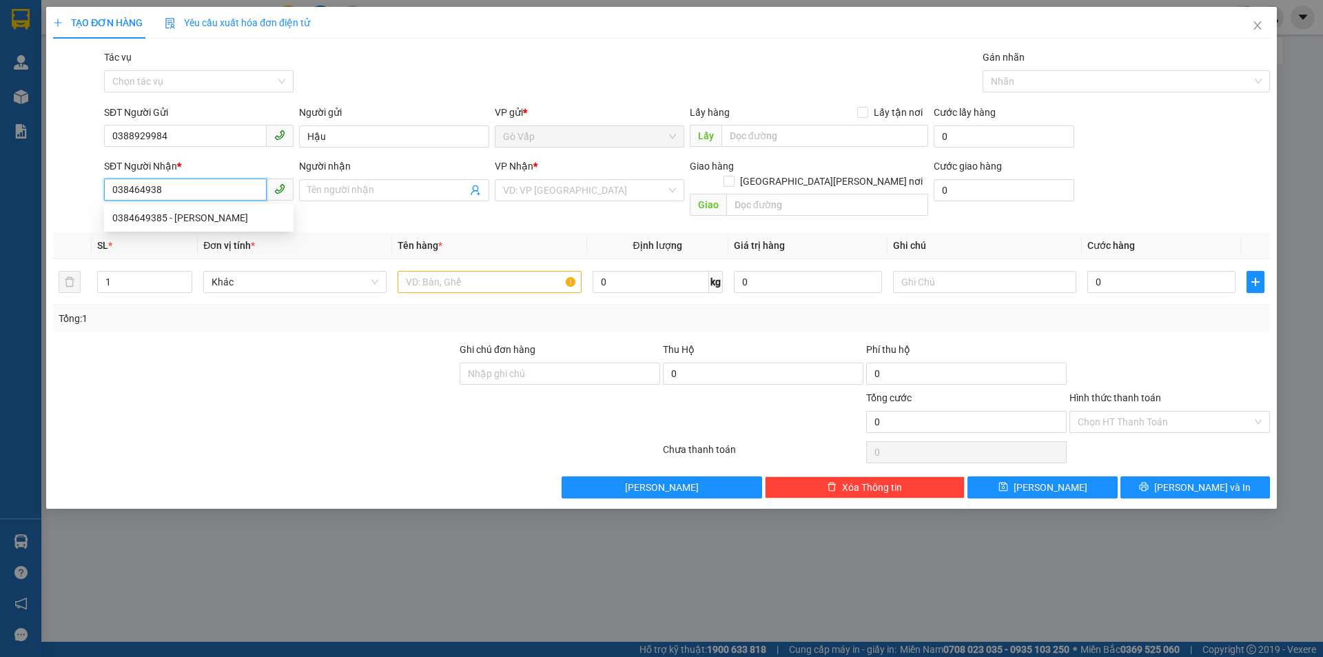
type input "0384649385"
click at [227, 221] on div "0384649385 - [PERSON_NAME]" at bounding box center [198, 217] width 173 height 15
type input "thảo"
type input "0384649385"
click at [458, 271] on input "text" at bounding box center [489, 282] width 183 height 22
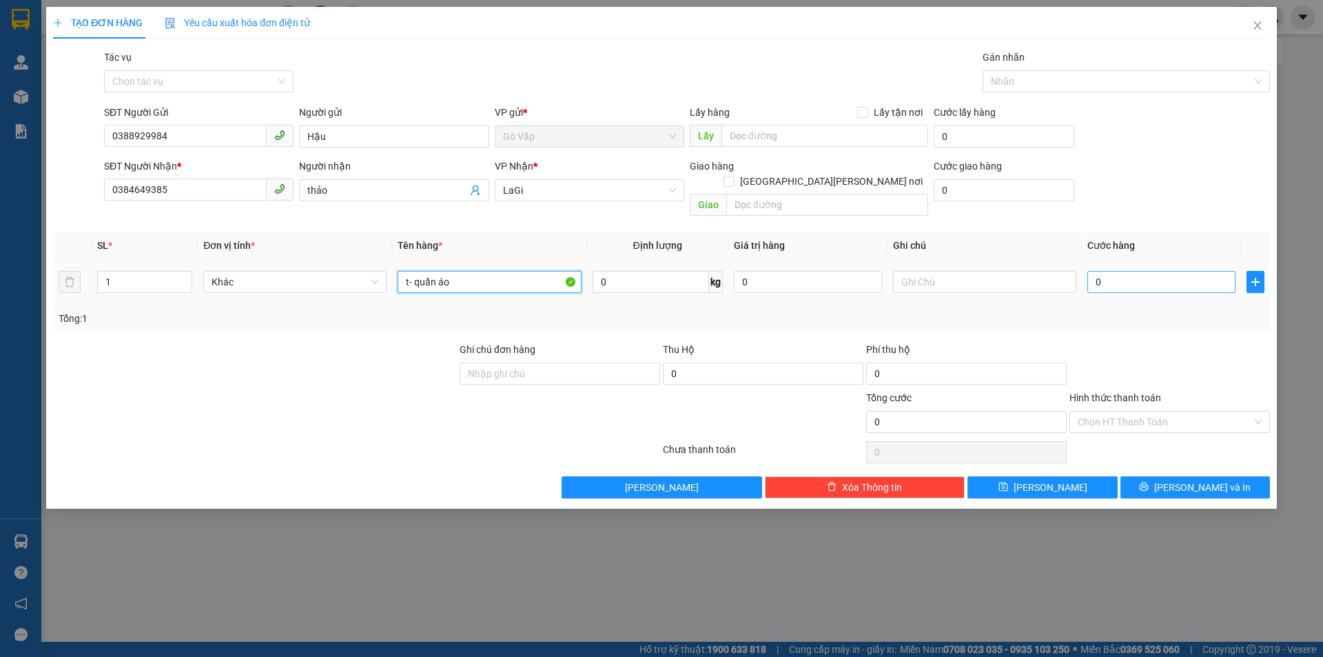
type input "t- quần áo"
click at [1233, 271] on input "0" at bounding box center [1162, 282] width 148 height 22
type input "4"
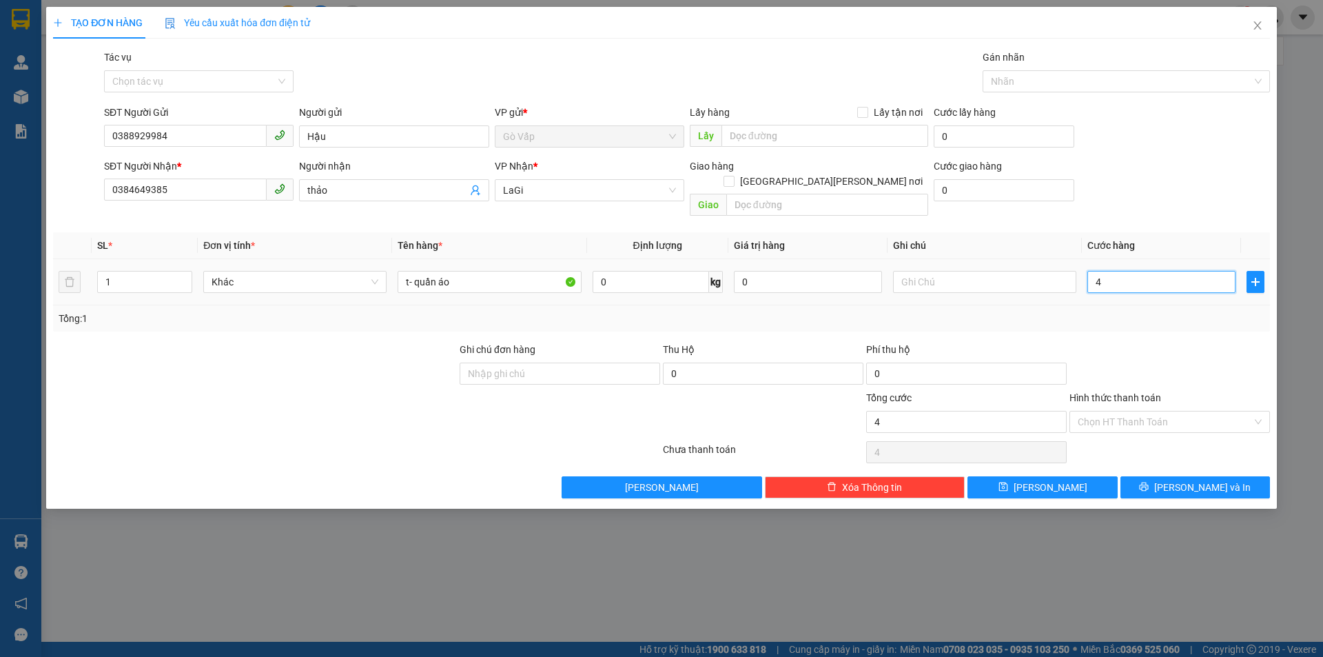
type input "40"
type input "40.000"
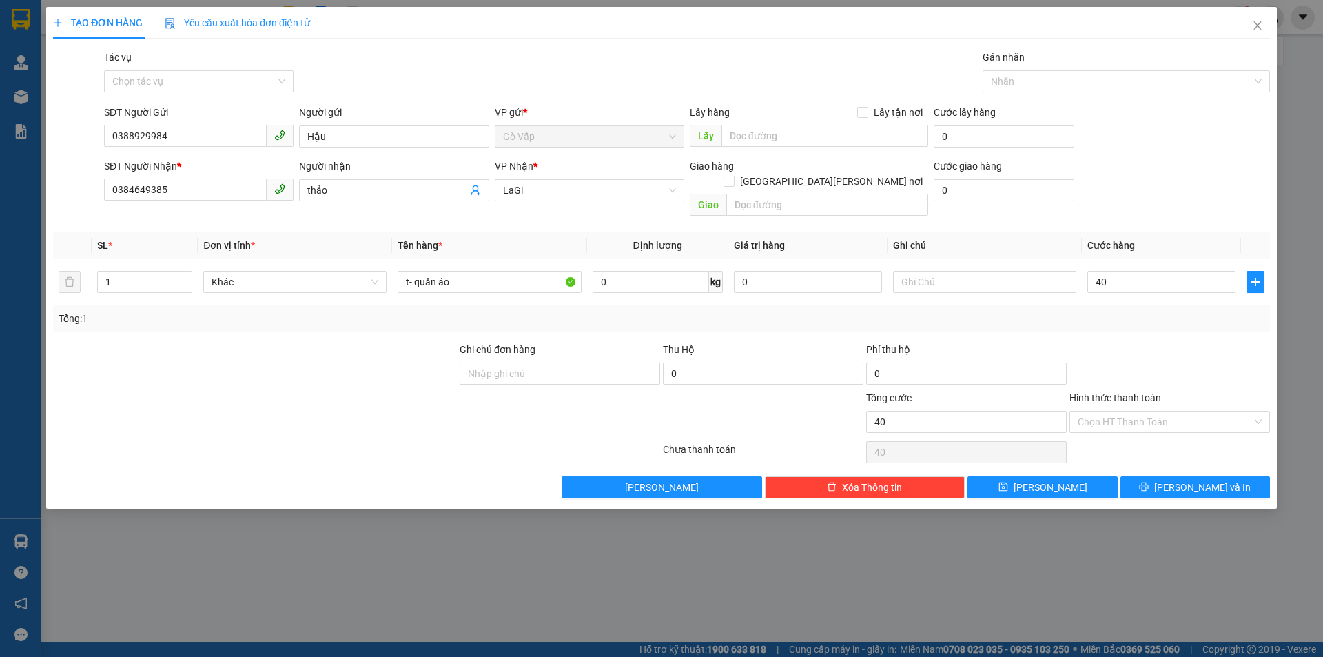
type input "40.000"
drag, startPoint x: 1156, startPoint y: 312, endPoint x: 1164, endPoint y: 357, distance: 45.6
click at [1156, 313] on div "Tổng: 1" at bounding box center [661, 318] width 1217 height 26
drag, startPoint x: 1187, startPoint y: 491, endPoint x: 1191, endPoint y: 478, distance: 12.9
click at [1189, 487] on div "TẠO ĐƠN HÀNG Yêu cầu xuất [PERSON_NAME] điện tử Transit Pickup Surcharge Ids Tr…" at bounding box center [661, 258] width 1231 height 502
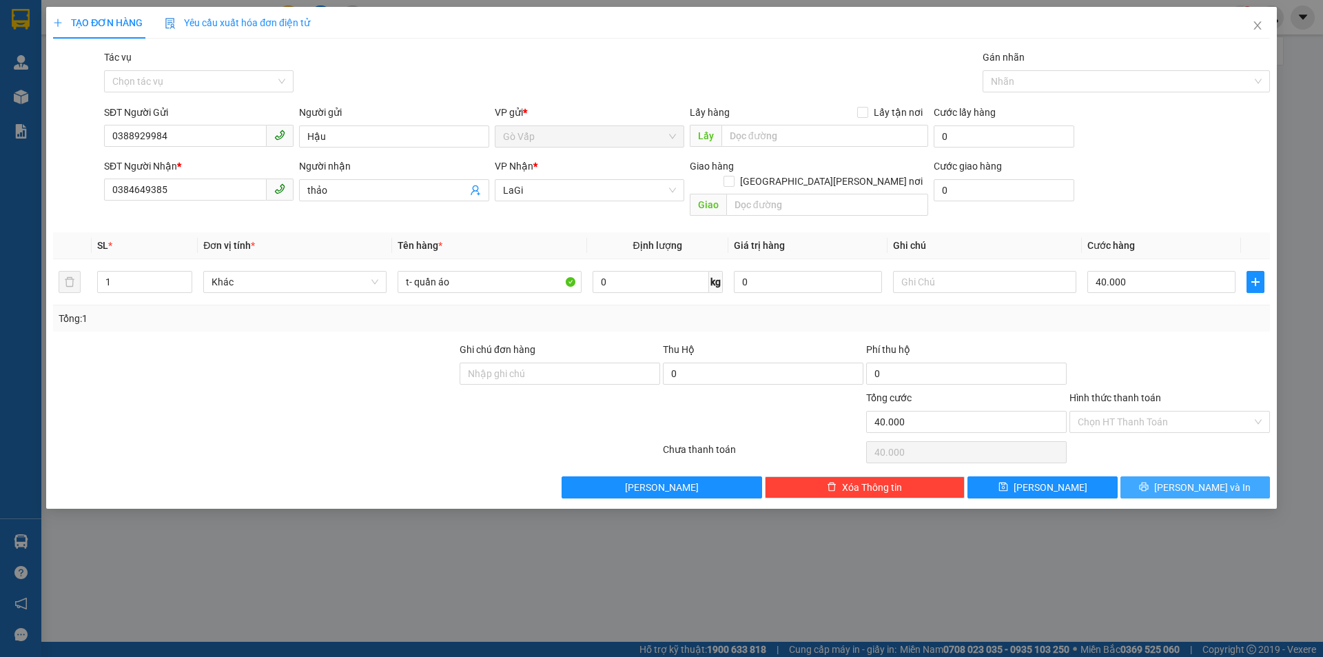
click at [1191, 480] on span "[PERSON_NAME] và In" at bounding box center [1202, 487] width 96 height 15
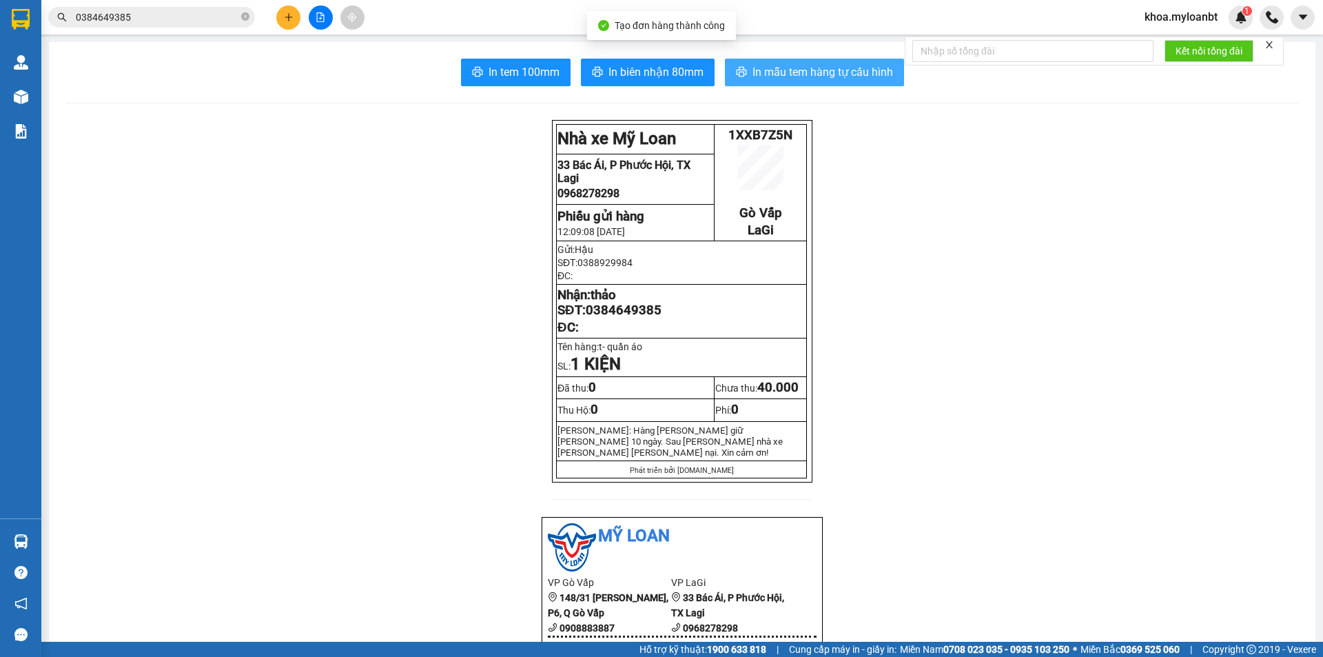
click at [846, 69] on span "In mẫu tem hàng tự cấu hình" at bounding box center [823, 71] width 141 height 17
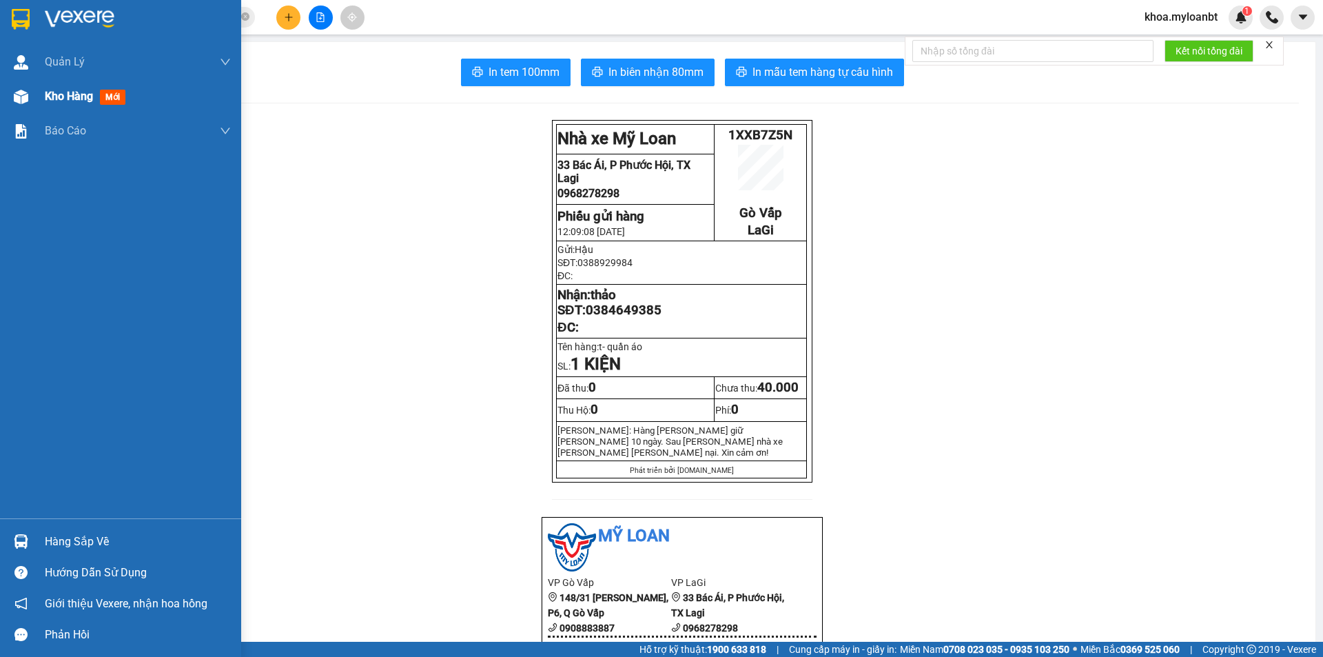
click at [0, 86] on div "Kho hàng mới" at bounding box center [120, 96] width 241 height 34
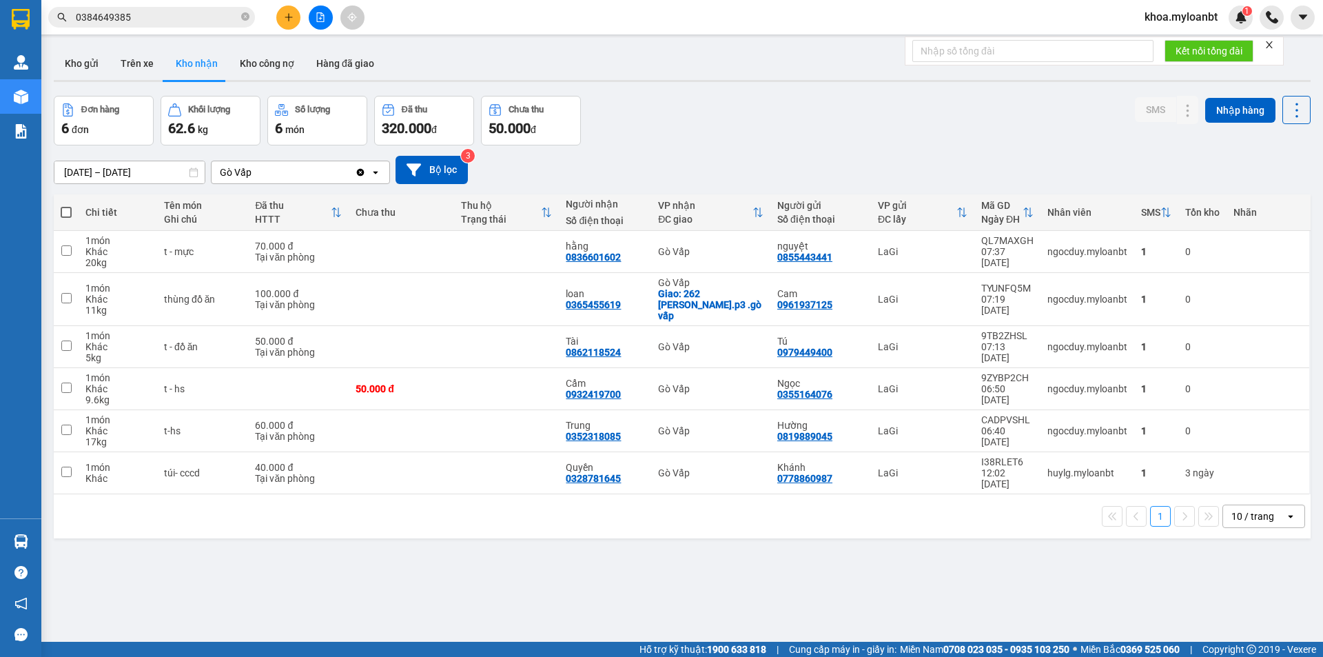
click at [208, 17] on input "0384649385" at bounding box center [157, 17] width 163 height 15
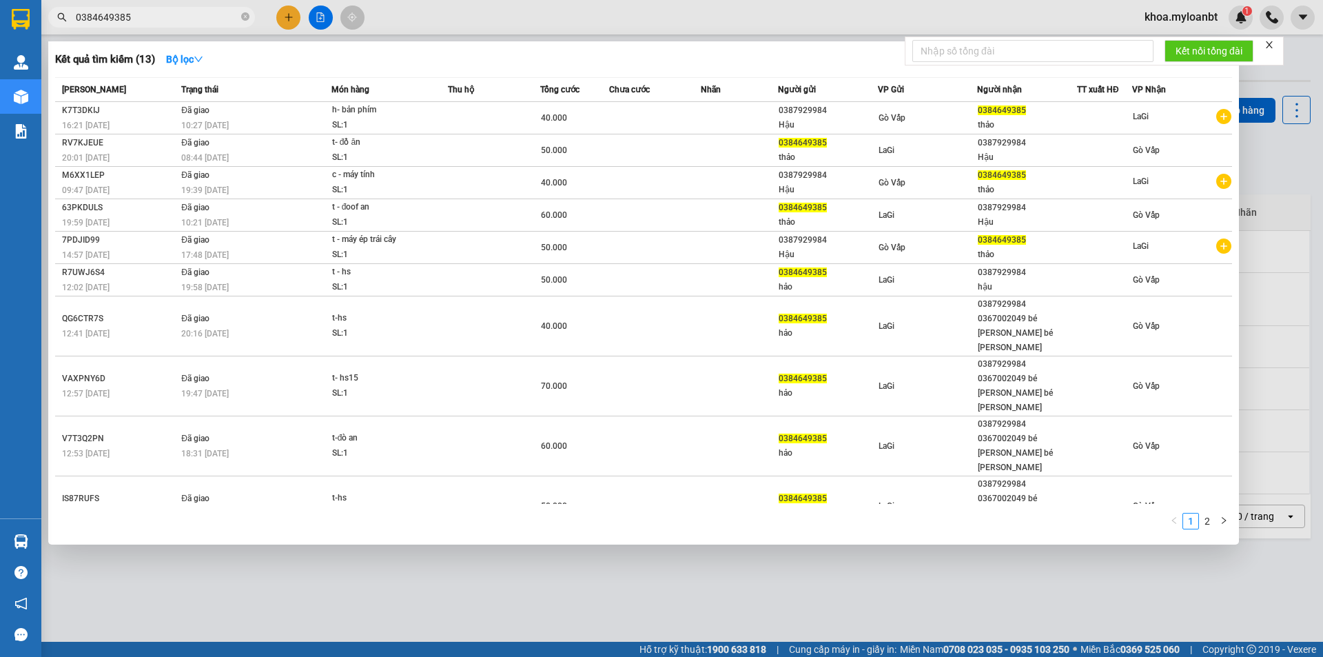
click at [208, 17] on input "0384649385" at bounding box center [157, 17] width 163 height 15
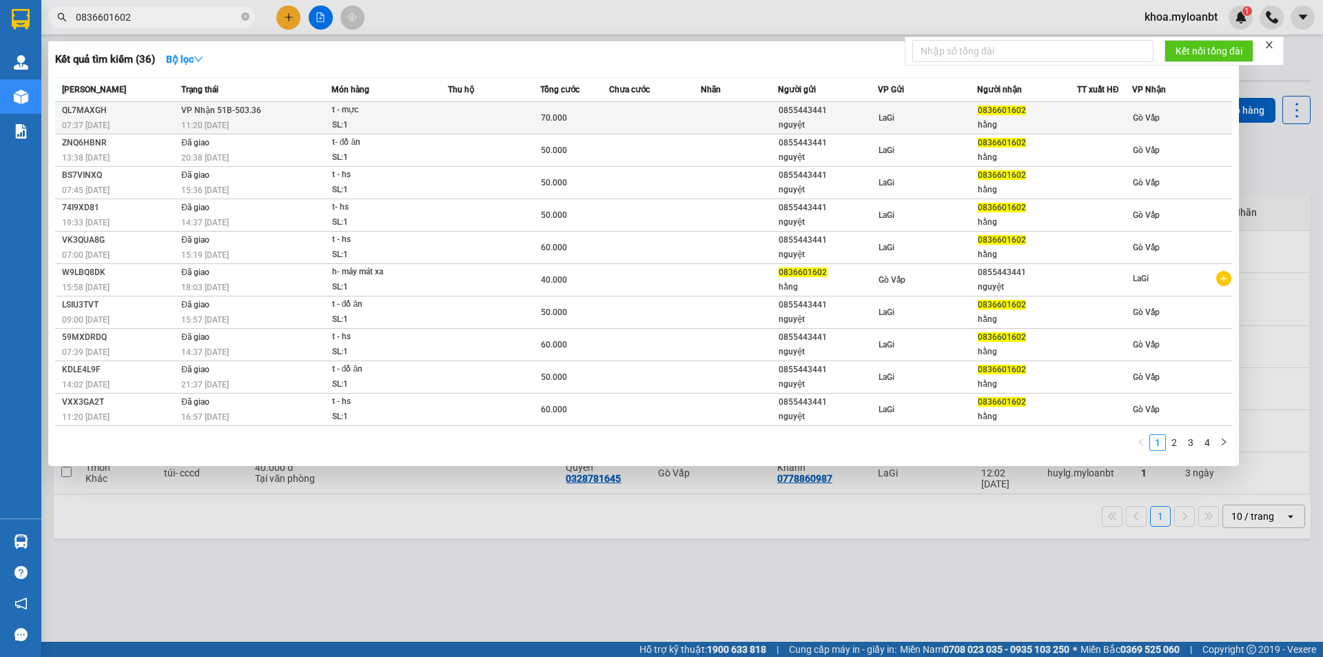
type input "0836601602"
click at [242, 112] on span "[PERSON_NAME] 51B-503.36" at bounding box center [221, 110] width 80 height 10
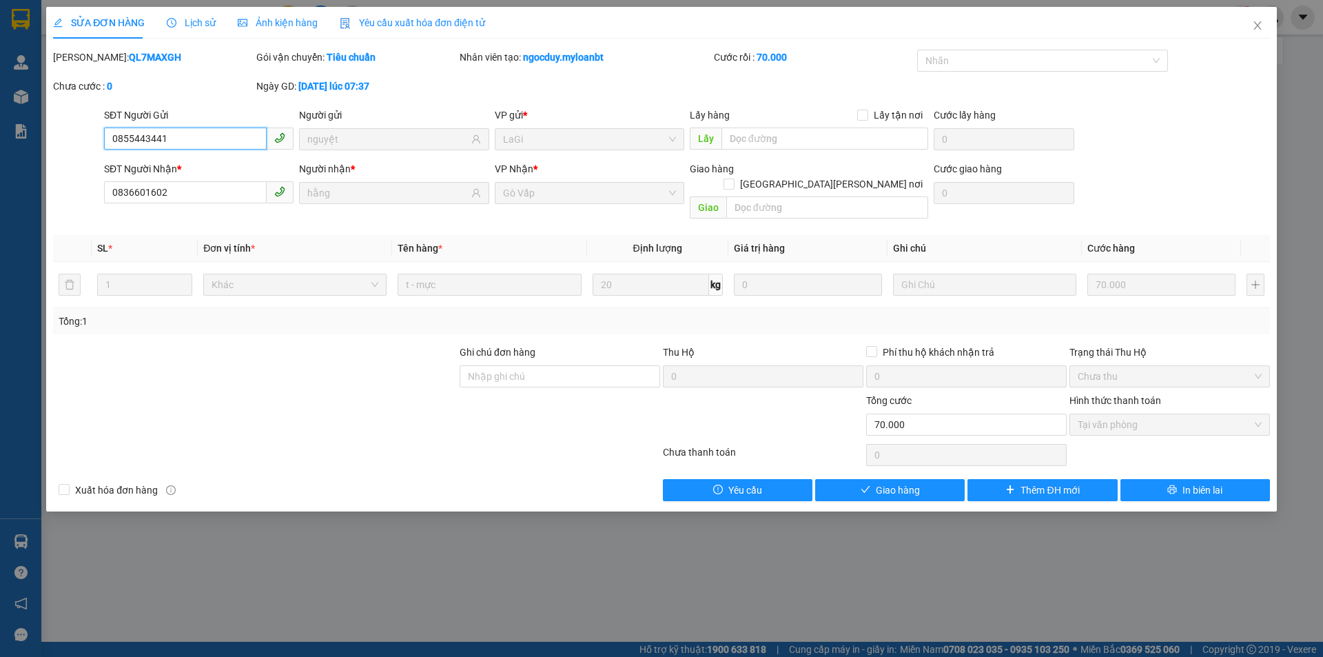
type input "0855443441"
type input "nguyệt"
type input "0836601602"
type input "hằng"
type input "0"
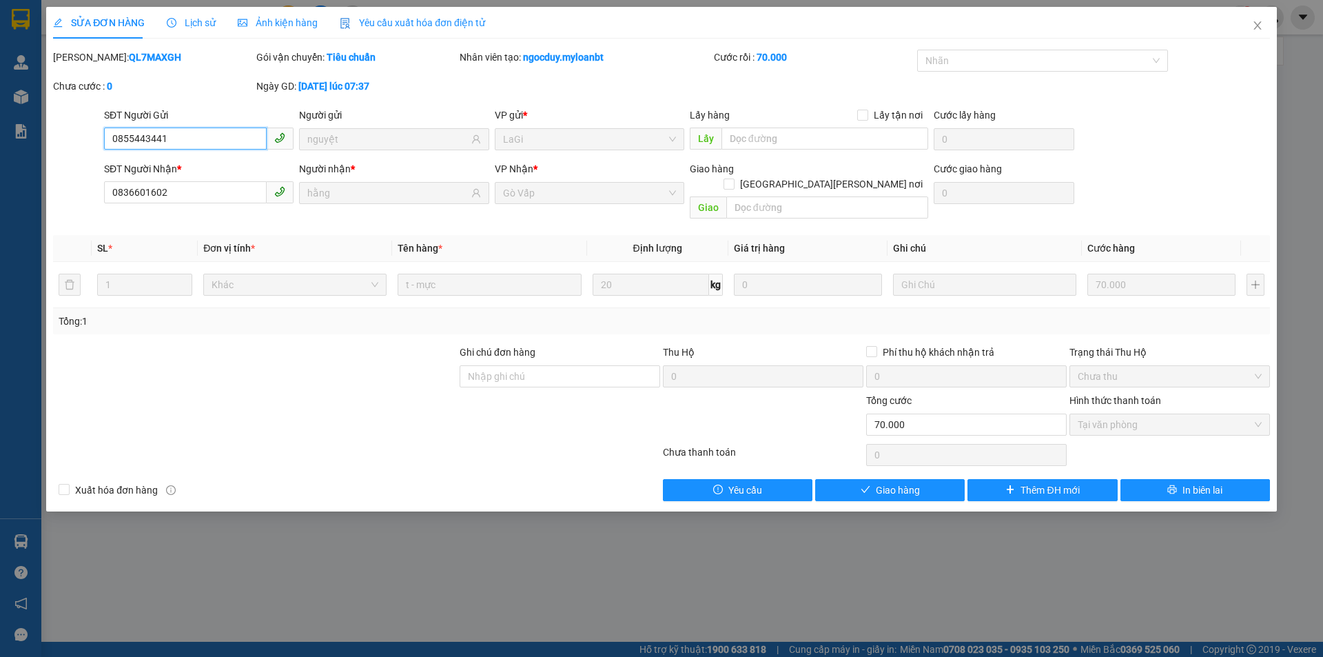
type input "70.000"
click at [919, 482] on span "Giao hàng" at bounding box center [898, 489] width 44 height 15
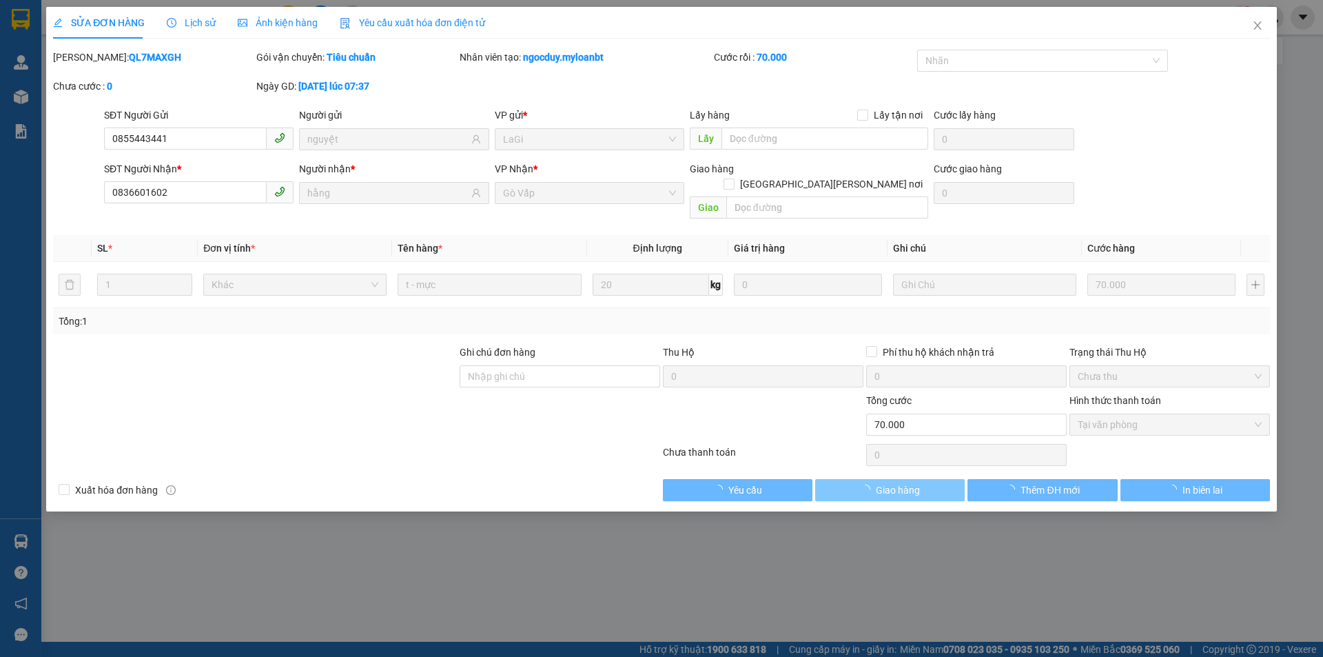
click at [919, 482] on span "Giao hàng" at bounding box center [898, 489] width 44 height 15
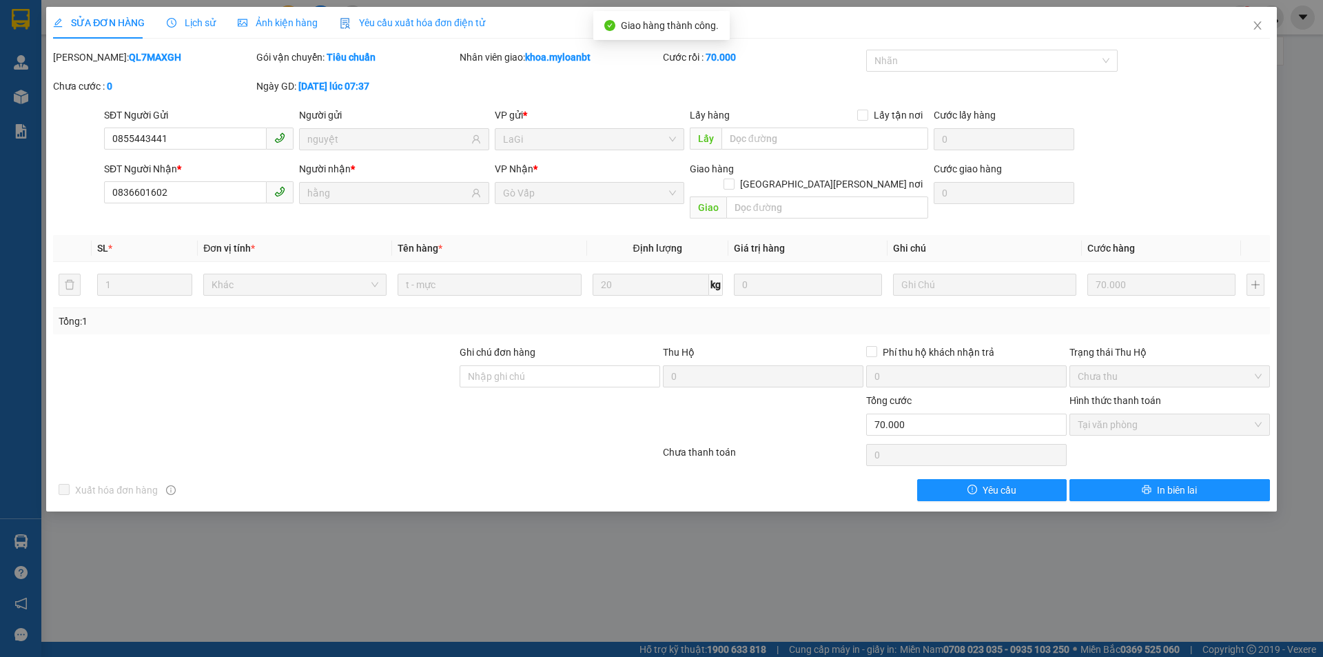
click at [1254, 47] on div "SỬA ĐƠN HÀNG Lịch sử [PERSON_NAME] hàng Yêu cầu xuất [PERSON_NAME] điện tử Tota…" at bounding box center [661, 254] width 1217 height 494
click at [1256, 27] on icon "close" at bounding box center [1257, 25] width 11 height 11
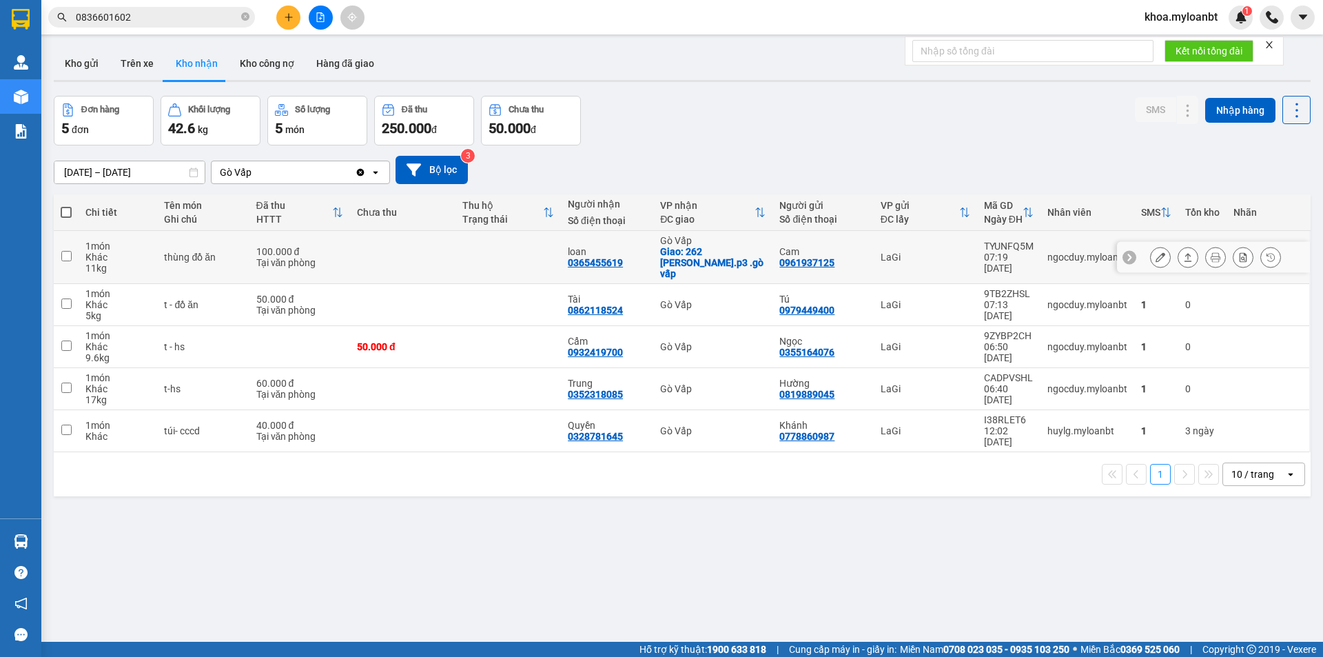
click at [573, 249] on div "loan" at bounding box center [607, 251] width 79 height 11
checkbox input "true"
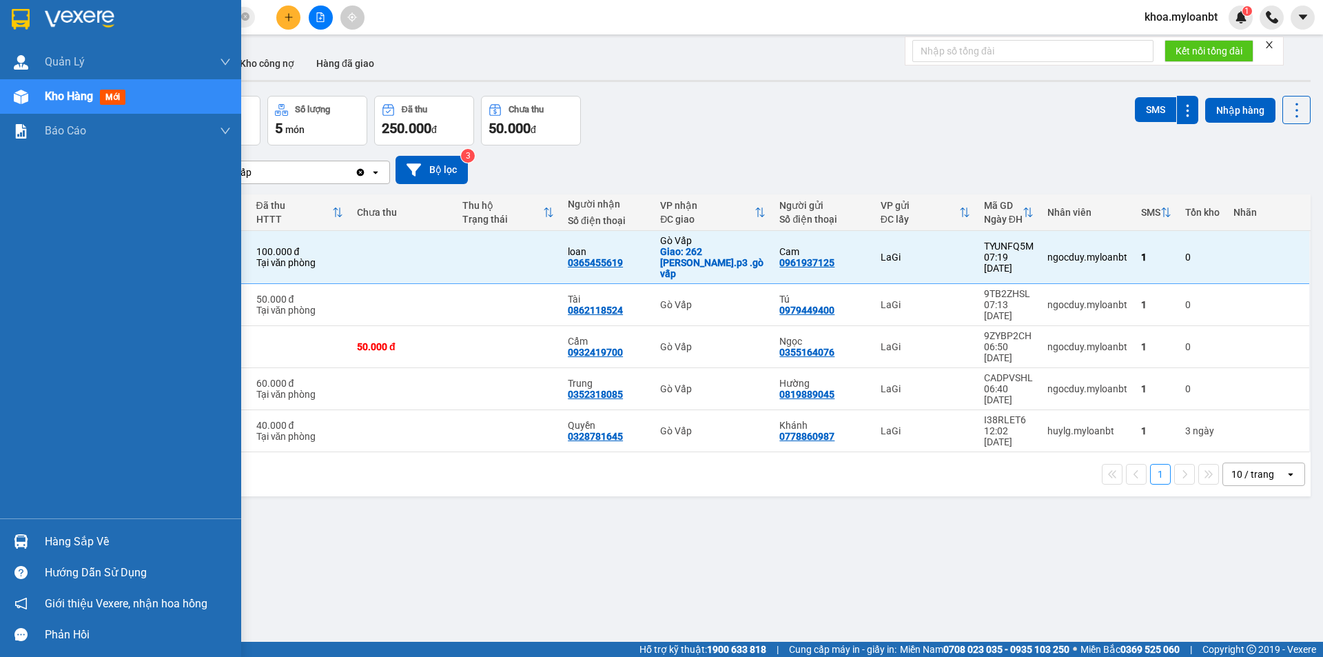
click at [17, 526] on div "Hàng sắp về" at bounding box center [120, 541] width 241 height 31
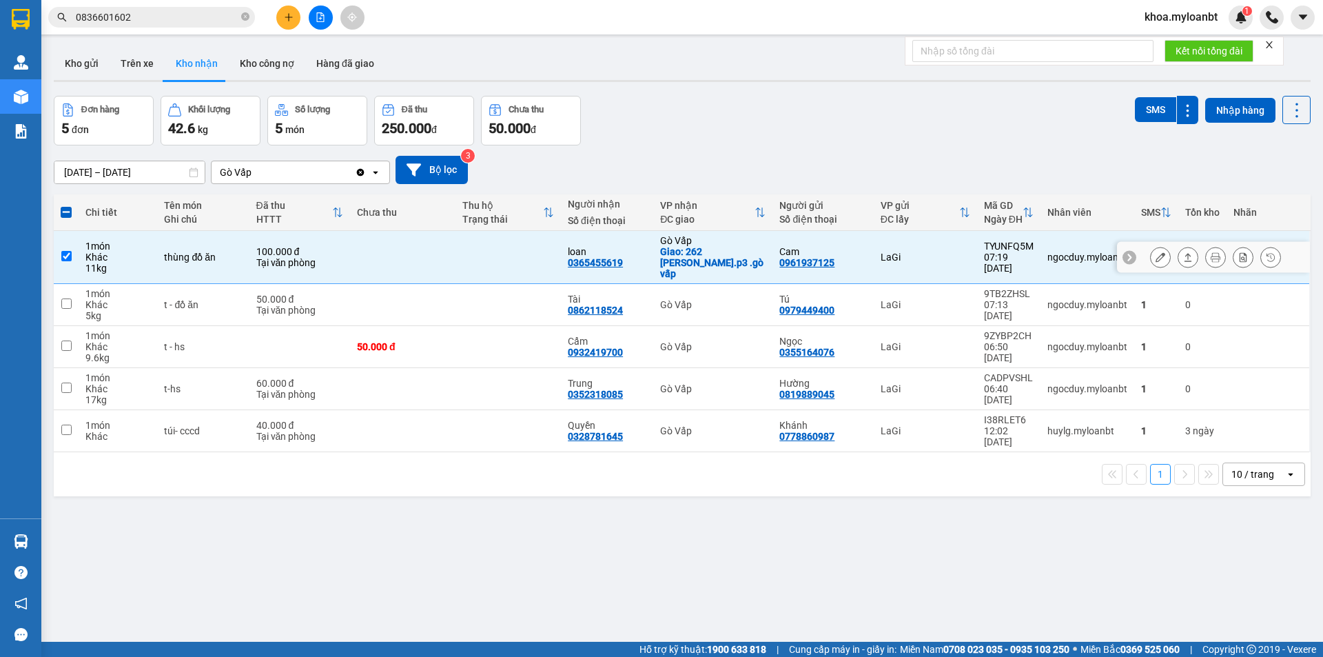
click at [358, 263] on section "Kết quả [PERSON_NAME] ( 36 ) Bộ lọc Mã ĐH Trạng thái Món hàng Thu hộ Tổng [PERS…" at bounding box center [661, 328] width 1323 height 657
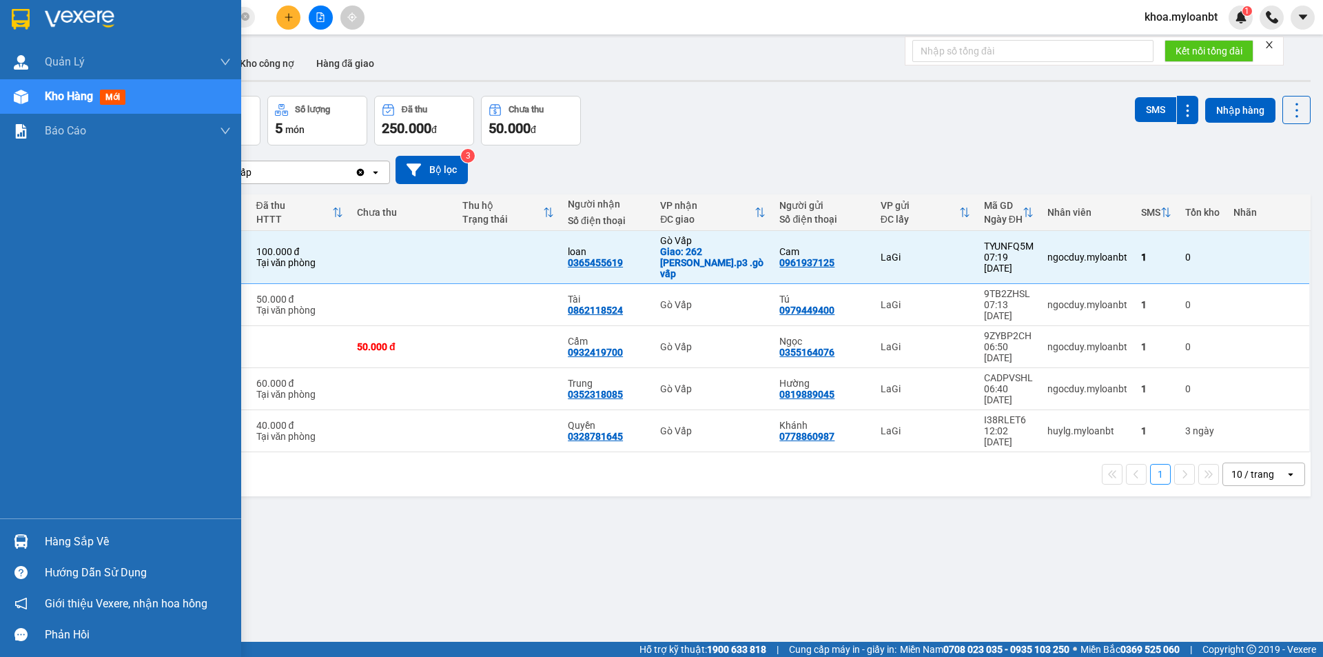
click at [0, 538] on div "Hàng sắp về" at bounding box center [120, 541] width 241 height 31
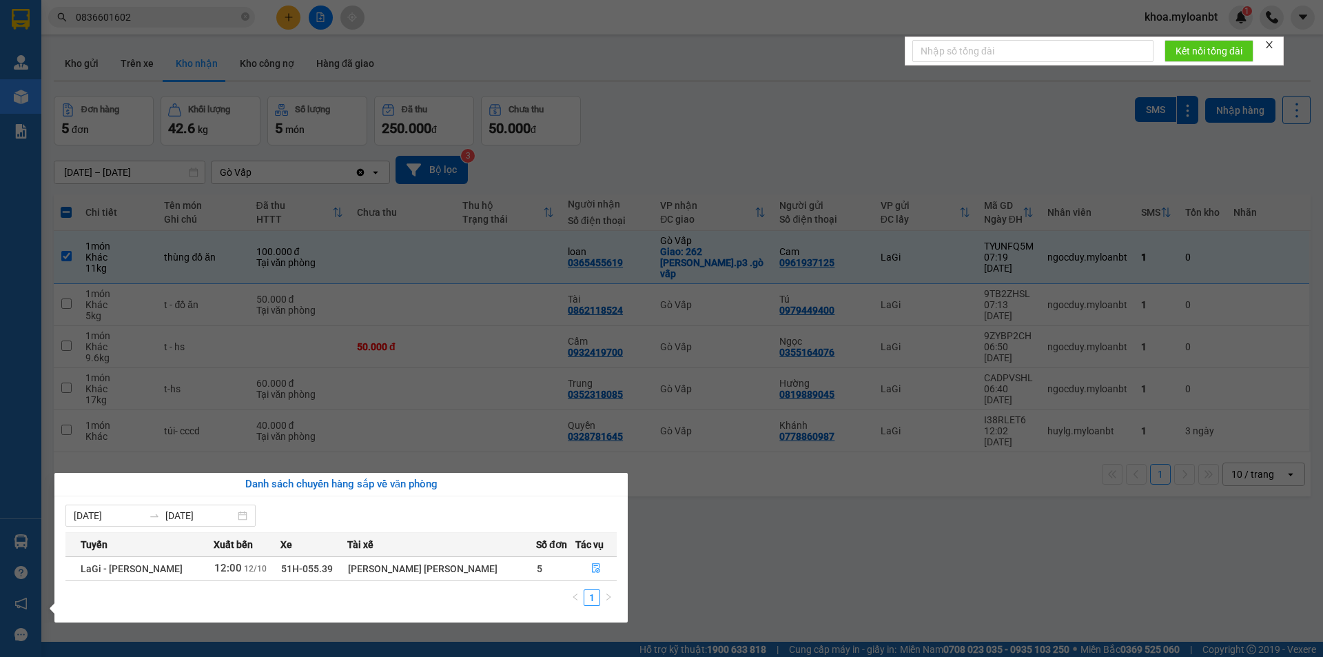
click at [599, 553] on th "Tác vụ" at bounding box center [595, 544] width 41 height 24
click at [584, 568] on button "button" at bounding box center [596, 569] width 40 height 22
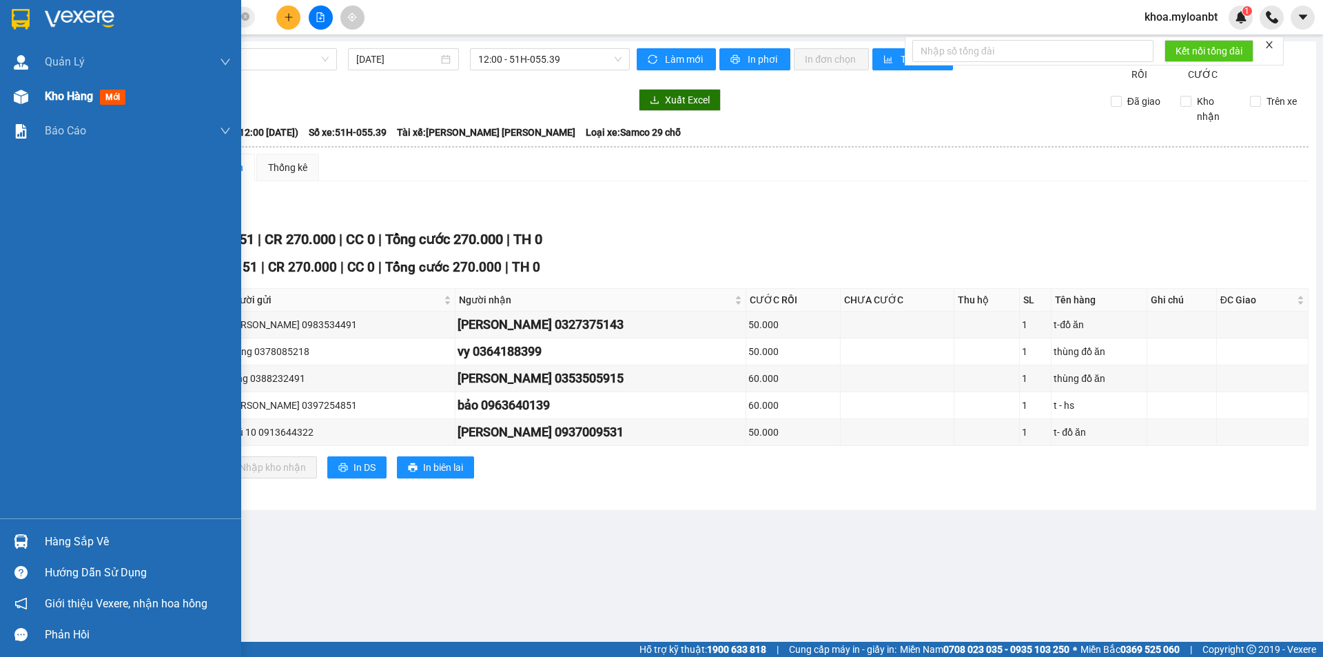
click at [31, 90] on div at bounding box center [21, 97] width 24 height 24
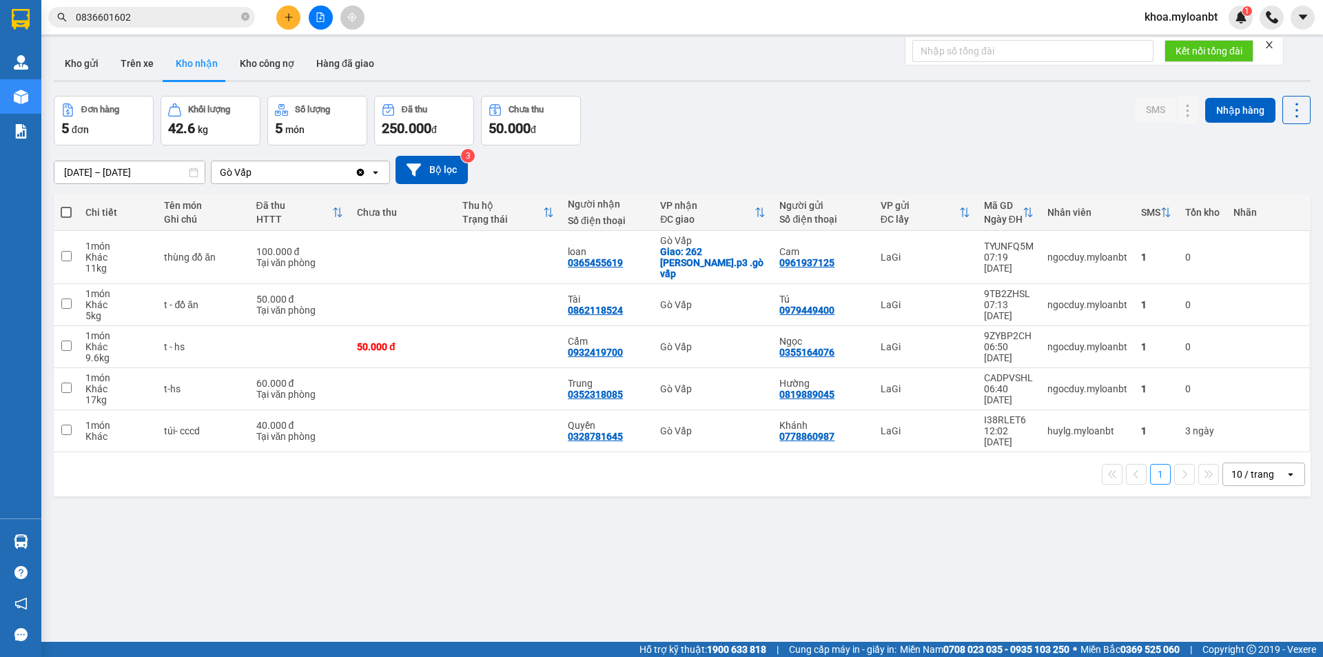
click at [207, 36] on main "ver 1.8.146 Kho gửi Trên xe Kho [PERSON_NAME] công nợ Hàng đã [PERSON_NAME] hàn…" at bounding box center [661, 321] width 1323 height 642
click at [229, 12] on input "0836601602" at bounding box center [157, 17] width 163 height 15
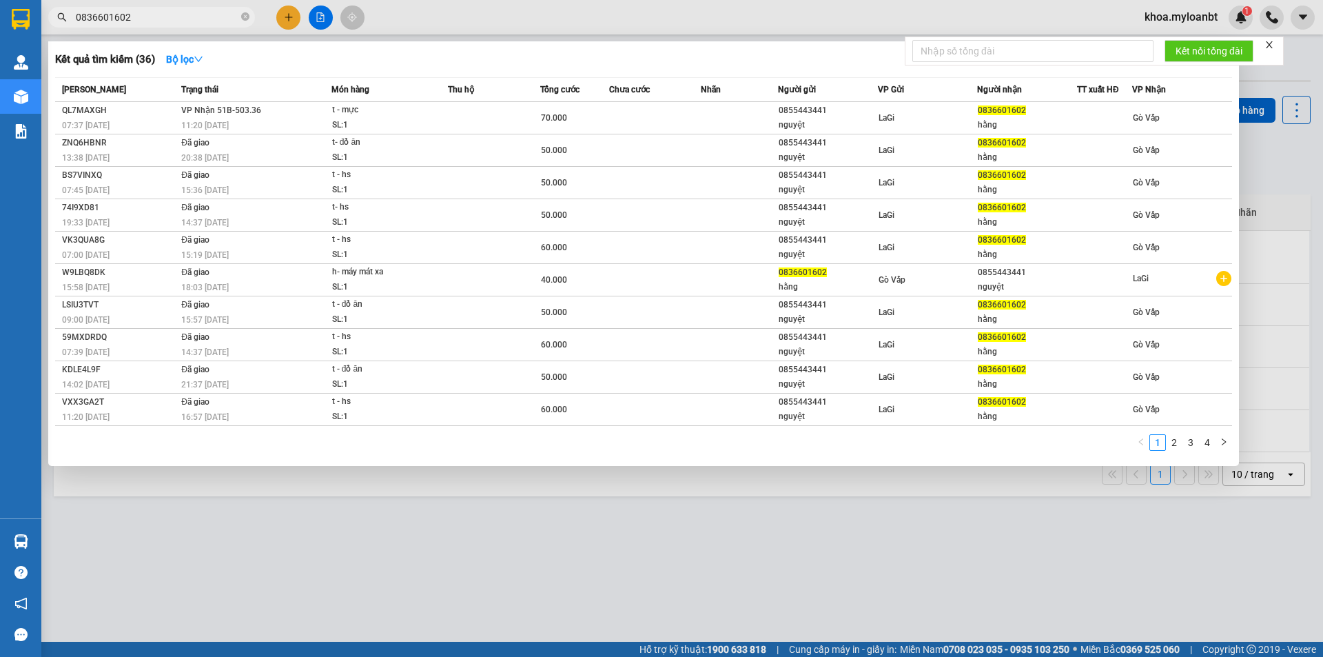
click at [221, 24] on input "0836601602" at bounding box center [157, 17] width 163 height 15
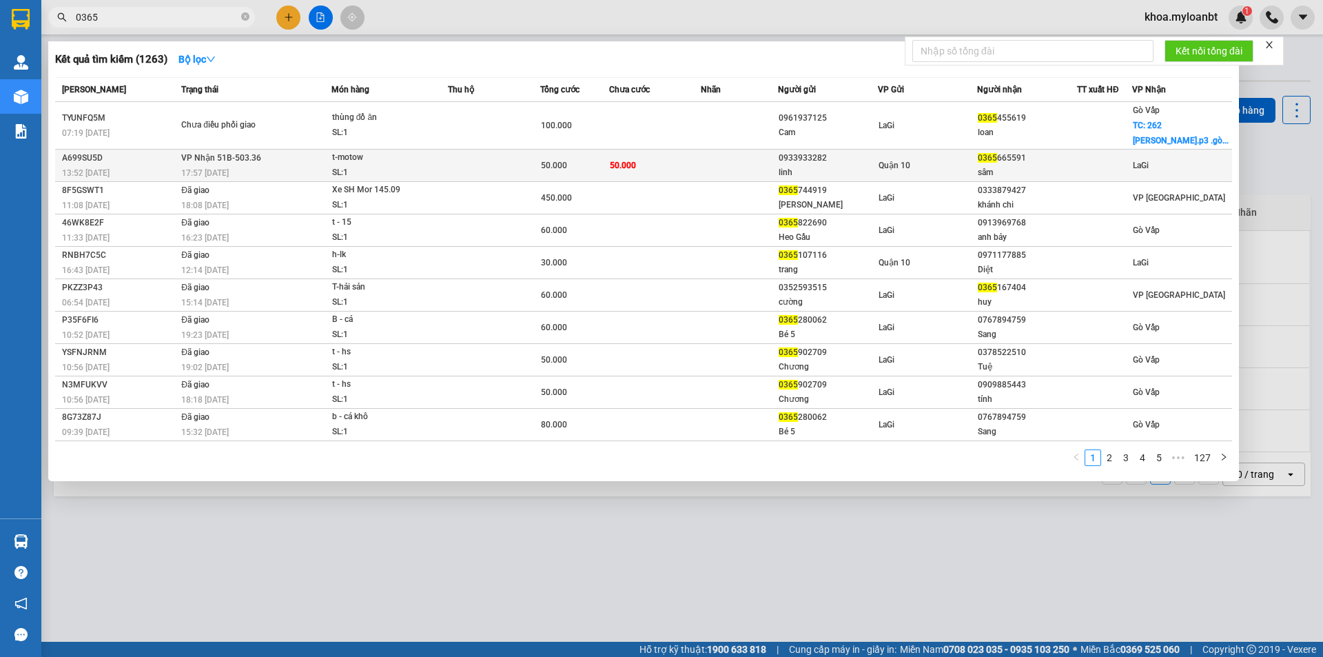
type input "0365"
click at [671, 159] on td "50.000" at bounding box center [655, 166] width 92 height 32
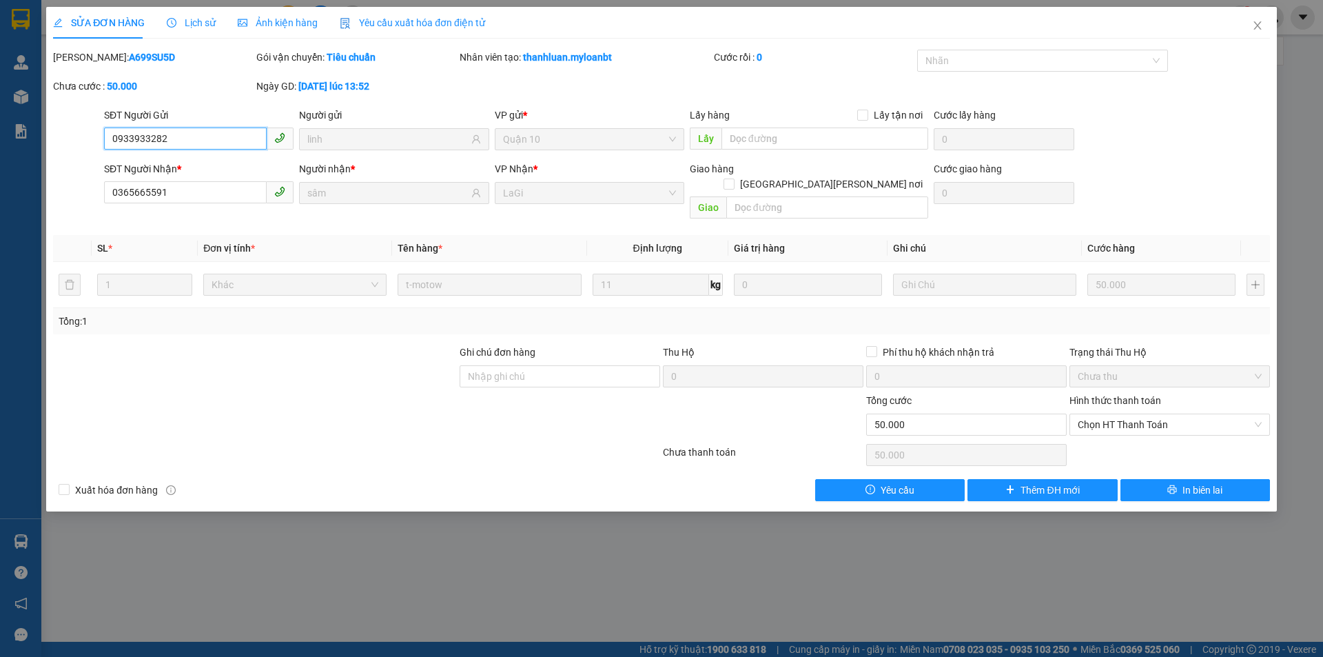
type input "0933933282"
type input "linh"
type input "0365665591"
type input "sâm"
type input "0"
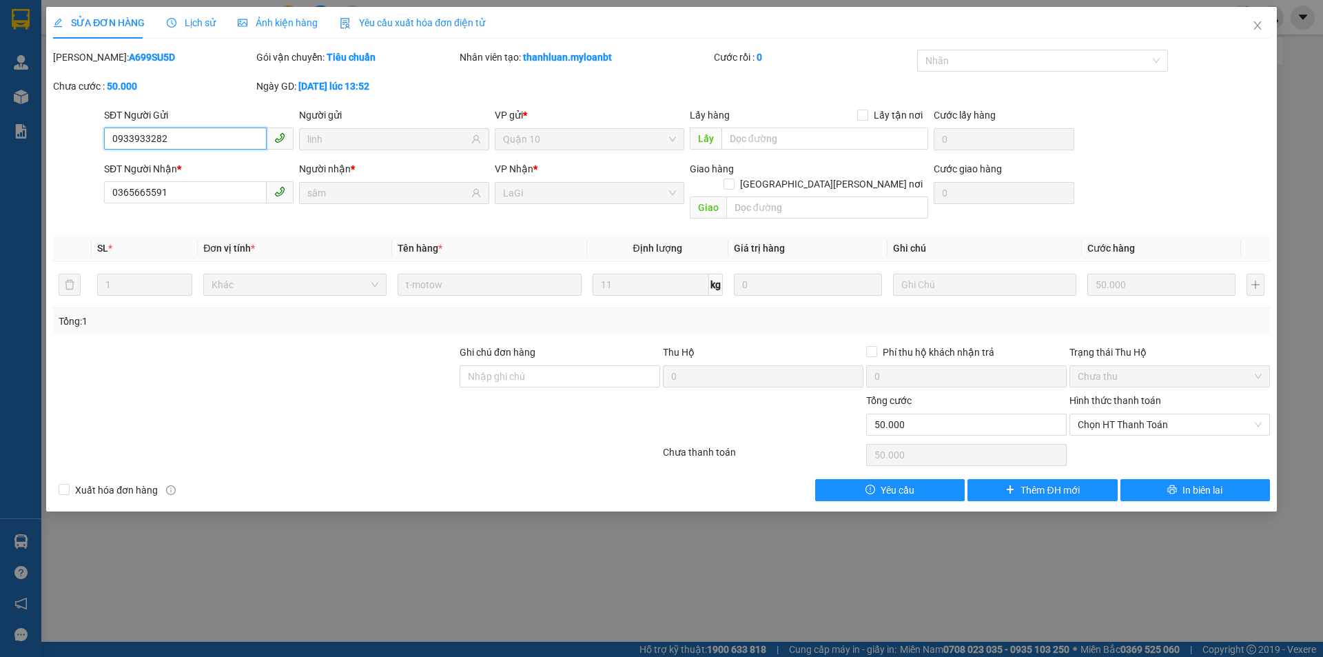
type input "50.000"
click at [504, 123] on div "VP gửi *" at bounding box center [590, 118] width 190 height 21
click at [1056, 482] on span "Thêm ĐH mới" at bounding box center [1050, 489] width 59 height 15
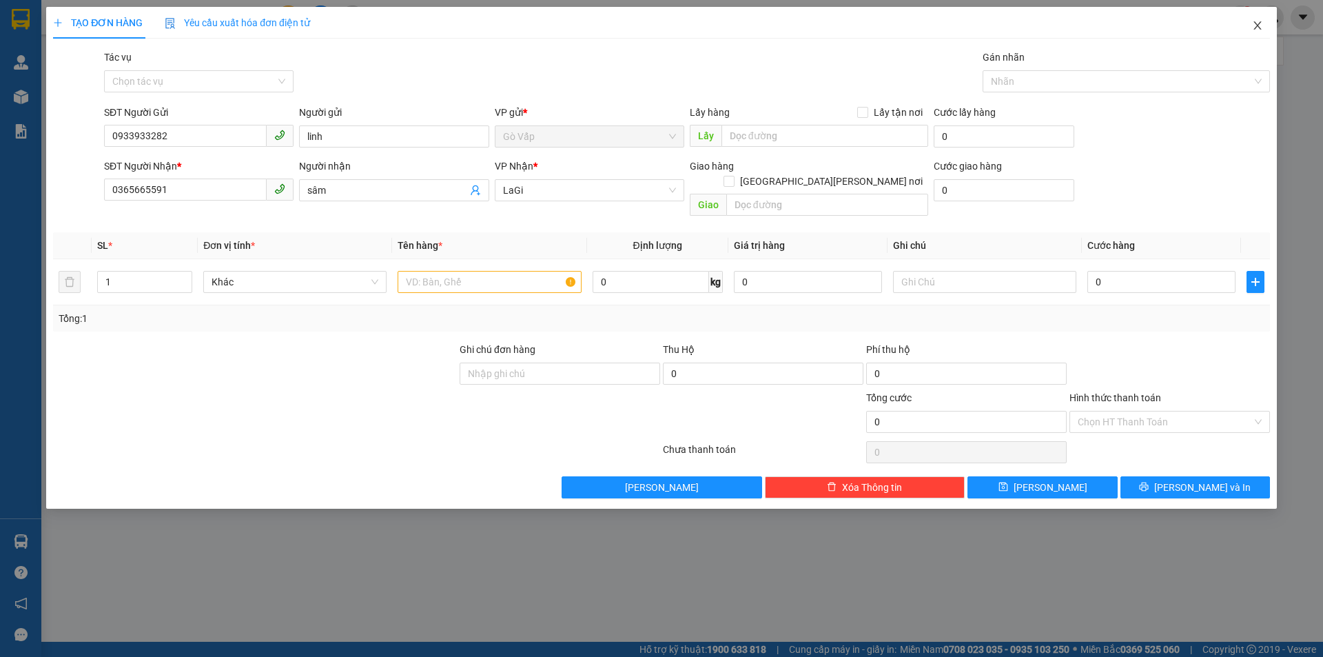
click at [1249, 32] on span "Close" at bounding box center [1257, 26] width 39 height 39
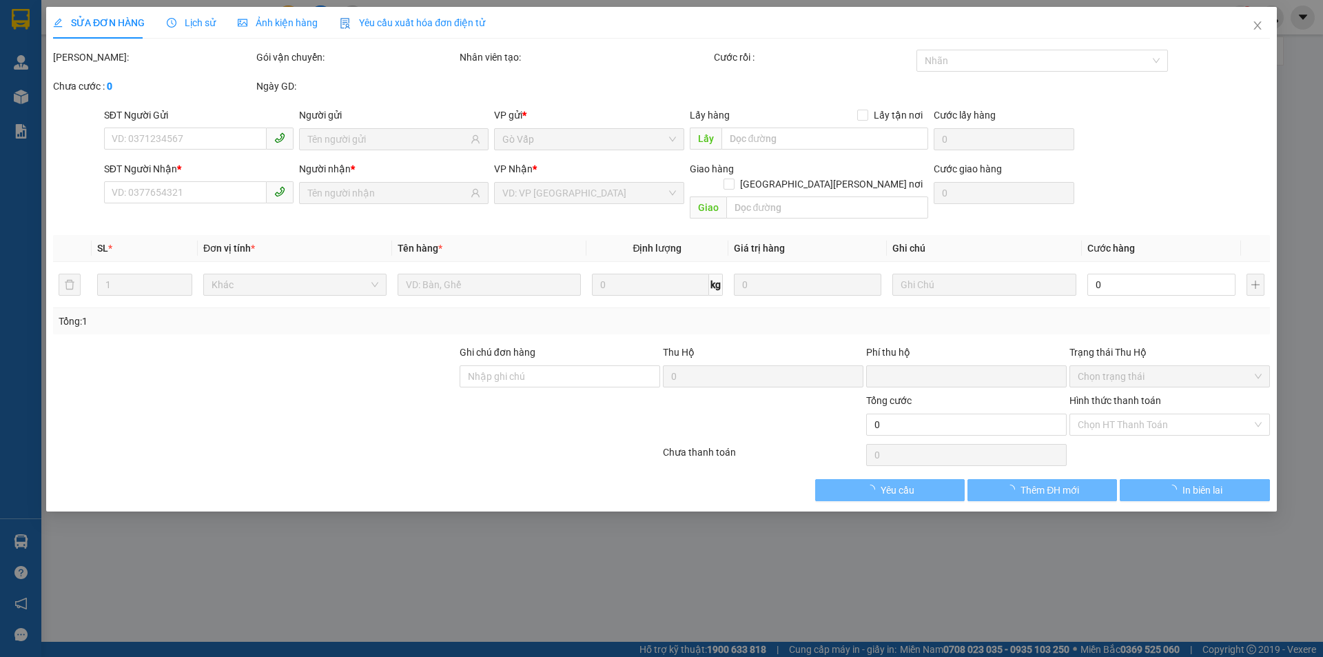
type input "0933933282"
type input "linh"
type input "0365665591"
type input "sâm"
type input "0"
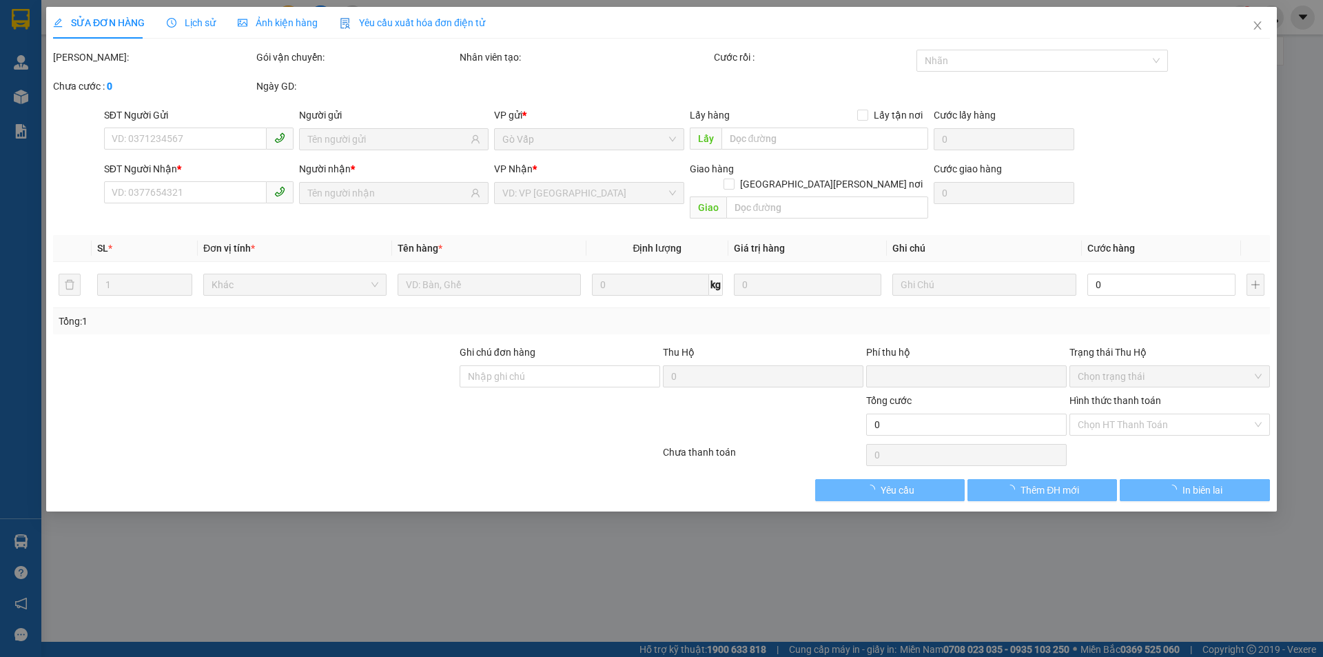
type input "50.000"
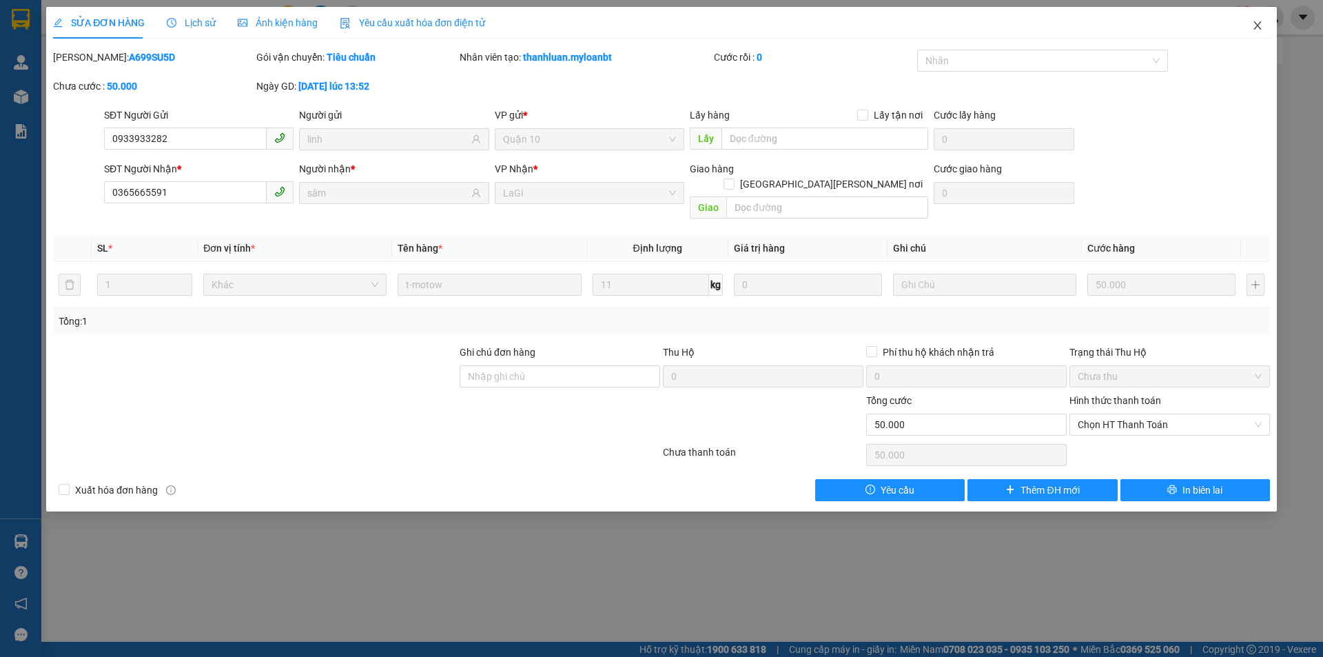
click at [1272, 15] on span "Close" at bounding box center [1257, 26] width 39 height 39
